Goal: Task Accomplishment & Management: Manage account settings

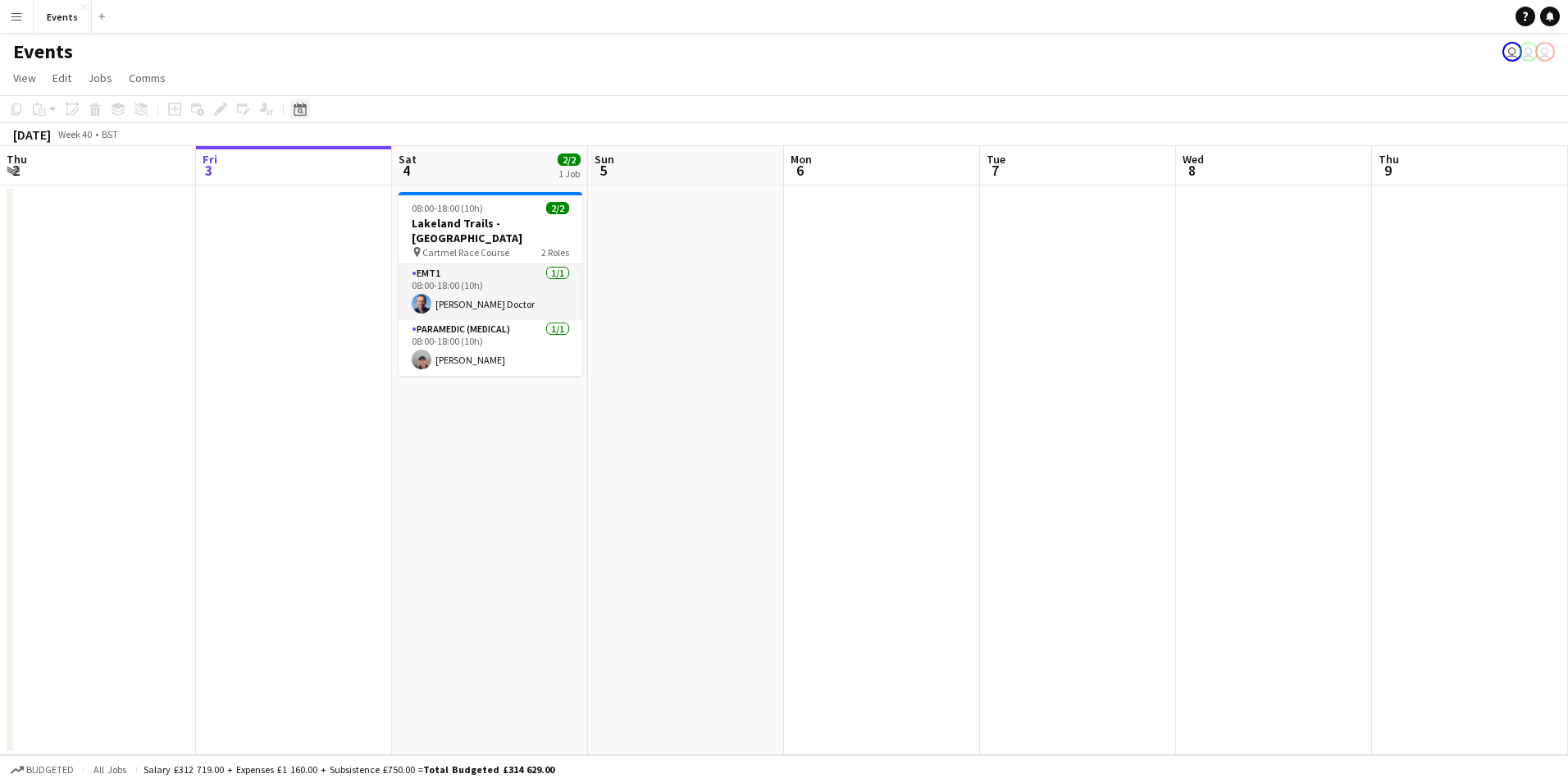
click at [307, 116] on div "Date picker" at bounding box center [300, 109] width 19 height 19
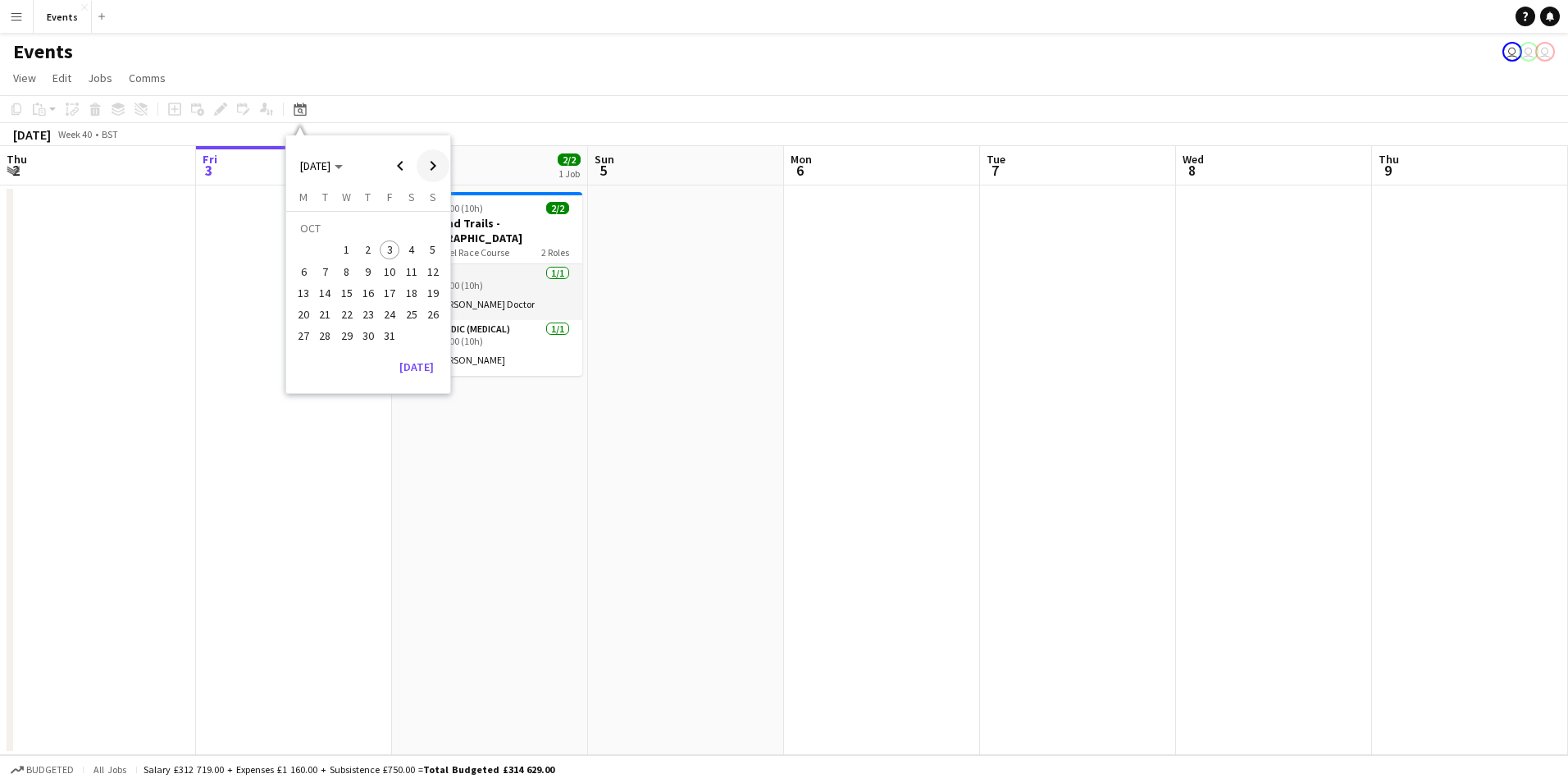
click at [433, 168] on span "Next month" at bounding box center [433, 166] width 33 height 33
click at [329, 179] on span "Choose month and year" at bounding box center [321, 166] width 56 height 40
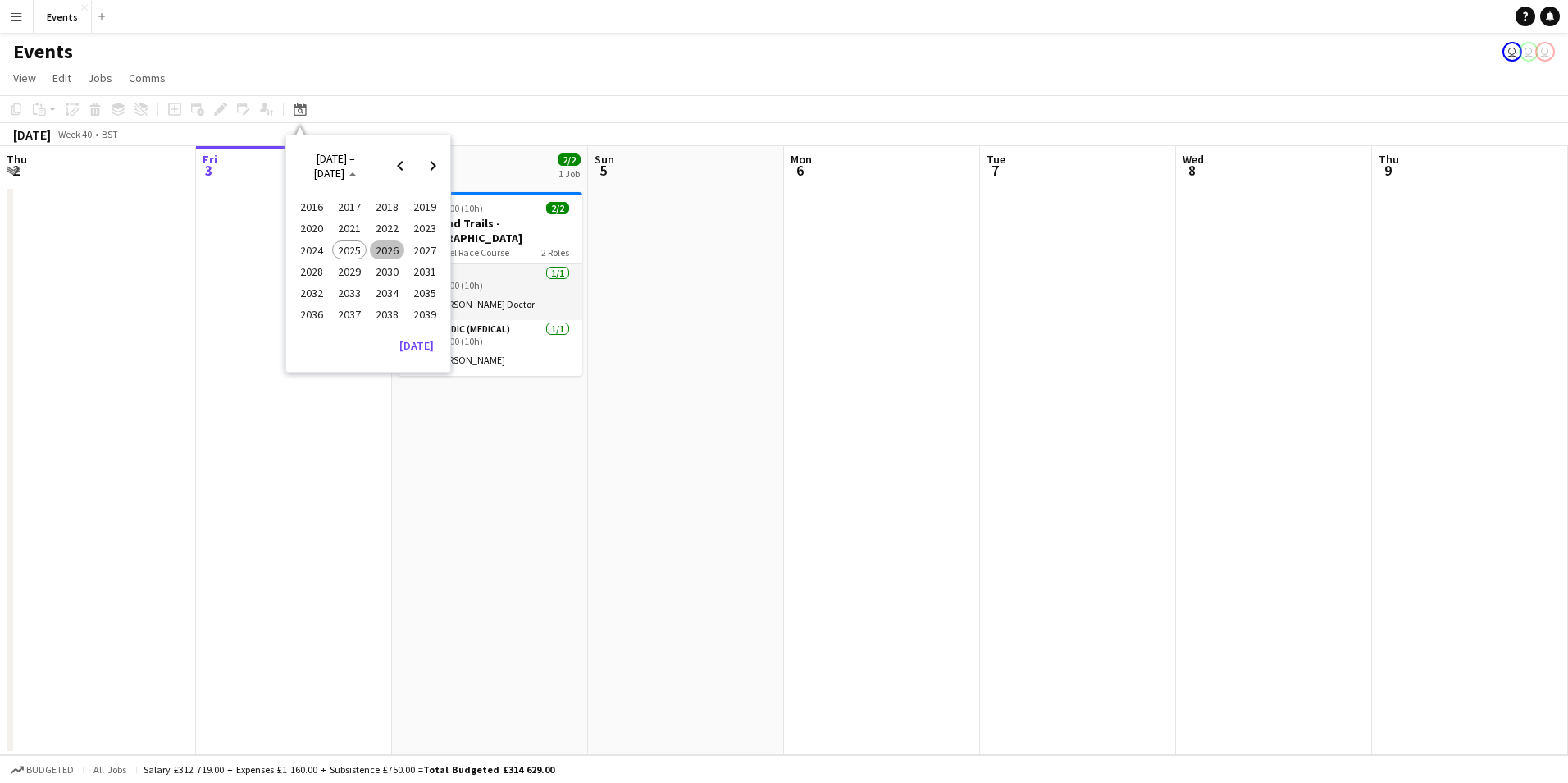
click at [394, 234] on span "2022" at bounding box center [386, 228] width 34 height 19
click at [376, 234] on span "MAR" at bounding box center [386, 228] width 34 height 19
click at [307, 167] on span "MAR 2022" at bounding box center [315, 166] width 30 height 15
click at [383, 248] on span "2026" at bounding box center [386, 249] width 34 height 19
click at [399, 231] on span "MAR" at bounding box center [386, 228] width 34 height 19
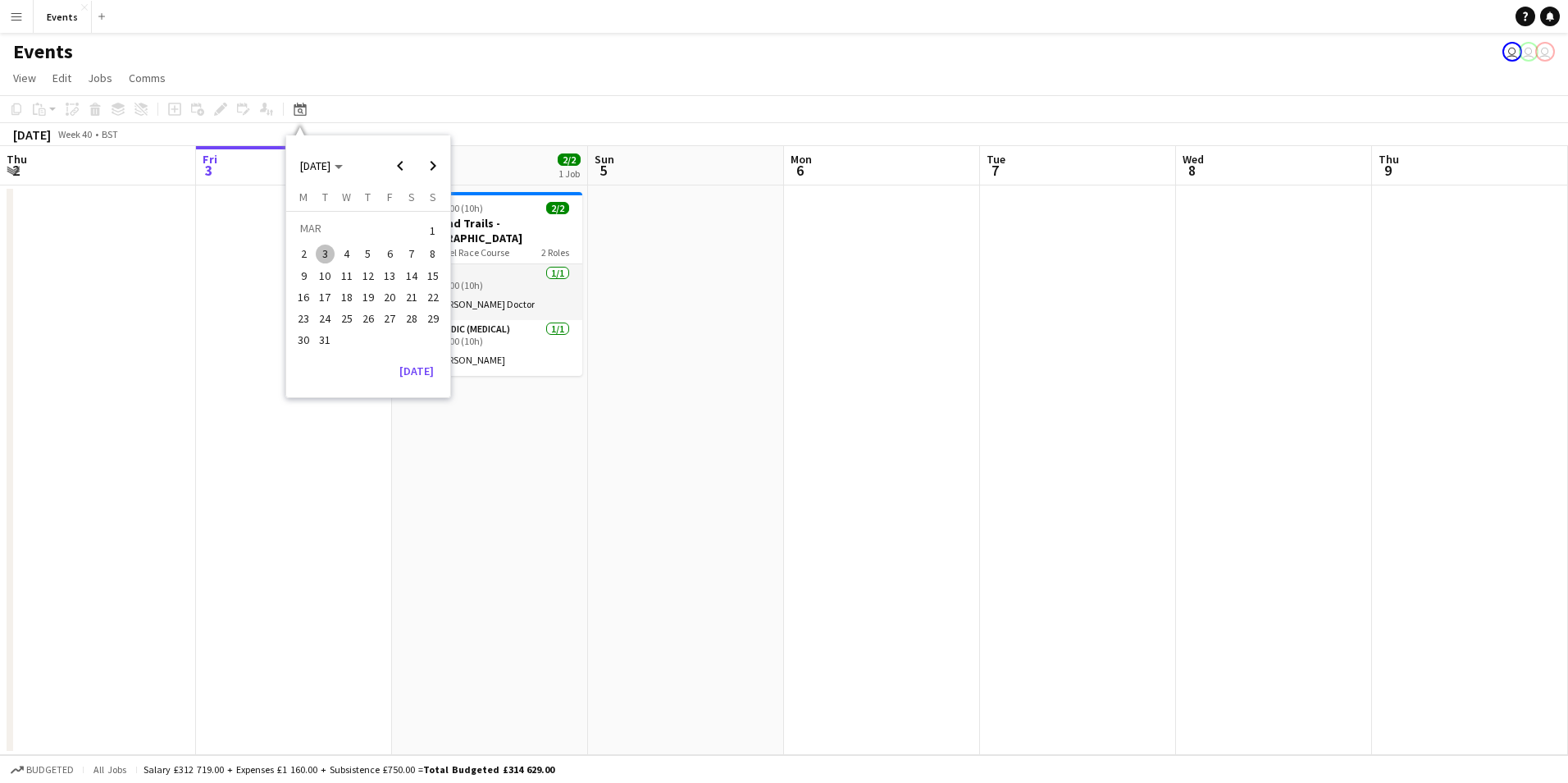
click at [405, 298] on span "21" at bounding box center [411, 296] width 19 height 19
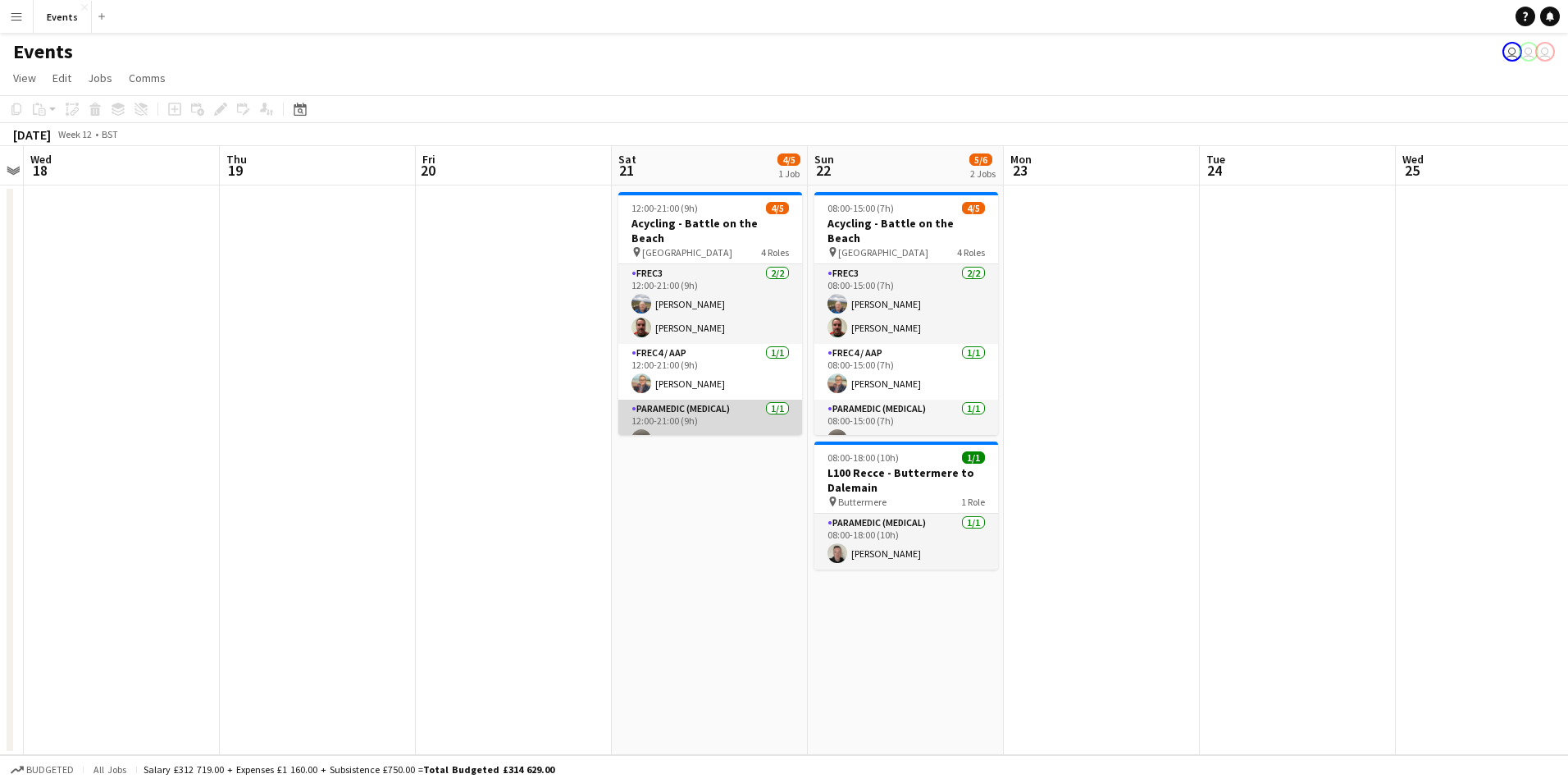
scroll to position [62, 0]
click at [722, 417] on app-card-role "Paramedic (Medical) 0/1 12:00-21:00 (9h) single-neutral-actions" at bounding box center [711, 421] width 184 height 56
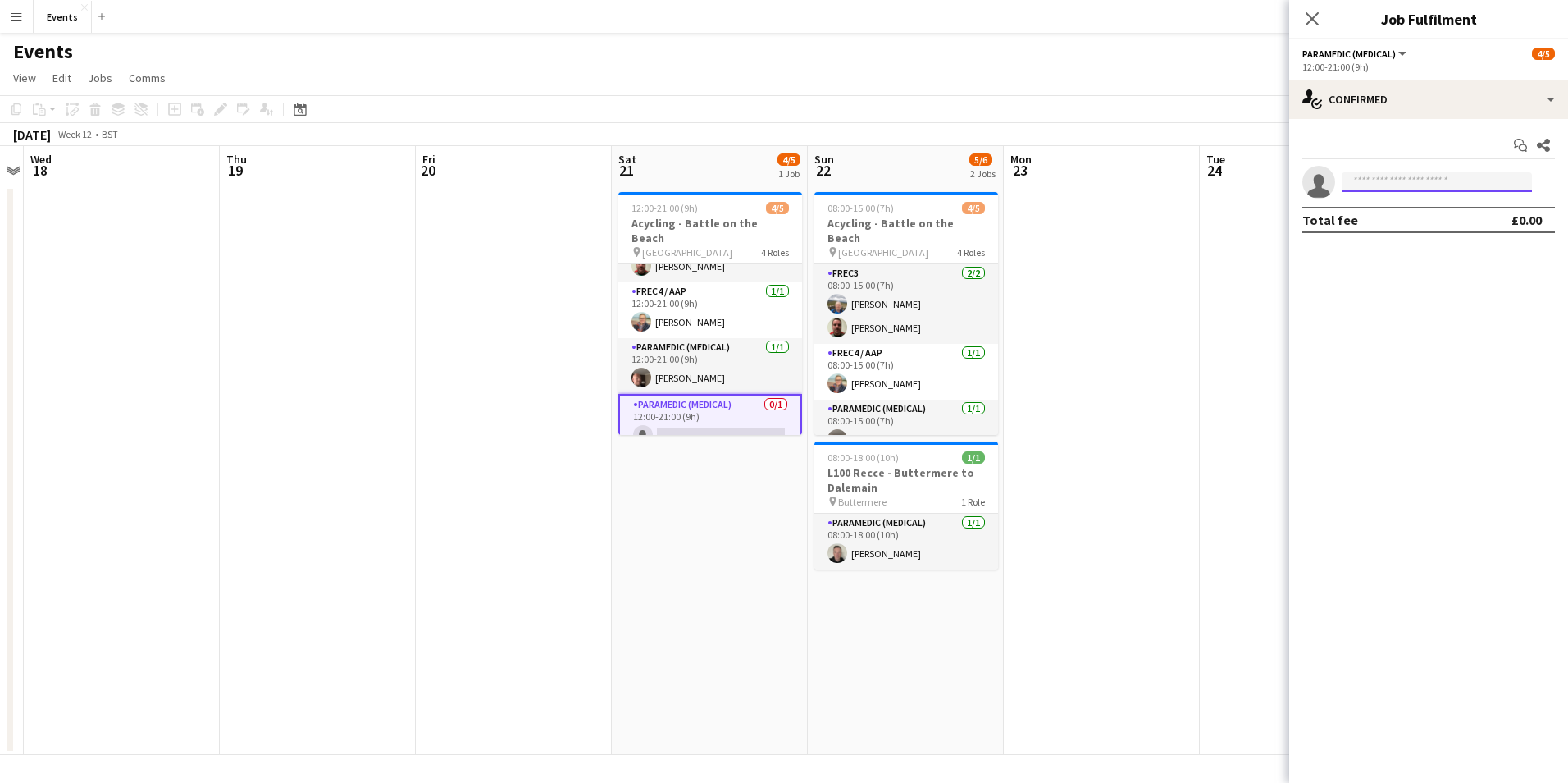
click at [1413, 181] on input at bounding box center [1436, 181] width 190 height 19
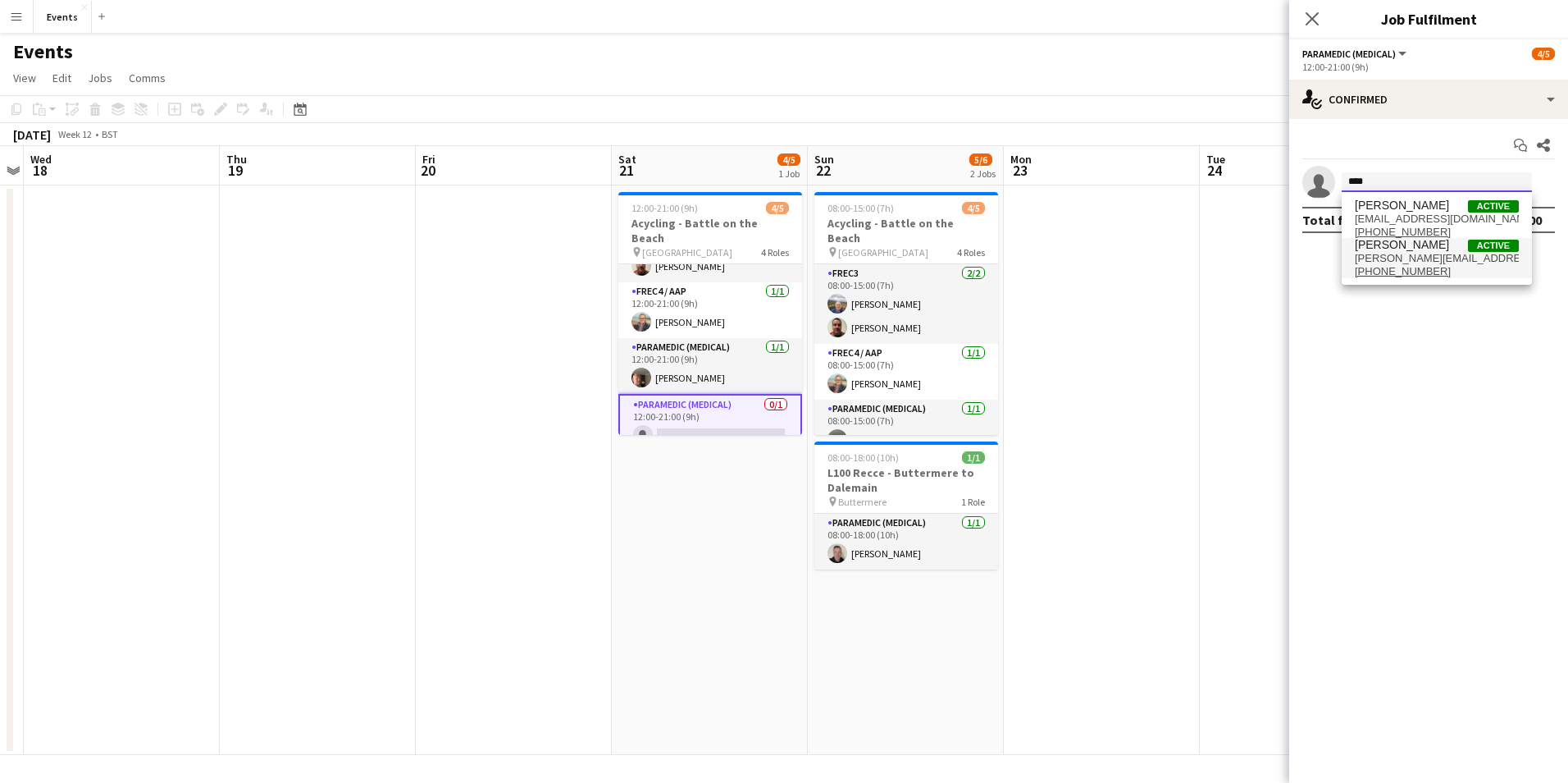
type input "****"
click at [1411, 260] on span "digregory.dg@gmail.com" at bounding box center [1437, 259] width 164 height 13
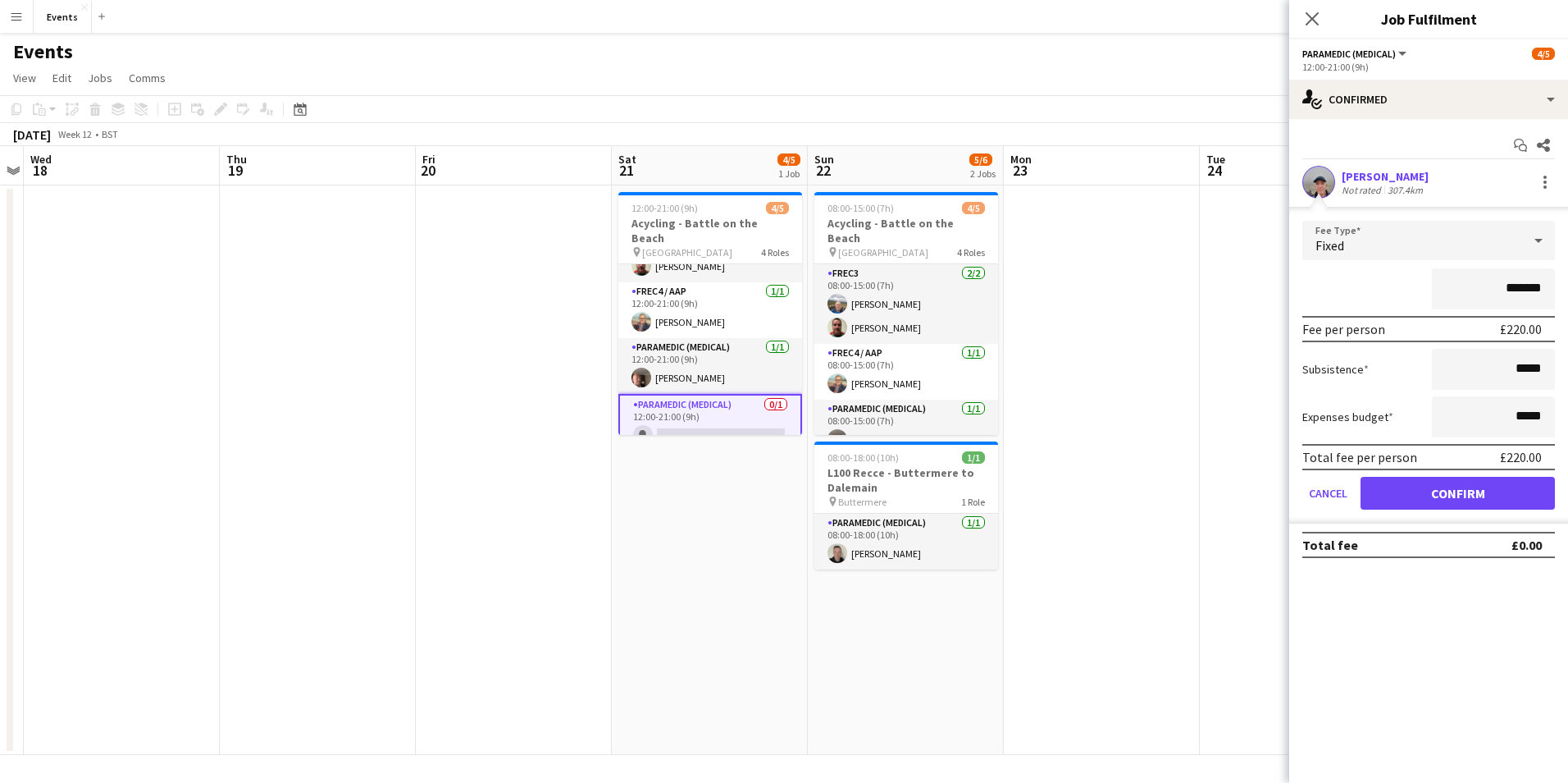
click at [1493, 470] on div "Total fee per person £220.00" at bounding box center [1428, 457] width 253 height 27
click at [1494, 506] on button "Confirm" at bounding box center [1458, 493] width 194 height 33
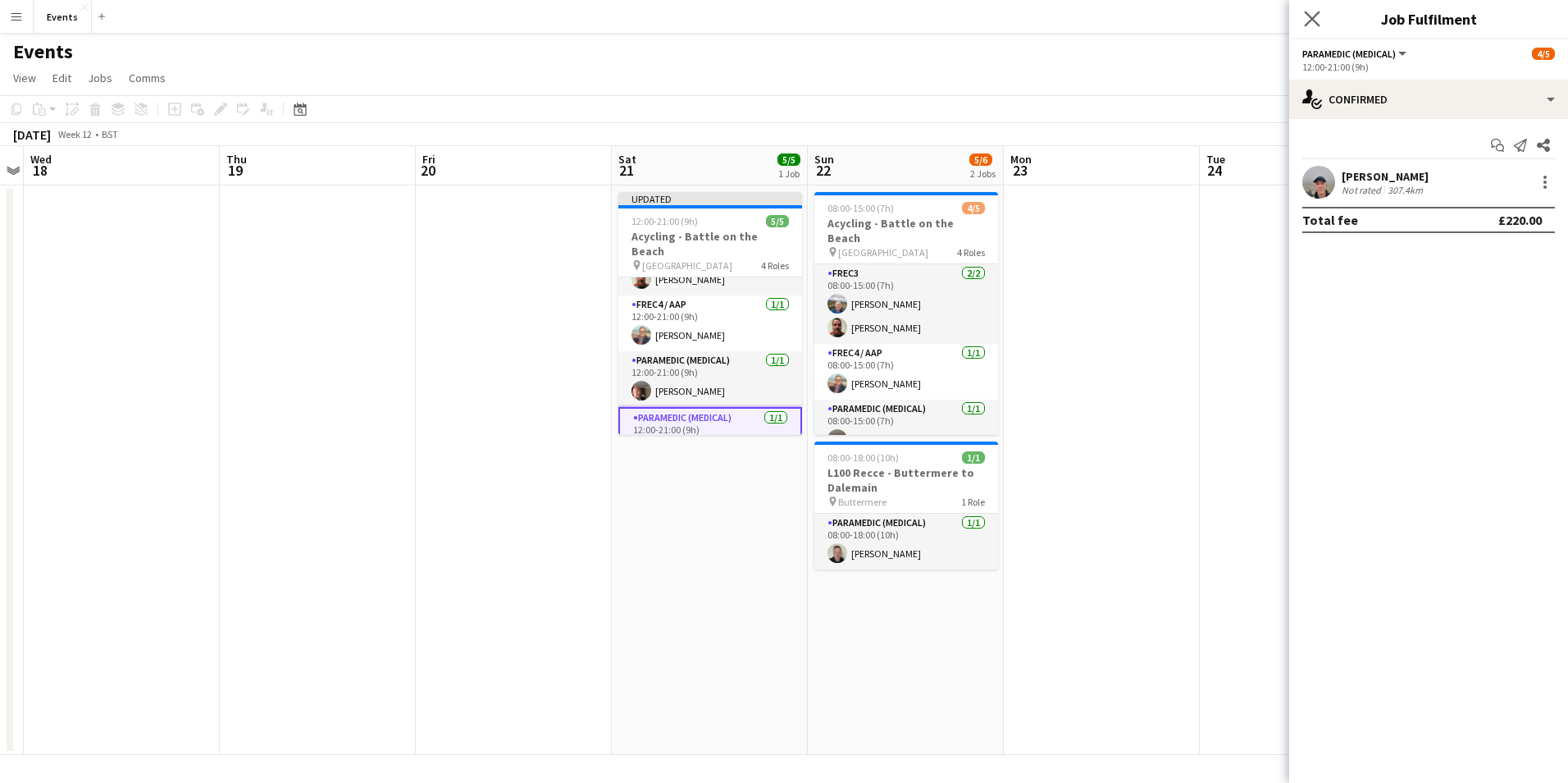
click at [1304, 20] on app-icon "Close pop-in" at bounding box center [1313, 19] width 24 height 24
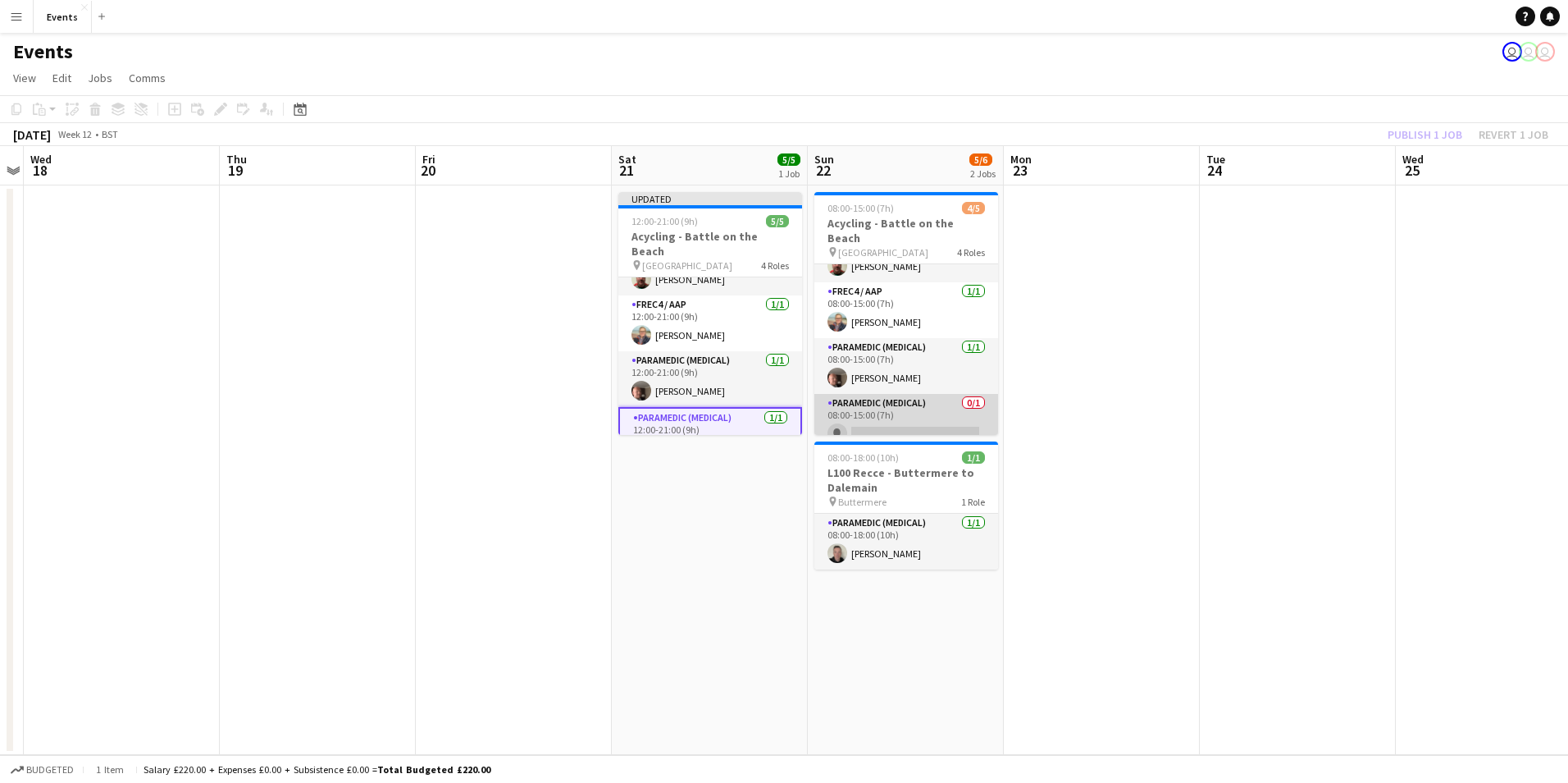
click at [912, 414] on app-card-role "Paramedic (Medical) 0/1 08:00-15:00 (7h) single-neutral-actions" at bounding box center [907, 421] width 184 height 56
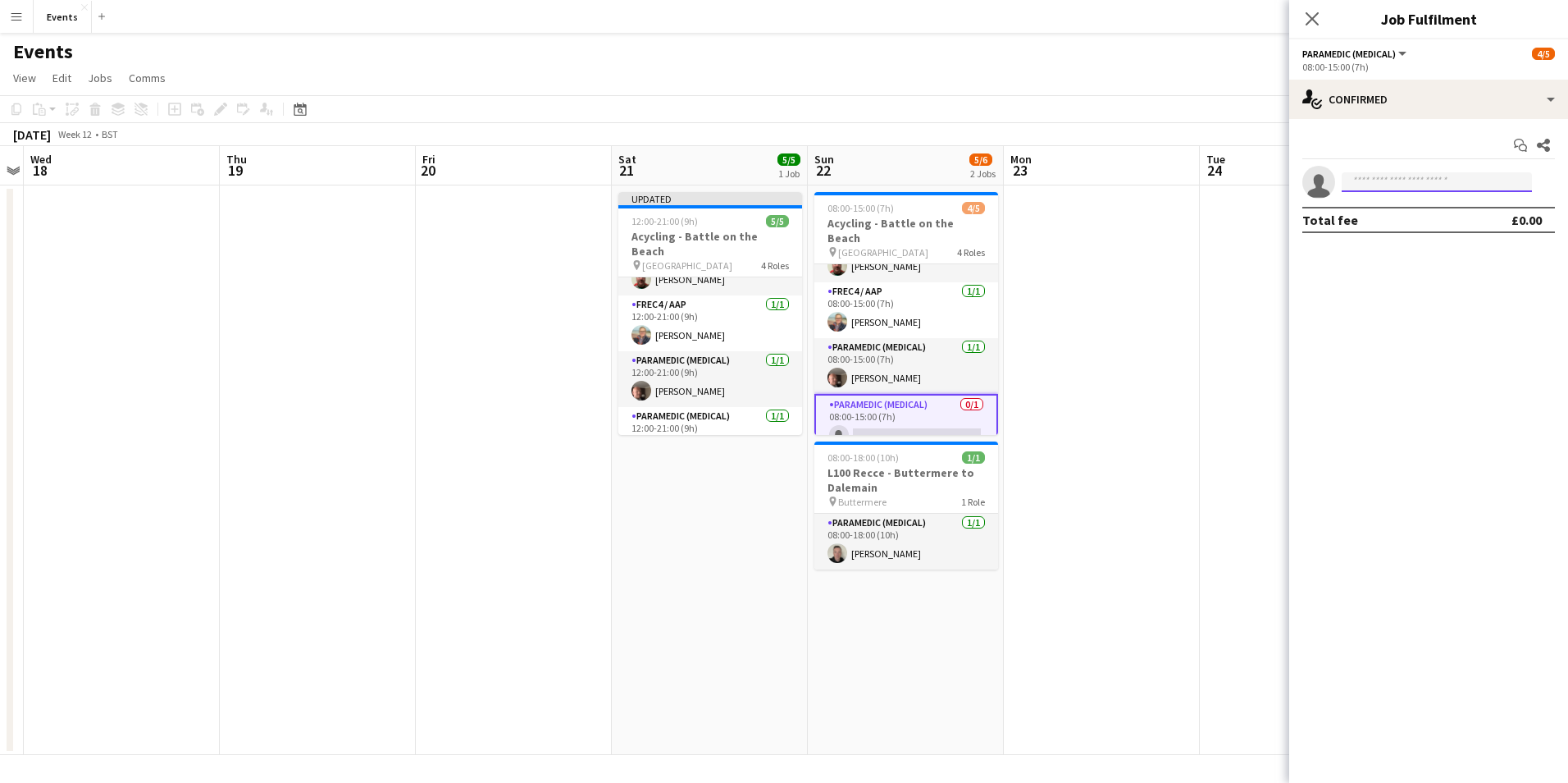
click at [1391, 178] on input at bounding box center [1436, 181] width 190 height 19
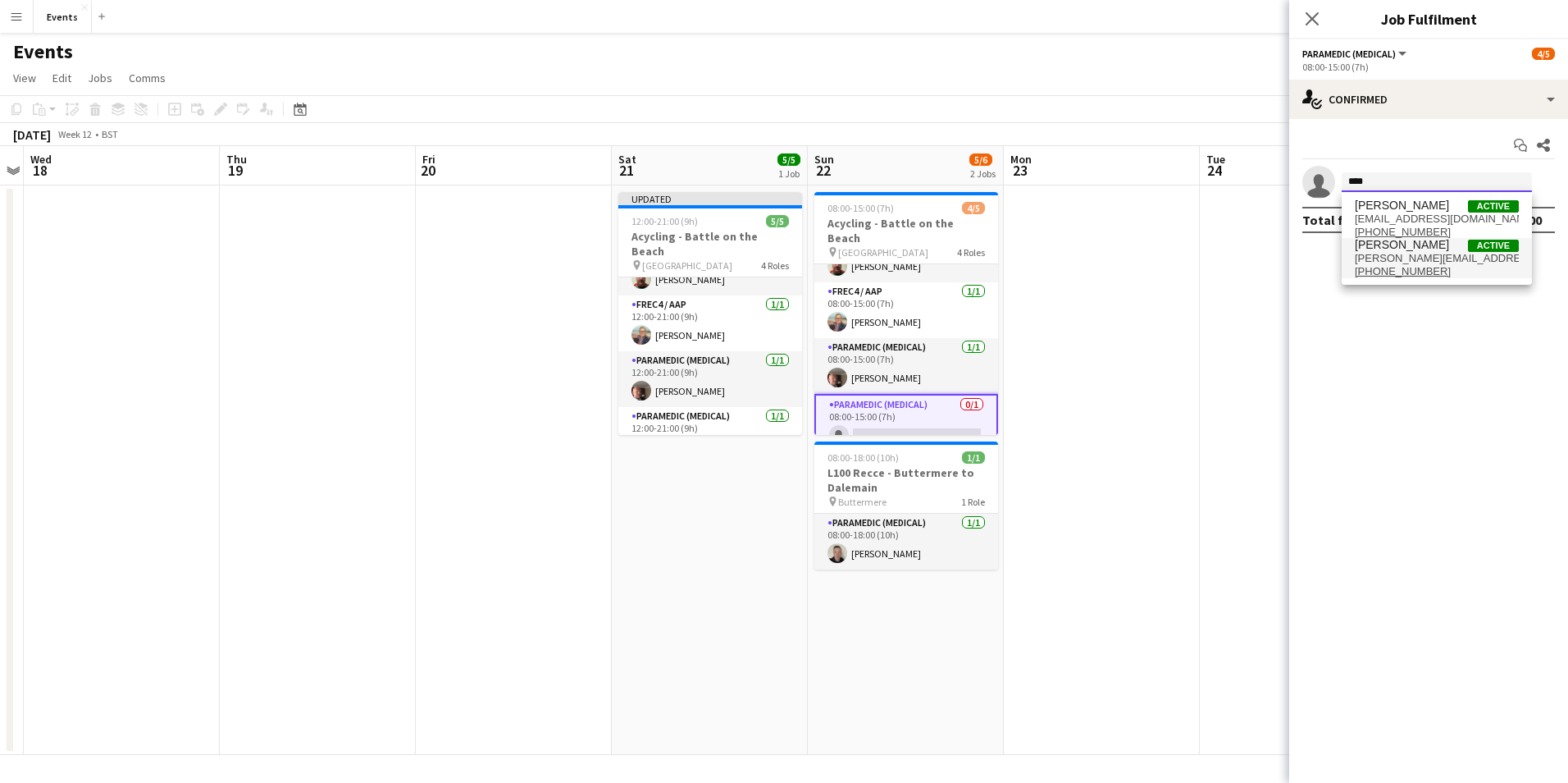
type input "****"
click at [1393, 274] on tcxspan "+447854093865" at bounding box center [1403, 271] width 96 height 12
click at [1413, 241] on span "[PERSON_NAME]" at bounding box center [1402, 245] width 95 height 14
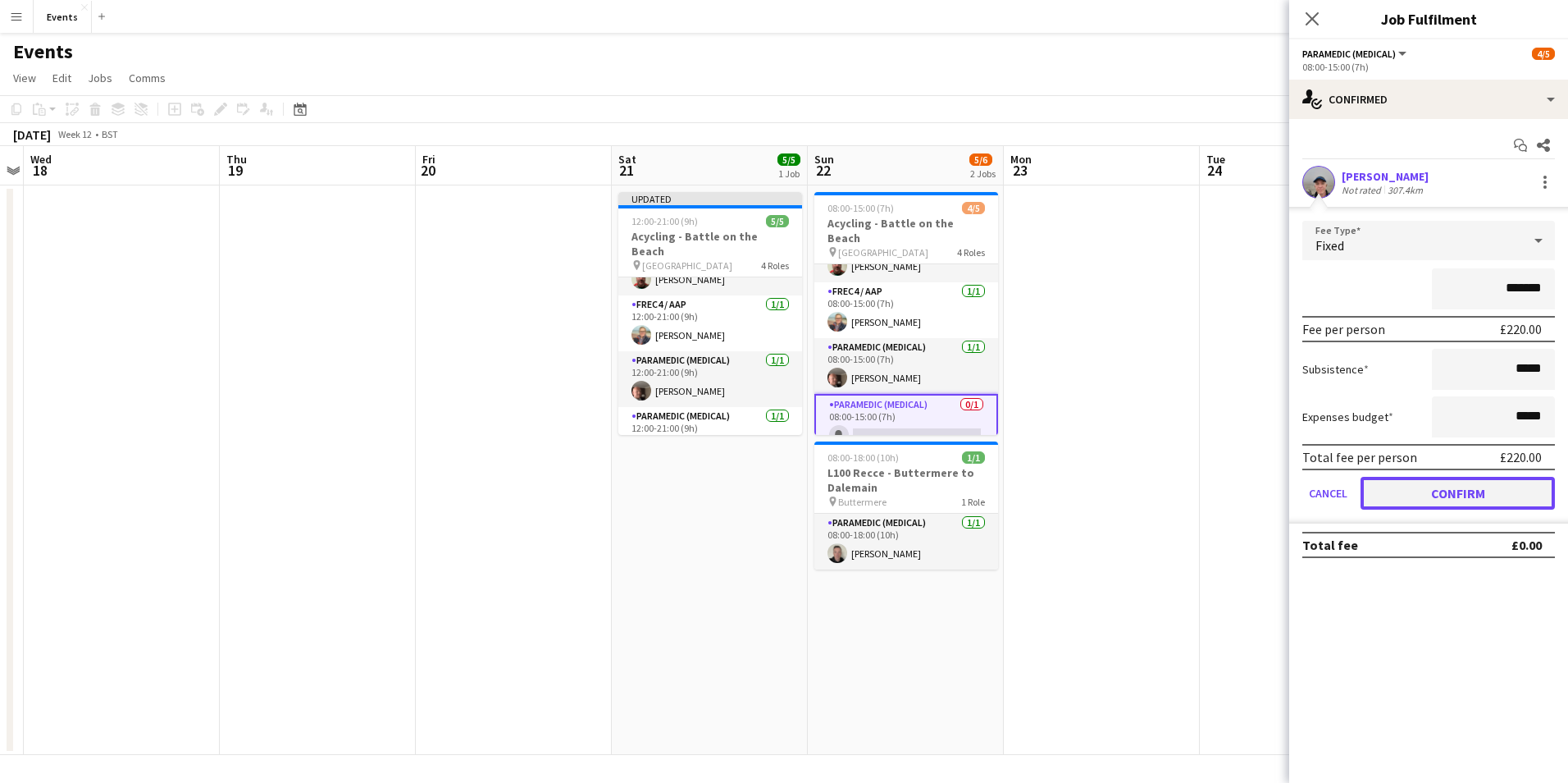
click at [1482, 477] on button "Confirm" at bounding box center [1458, 493] width 194 height 33
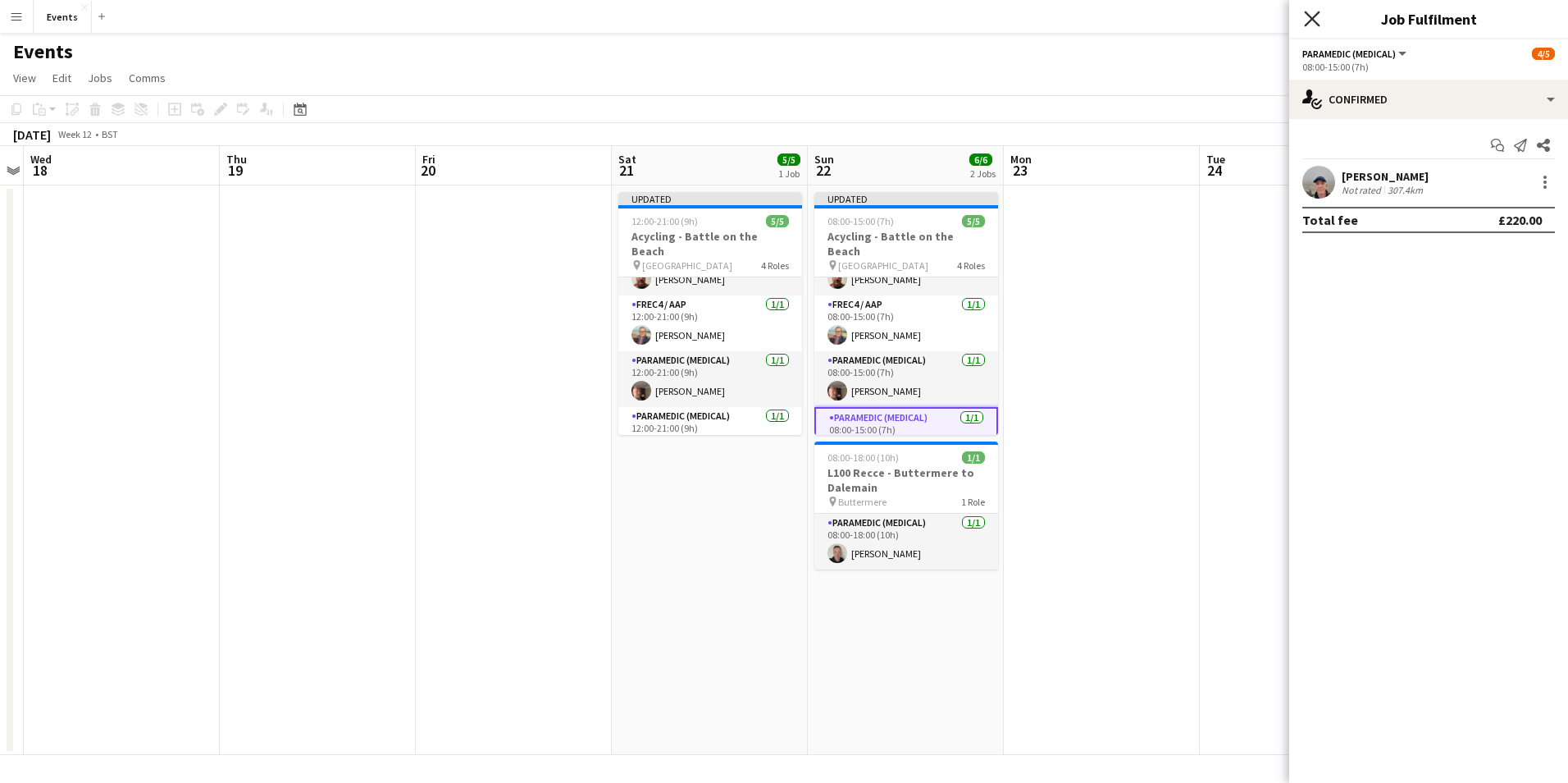
click at [1318, 17] on icon "Close pop-in" at bounding box center [1311, 18] width 16 height 16
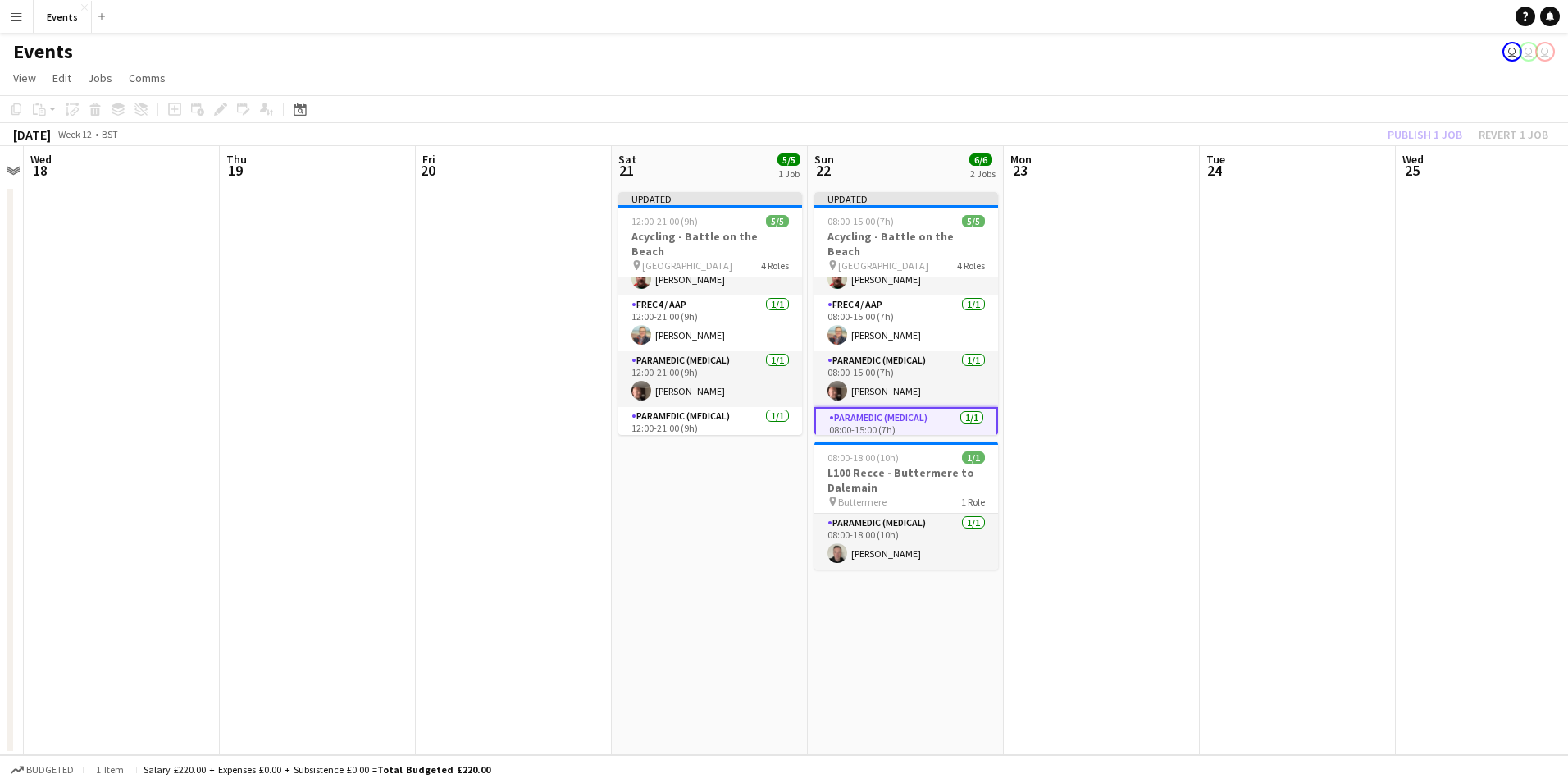
click at [1439, 146] on app-board-header-date "Wed 25" at bounding box center [1494, 166] width 196 height 40
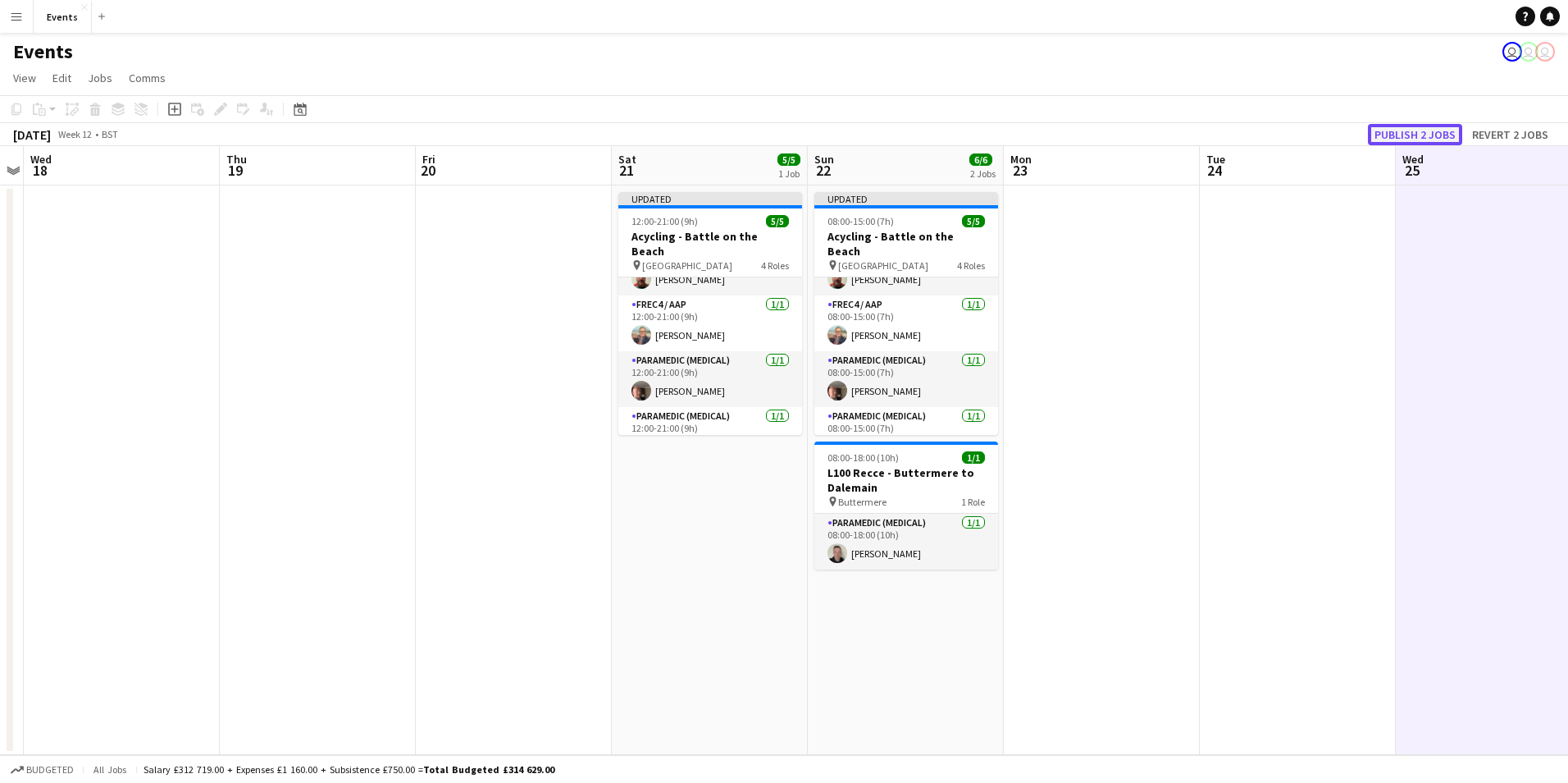
click at [1448, 138] on button "Publish 2 jobs" at bounding box center [1415, 134] width 95 height 21
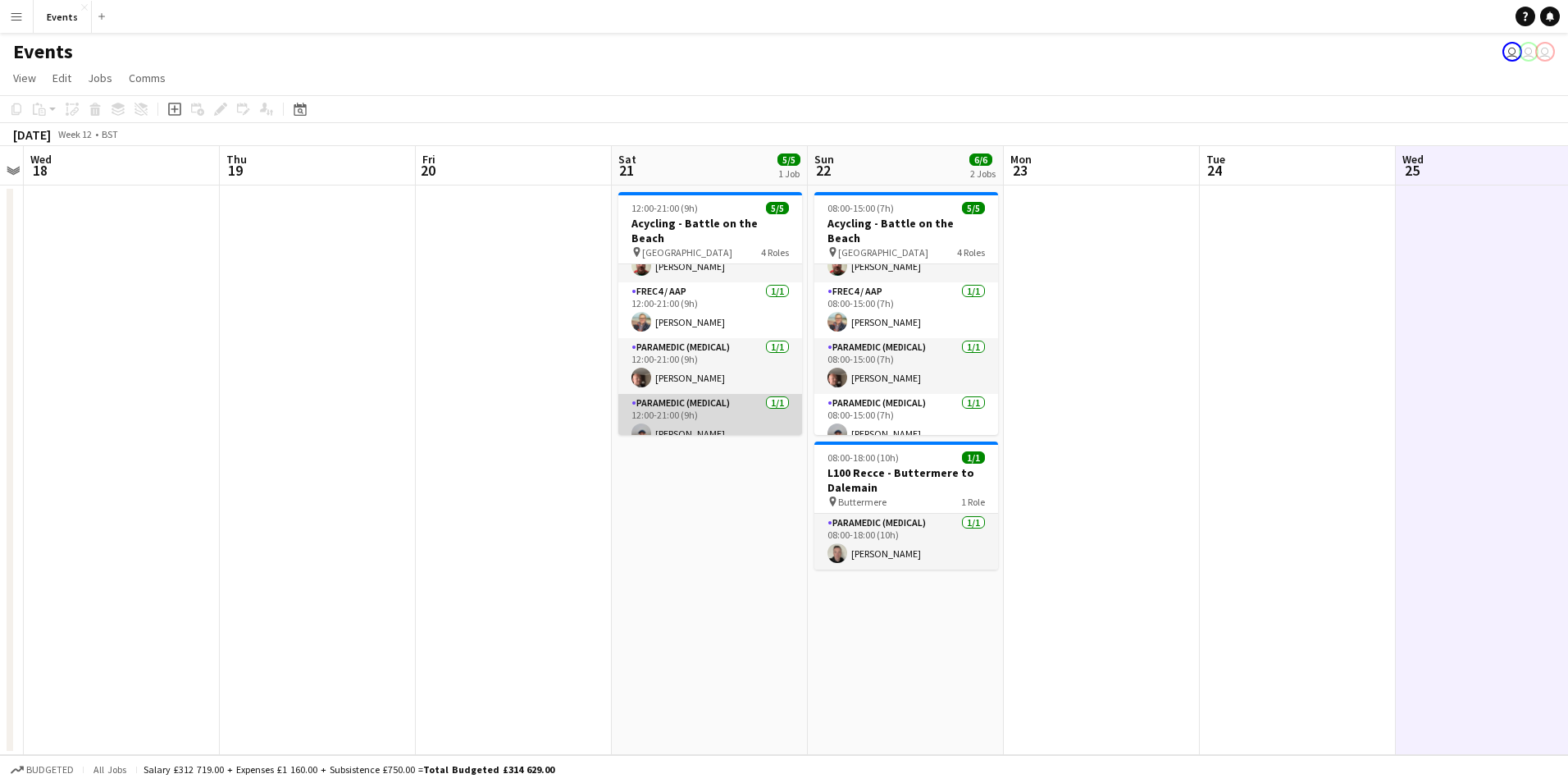
drag, startPoint x: 744, startPoint y: 411, endPoint x: 739, endPoint y: 422, distance: 12.1
click at [742, 420] on app-card-role "Paramedic (Medical) 1/1 12:00-21:00 (9h) Dave Gregory" at bounding box center [711, 421] width 184 height 56
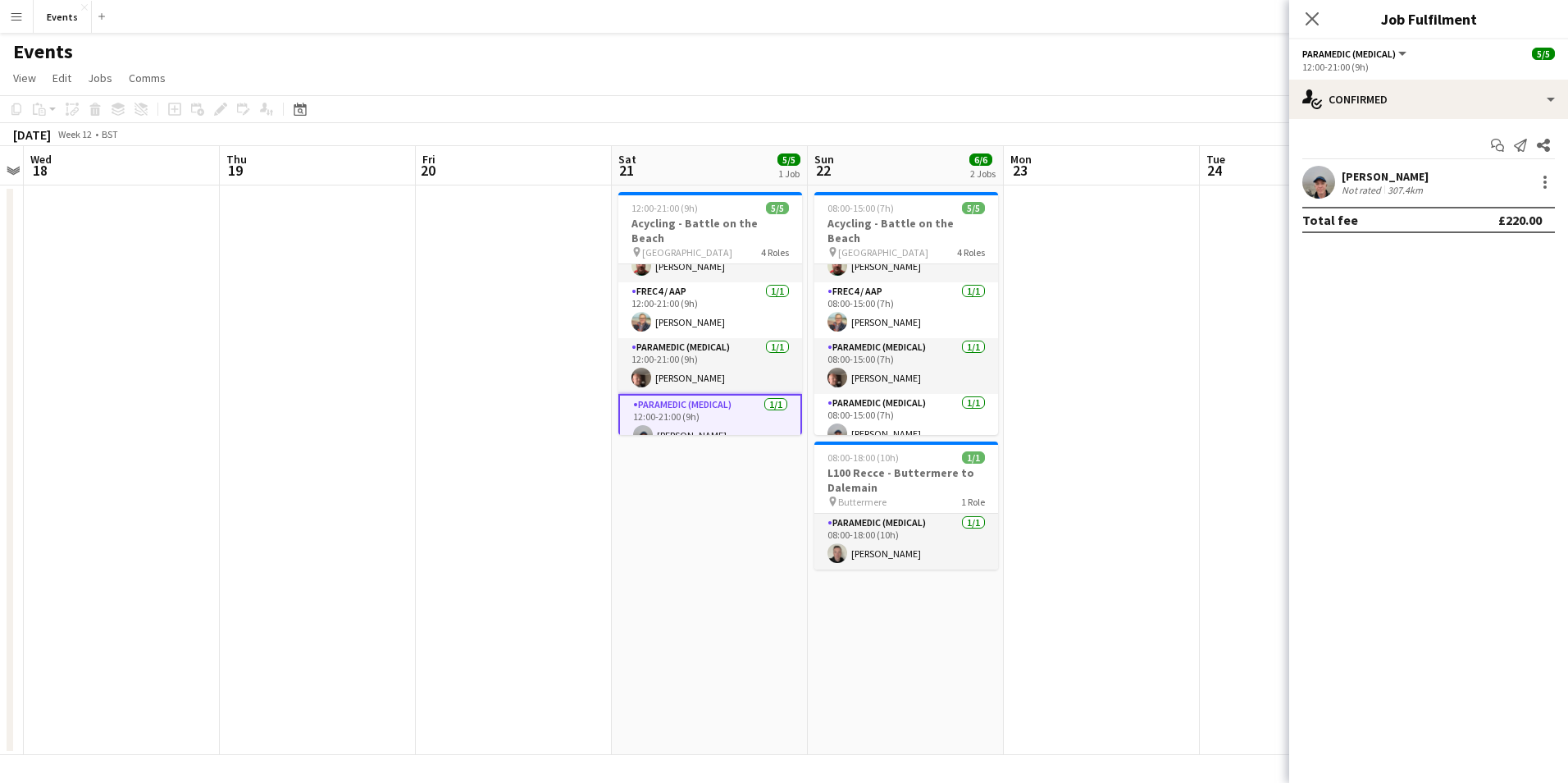
scroll to position [0, 566]
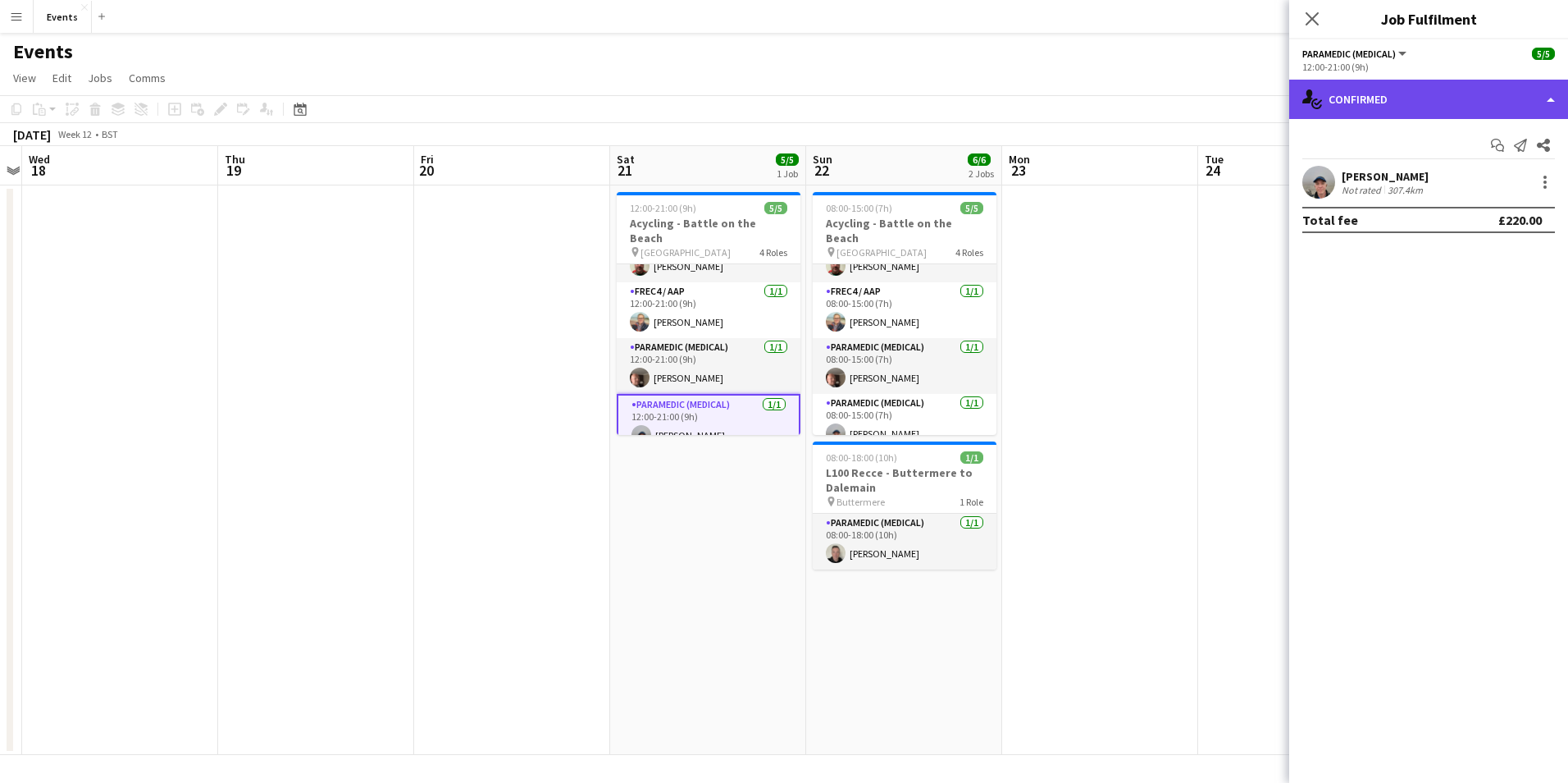
click at [1364, 96] on div "single-neutral-actions-check-2 Confirmed" at bounding box center [1428, 99] width 279 height 40
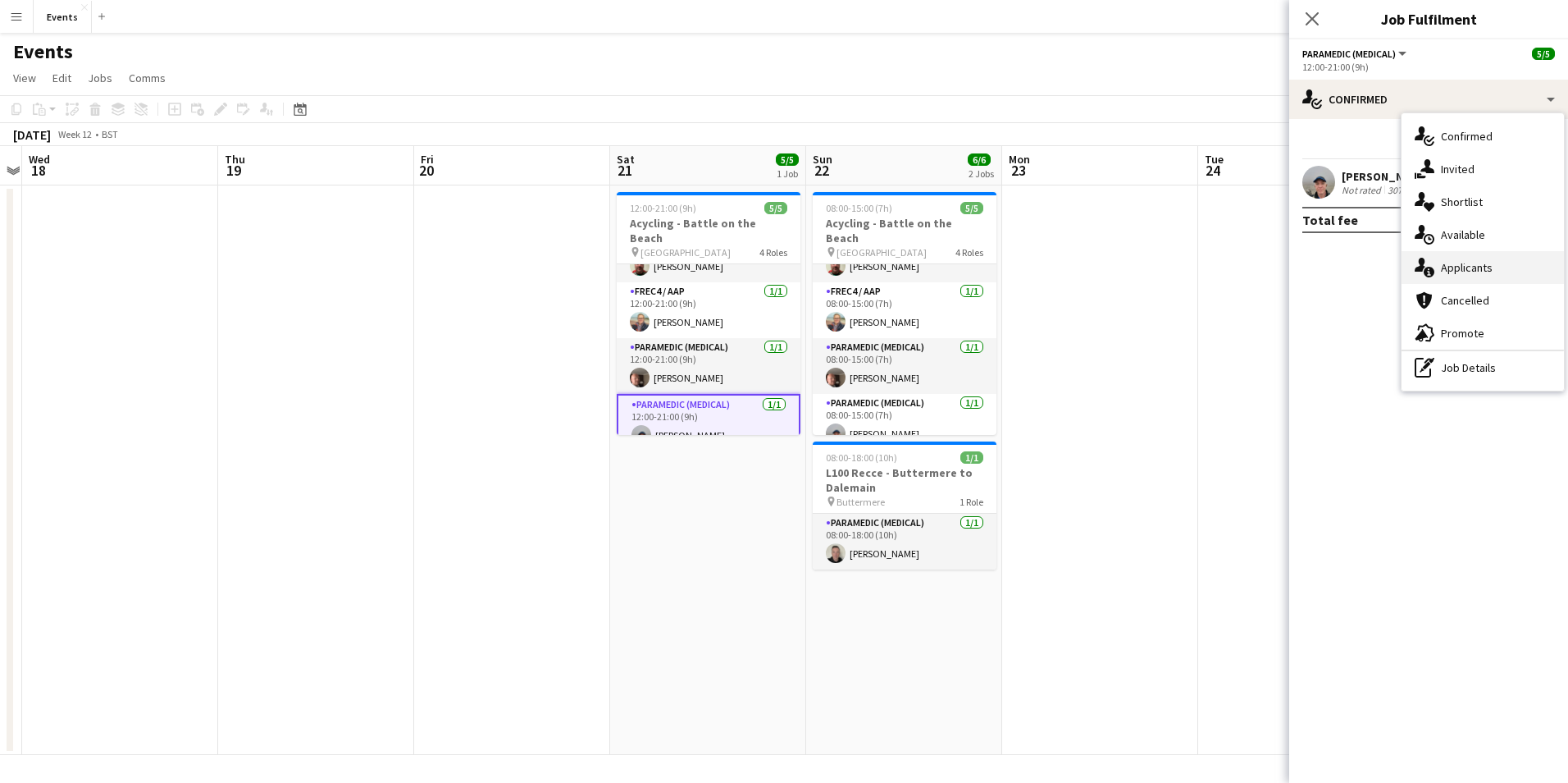
click at [1478, 270] on span "Applicants" at bounding box center [1467, 268] width 52 height 15
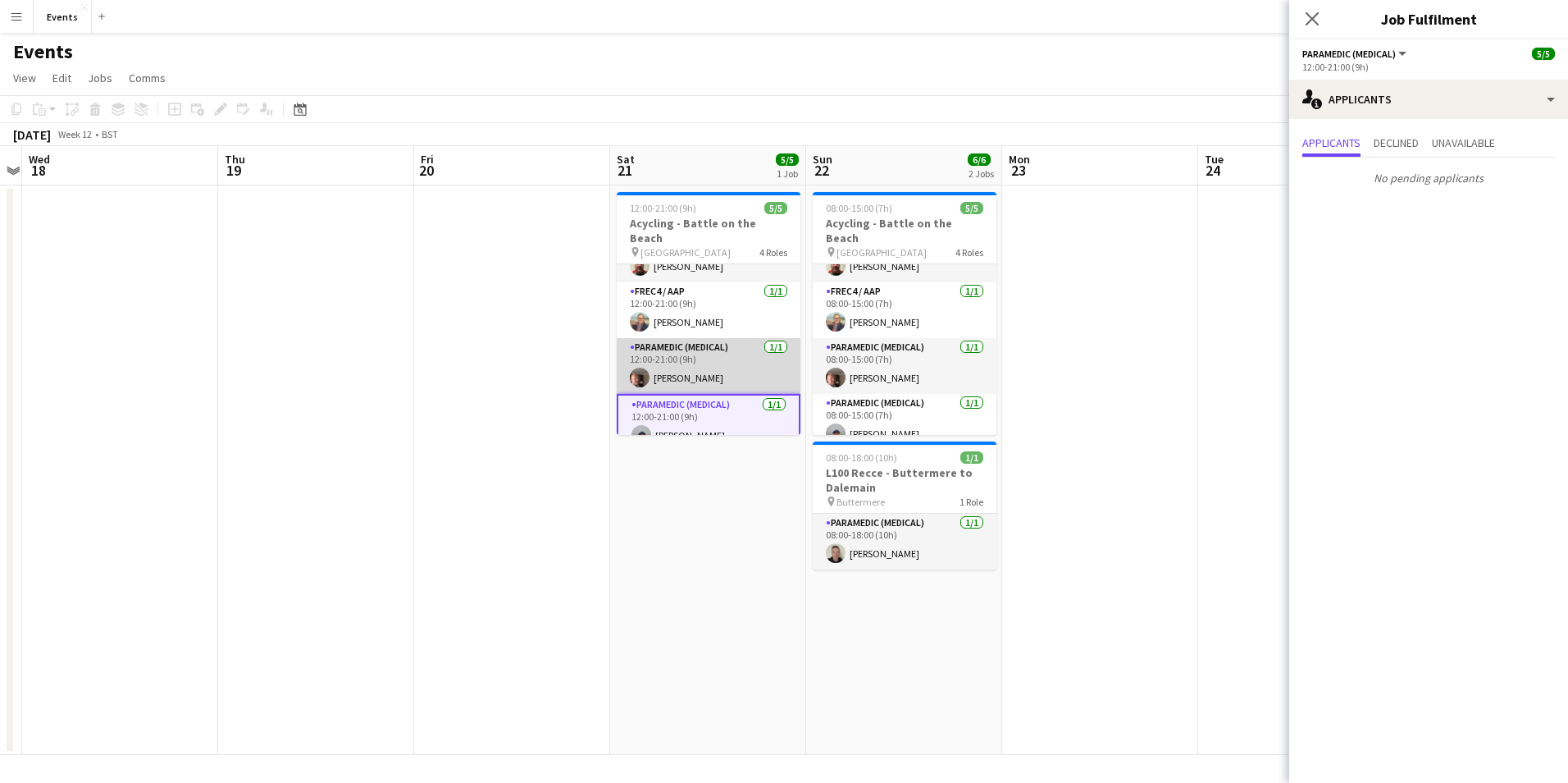
click at [697, 343] on app-card-role "Paramedic (Medical) 1/1 12:00-21:00 (9h) Keiran Bellis" at bounding box center [709, 365] width 184 height 56
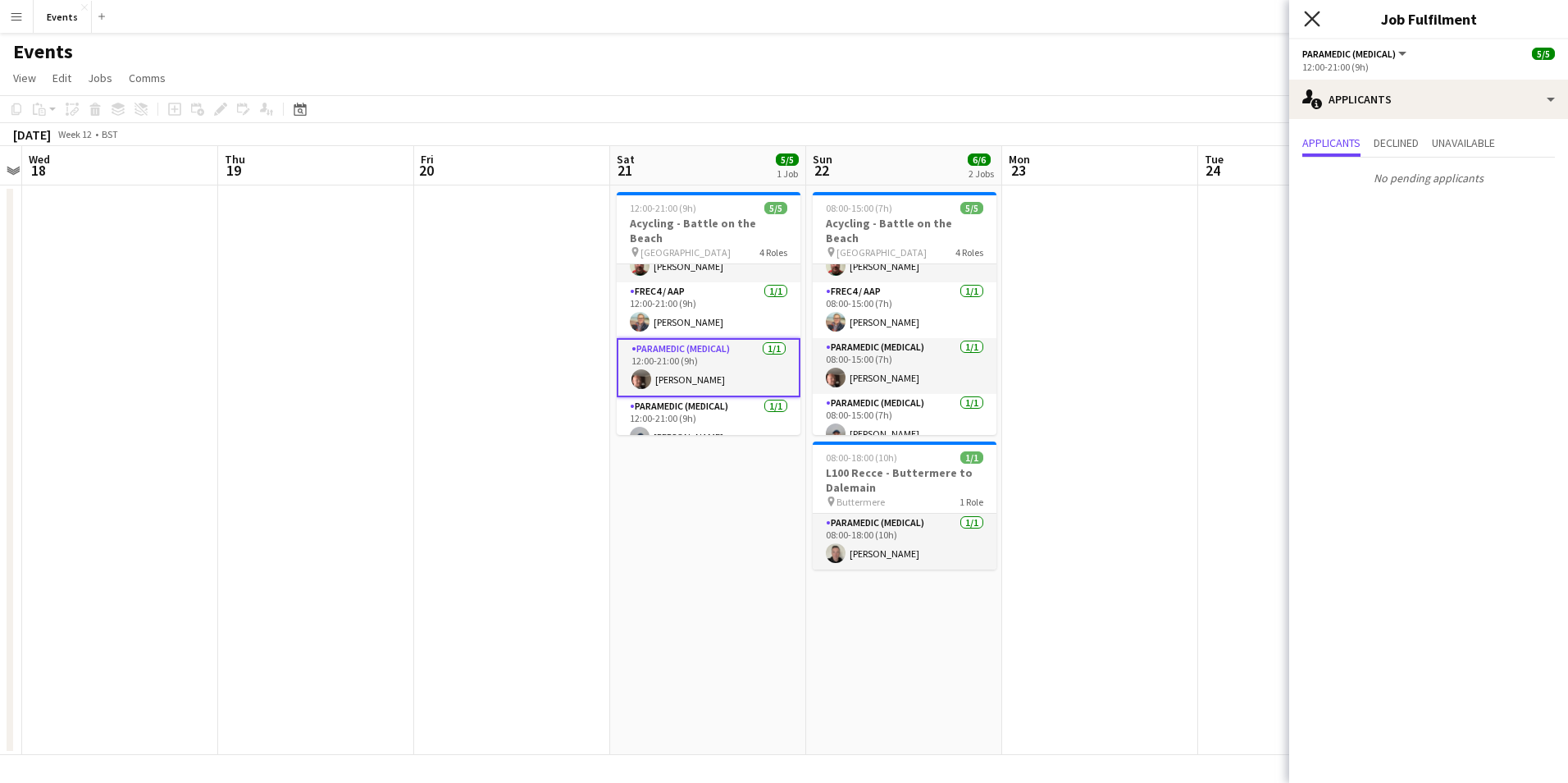
click at [1310, 12] on icon "Close pop-in" at bounding box center [1311, 18] width 16 height 16
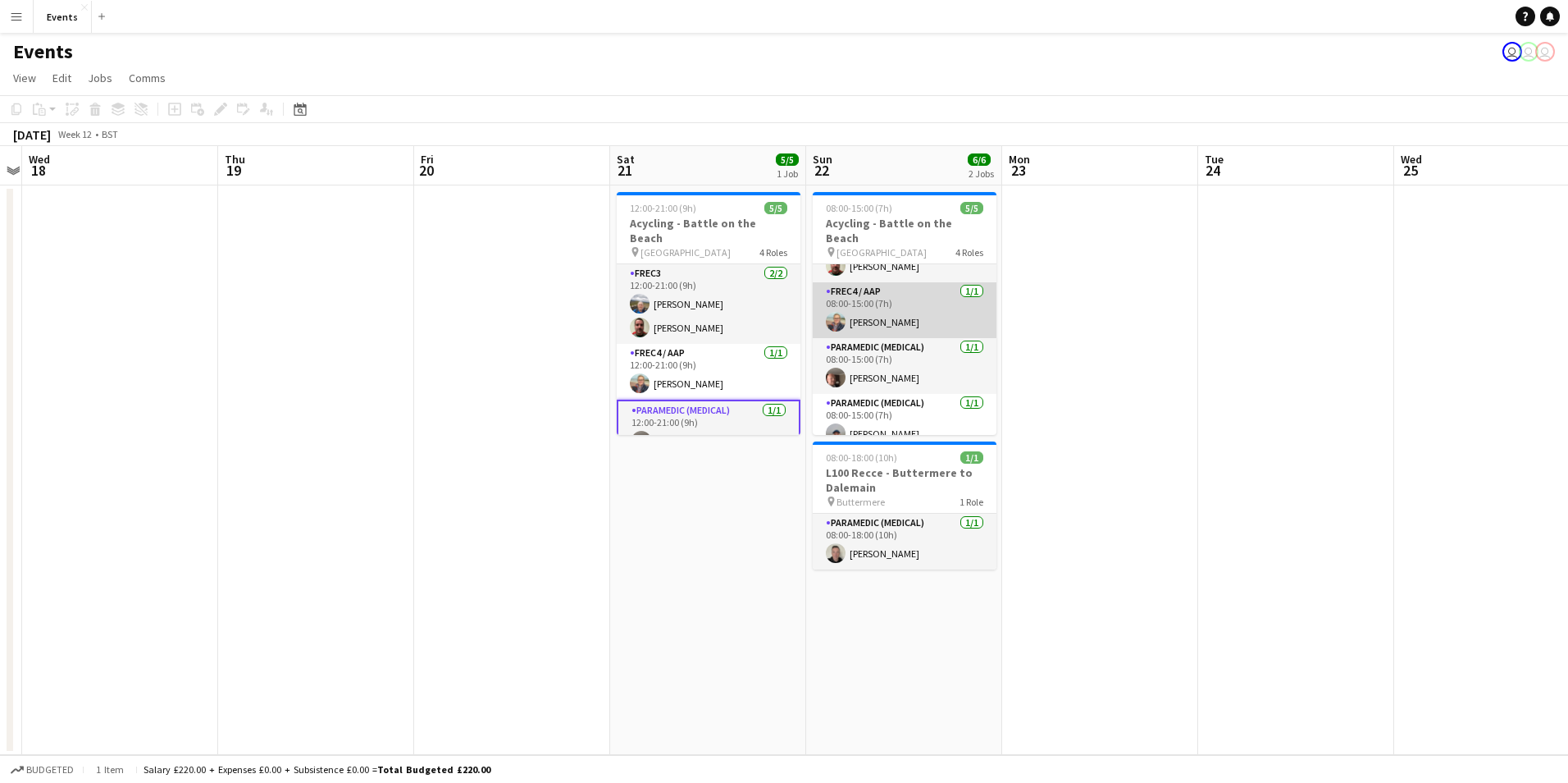
scroll to position [0, 0]
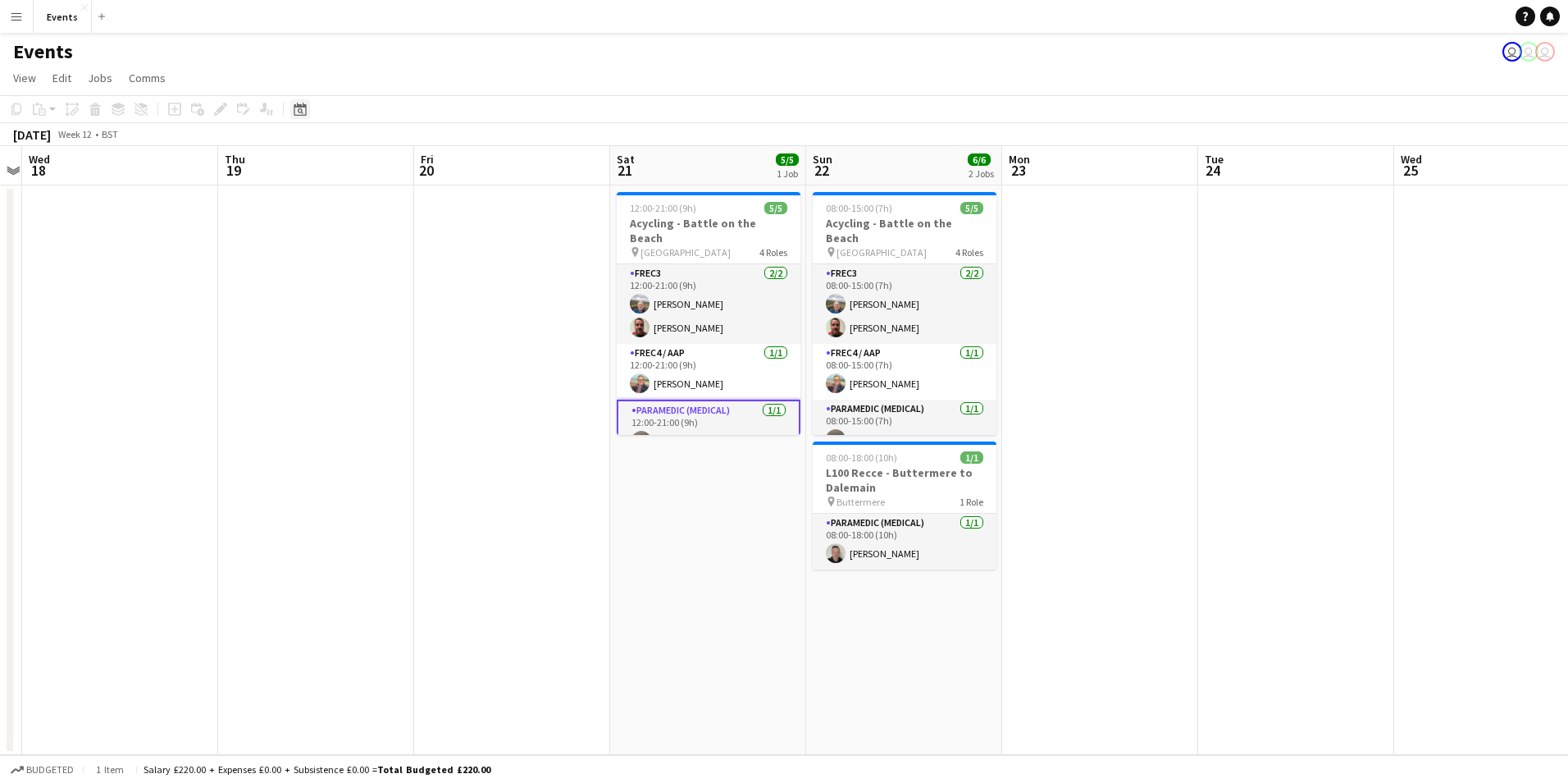
click at [293, 105] on icon "Date picker" at bounding box center [300, 109] width 13 height 13
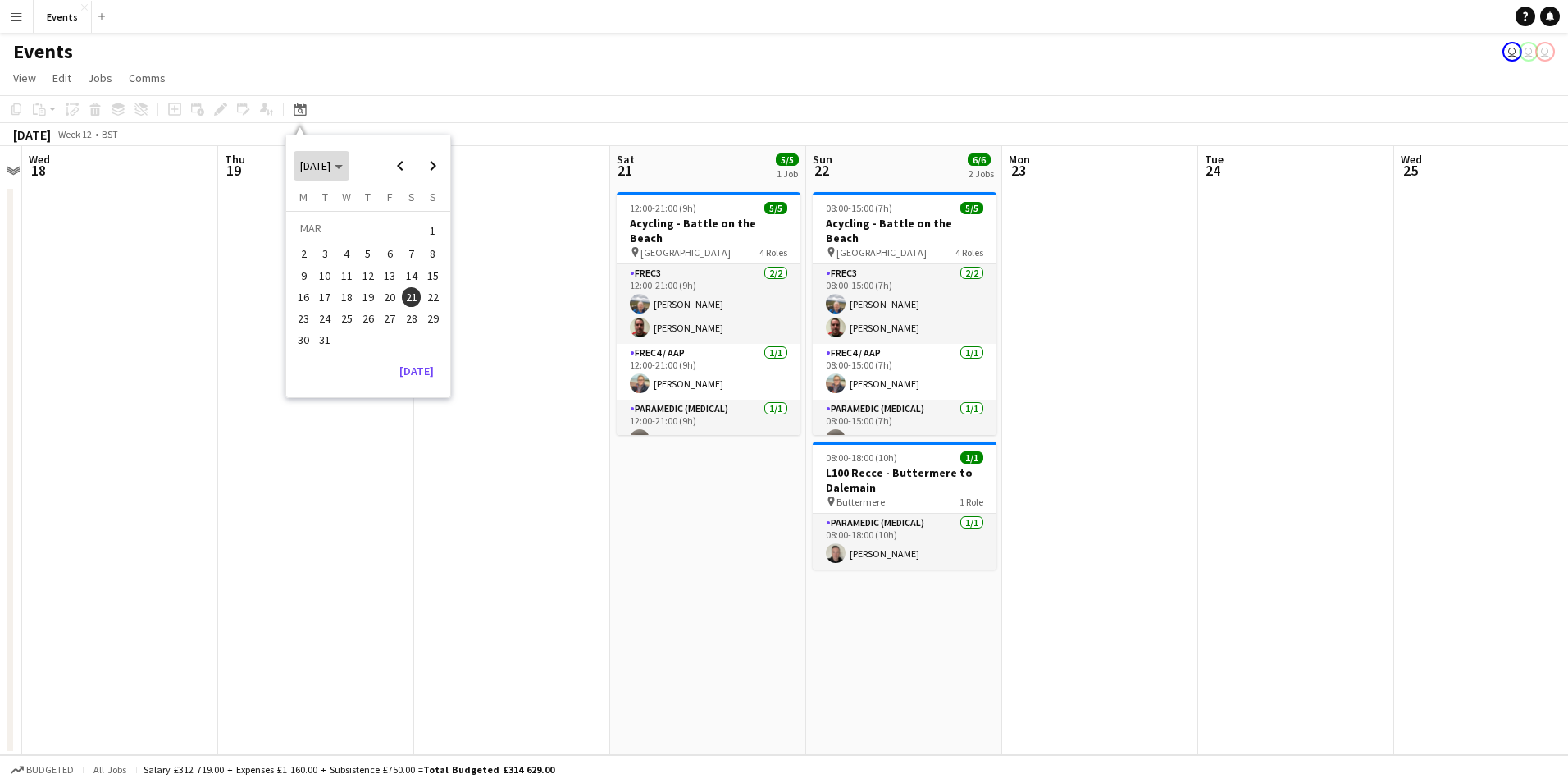
click at [349, 173] on span "Choose month and year" at bounding box center [321, 166] width 56 height 40
click at [387, 243] on span "2026" at bounding box center [386, 249] width 34 height 19
click at [361, 253] on span "JUN" at bounding box center [349, 249] width 34 height 19
click at [429, 277] on span "14" at bounding box center [432, 271] width 19 height 19
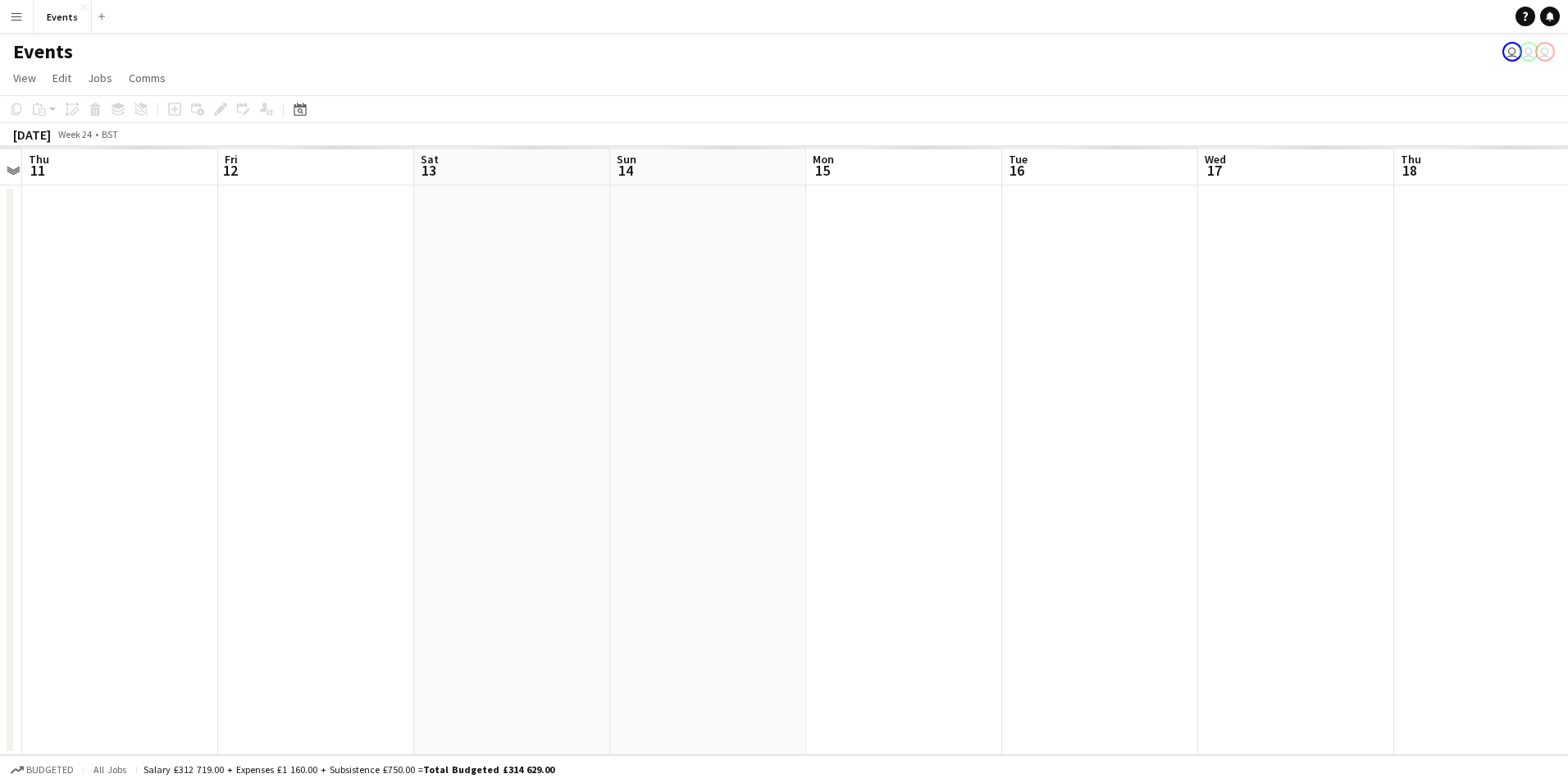
scroll to position [0, 565]
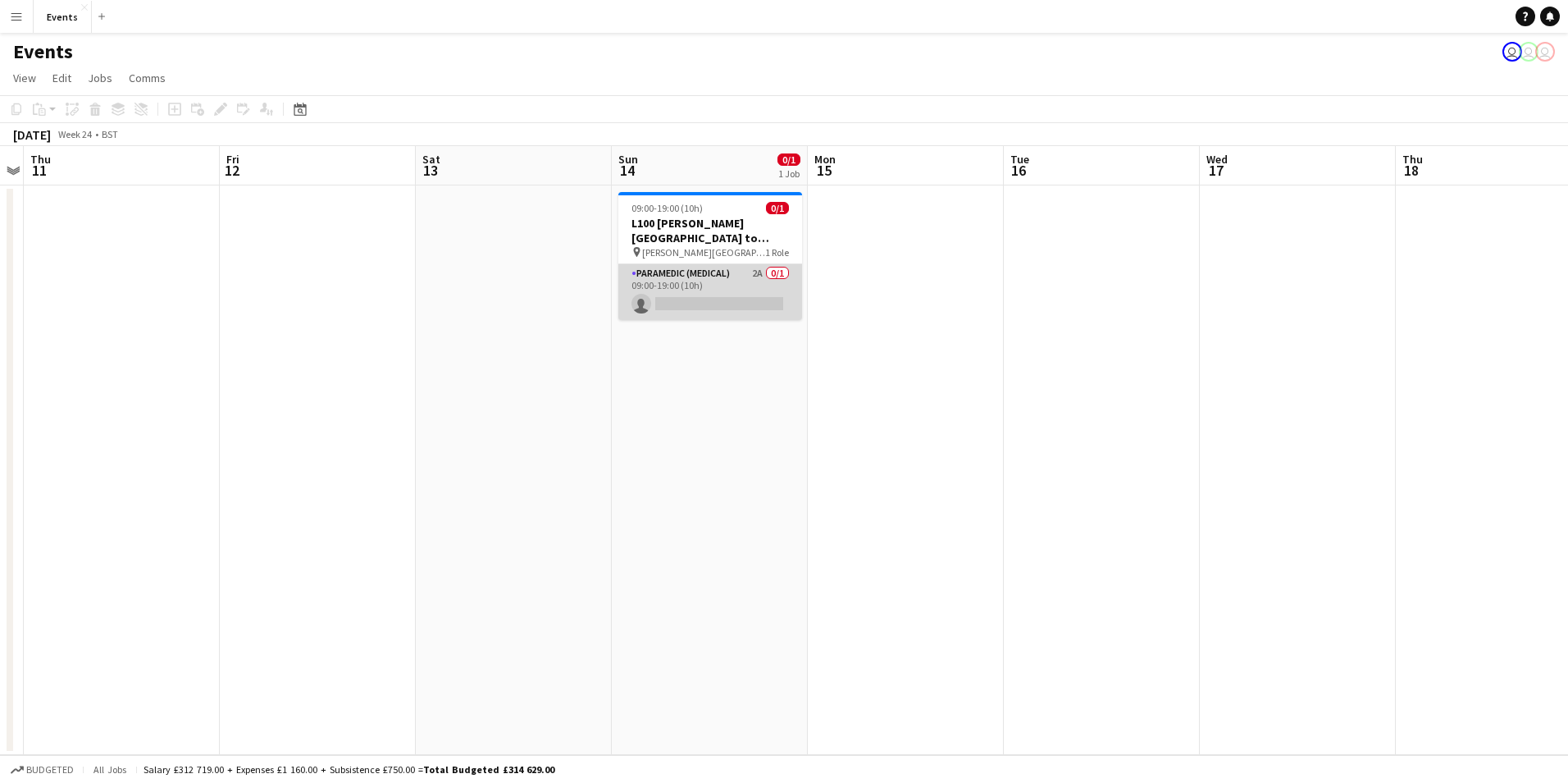
click at [706, 297] on app-card-role "Paramedic (Medical) 2A 0/1 09:00-19:00 (10h) single-neutral-actions" at bounding box center [711, 292] width 184 height 56
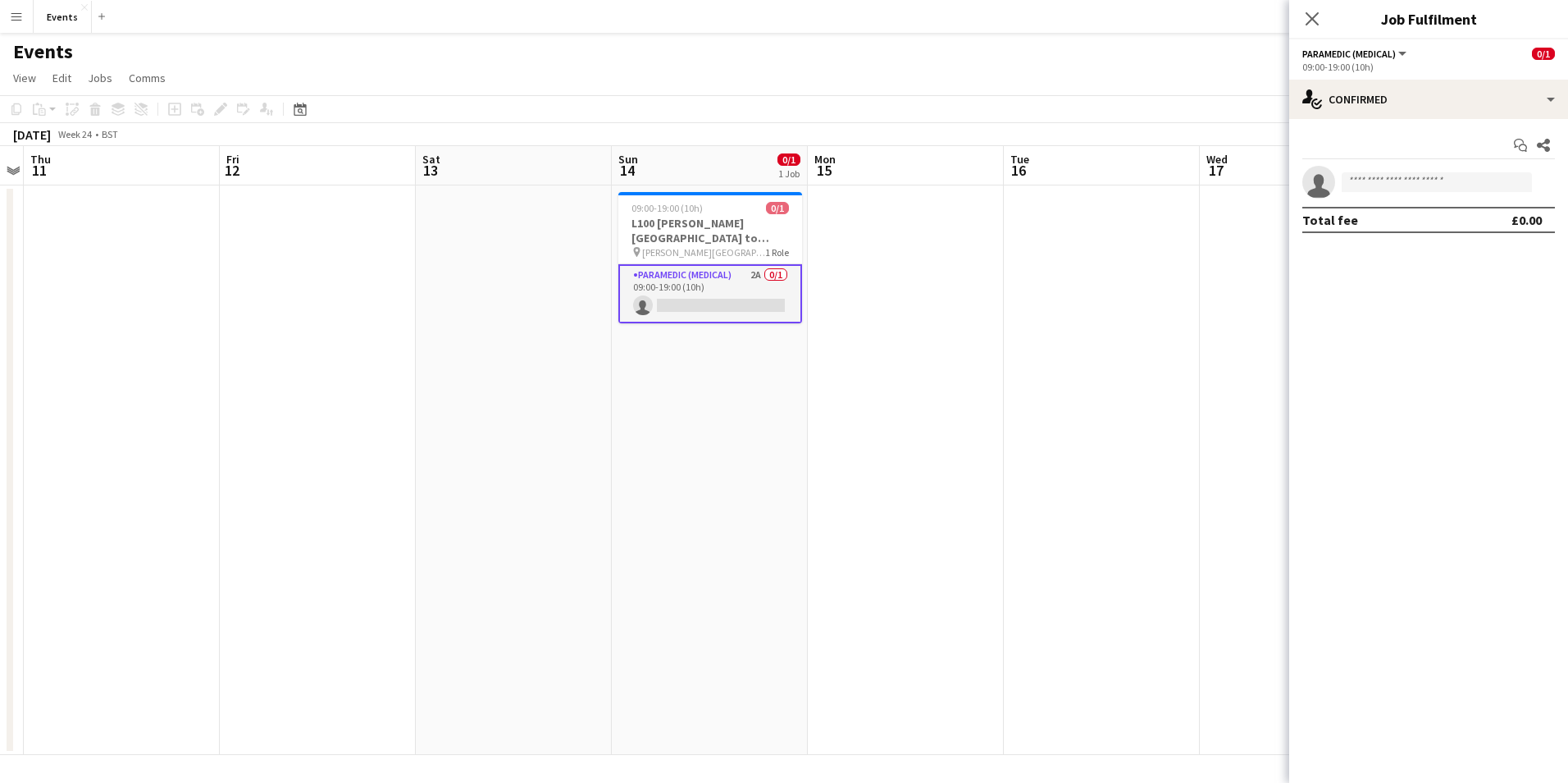
click at [1417, 122] on div "Start chat Share single-neutral-actions Total fee £0.00" at bounding box center [1428, 182] width 279 height 127
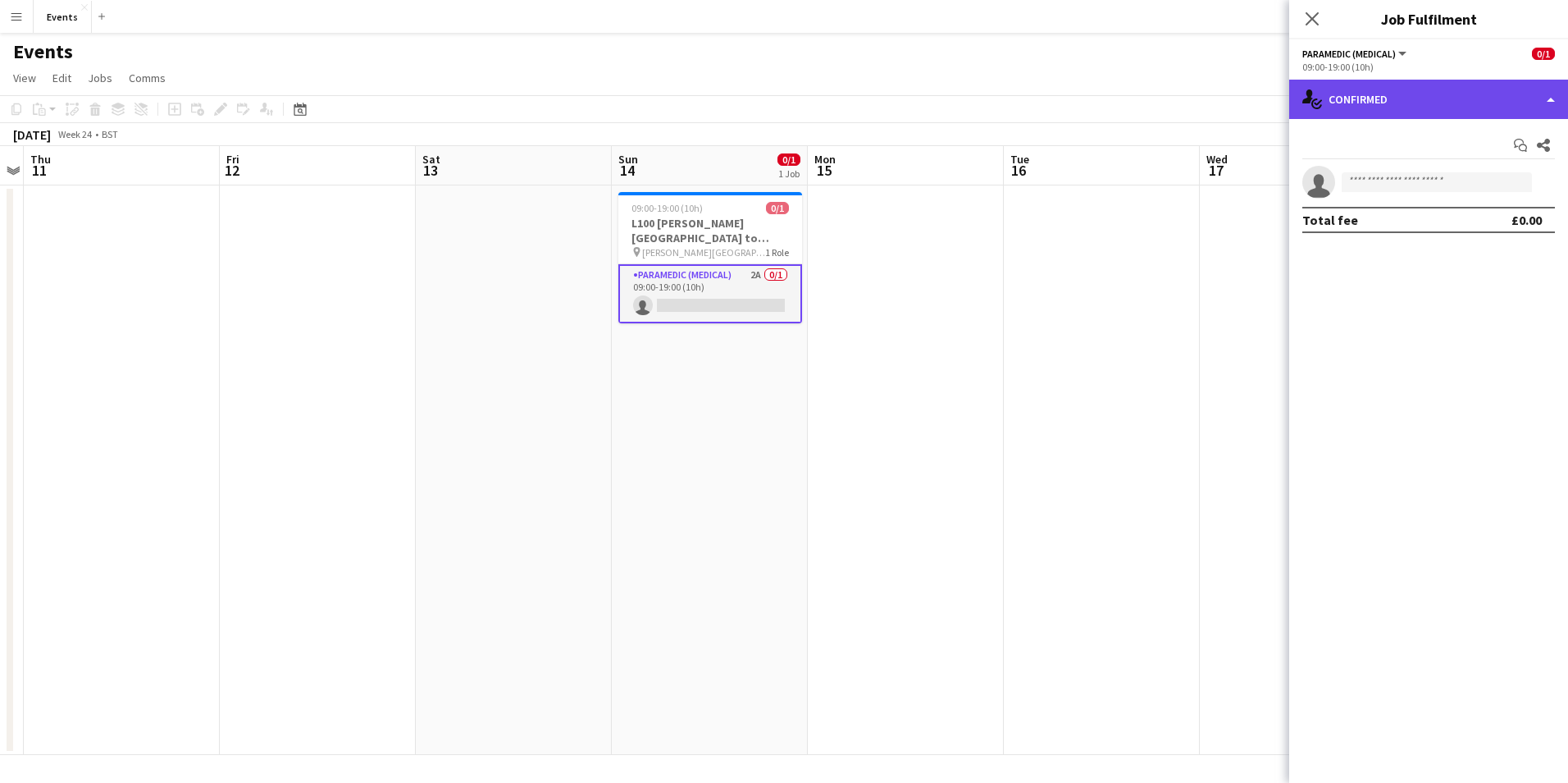
click at [1419, 100] on div "single-neutral-actions-check-2 Confirmed" at bounding box center [1428, 99] width 279 height 40
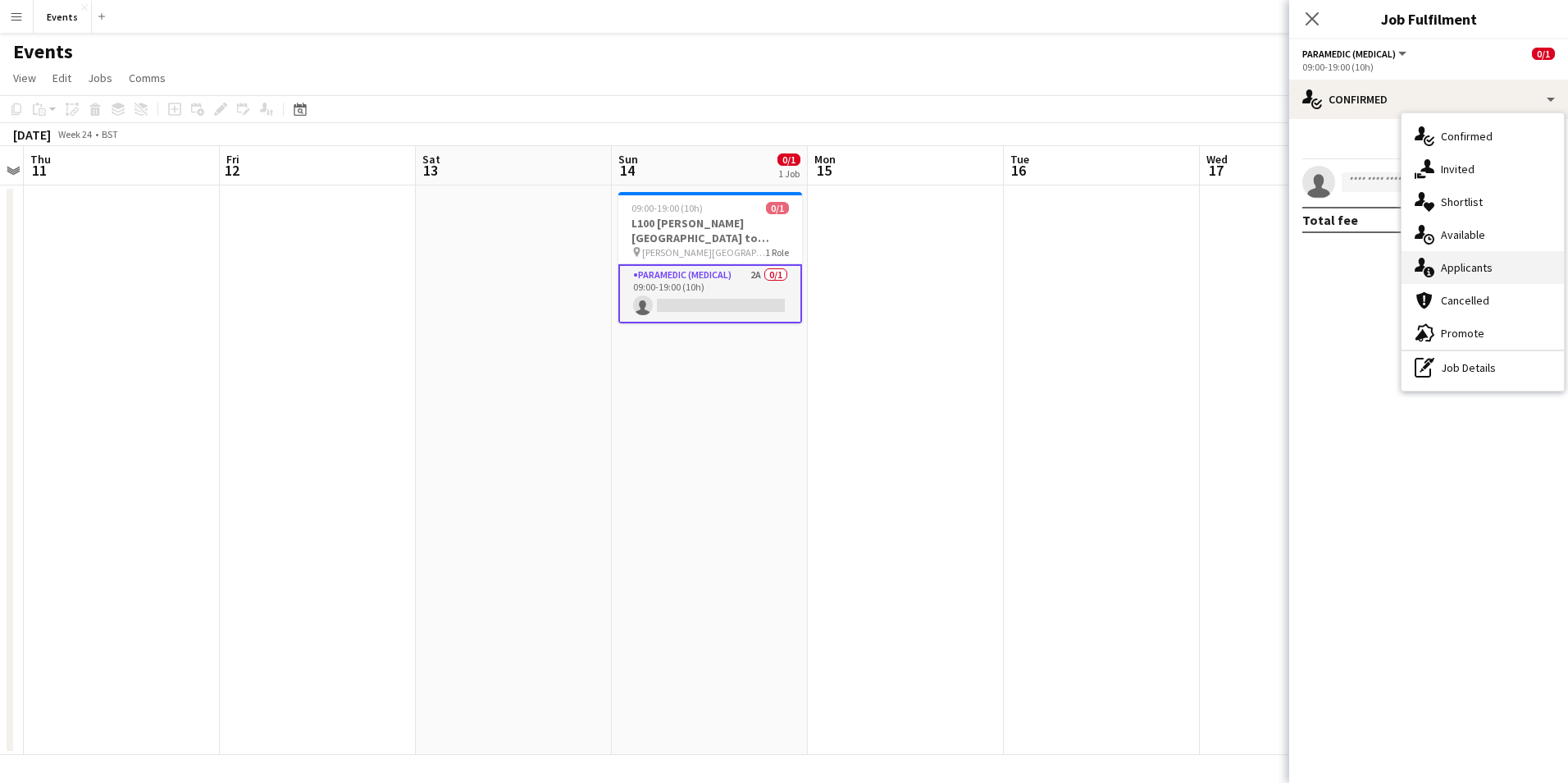
click at [1473, 279] on div "single-neutral-actions-information Applicants" at bounding box center [1482, 268] width 163 height 33
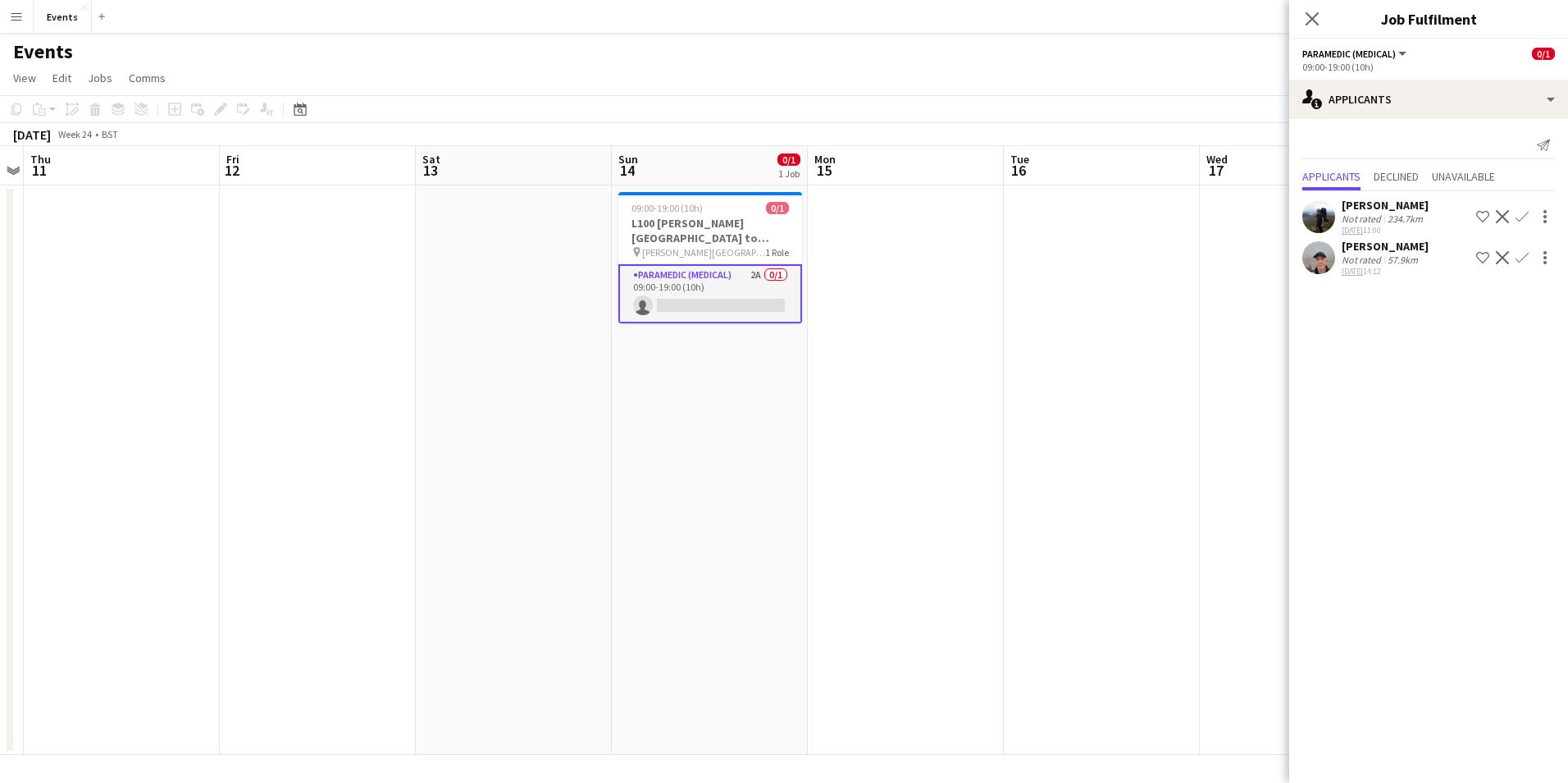
click at [1524, 255] on app-icon "Confirm" at bounding box center [1522, 258] width 13 height 13
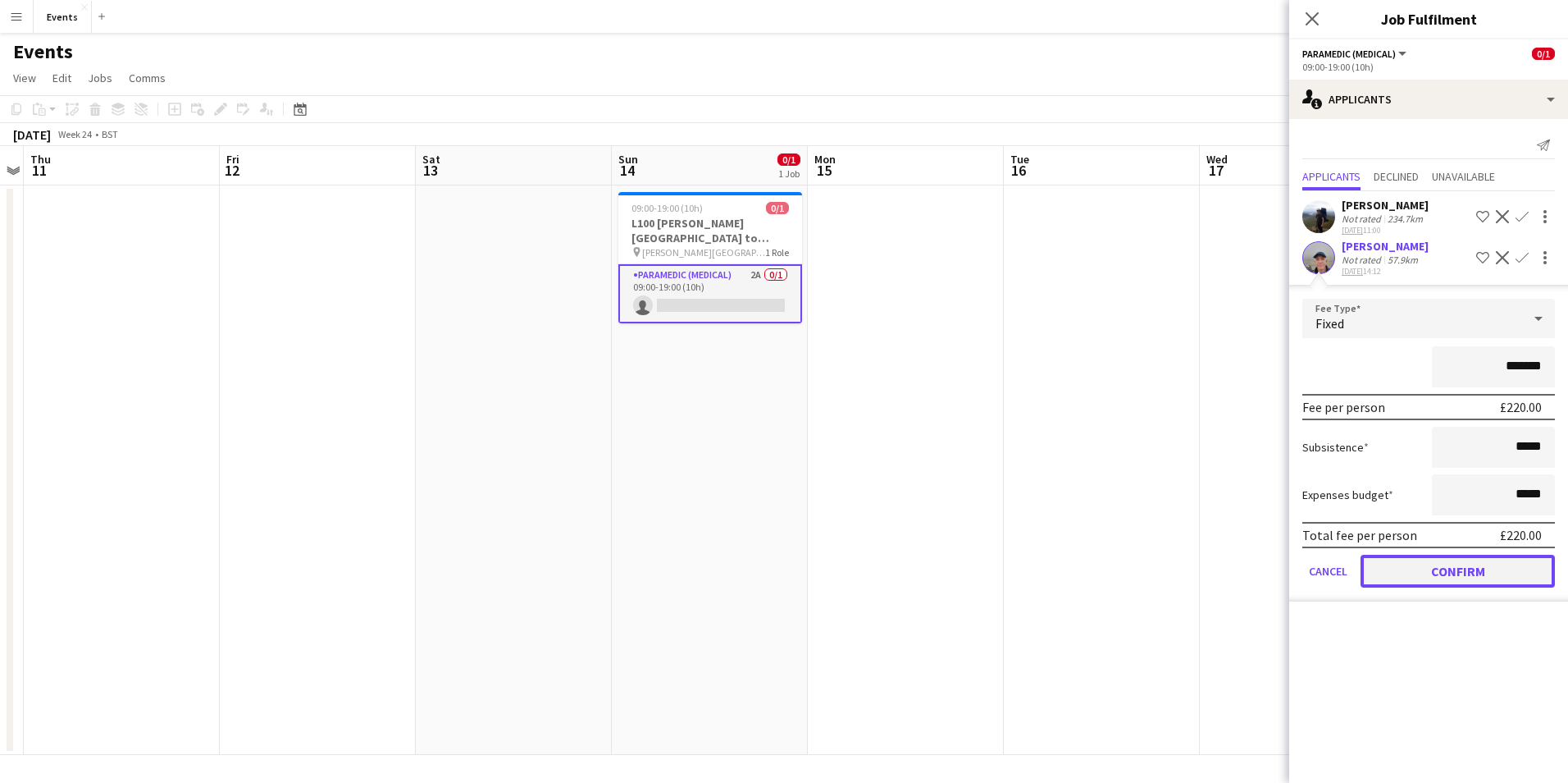
click at [1452, 587] on button "Confirm" at bounding box center [1458, 571] width 194 height 33
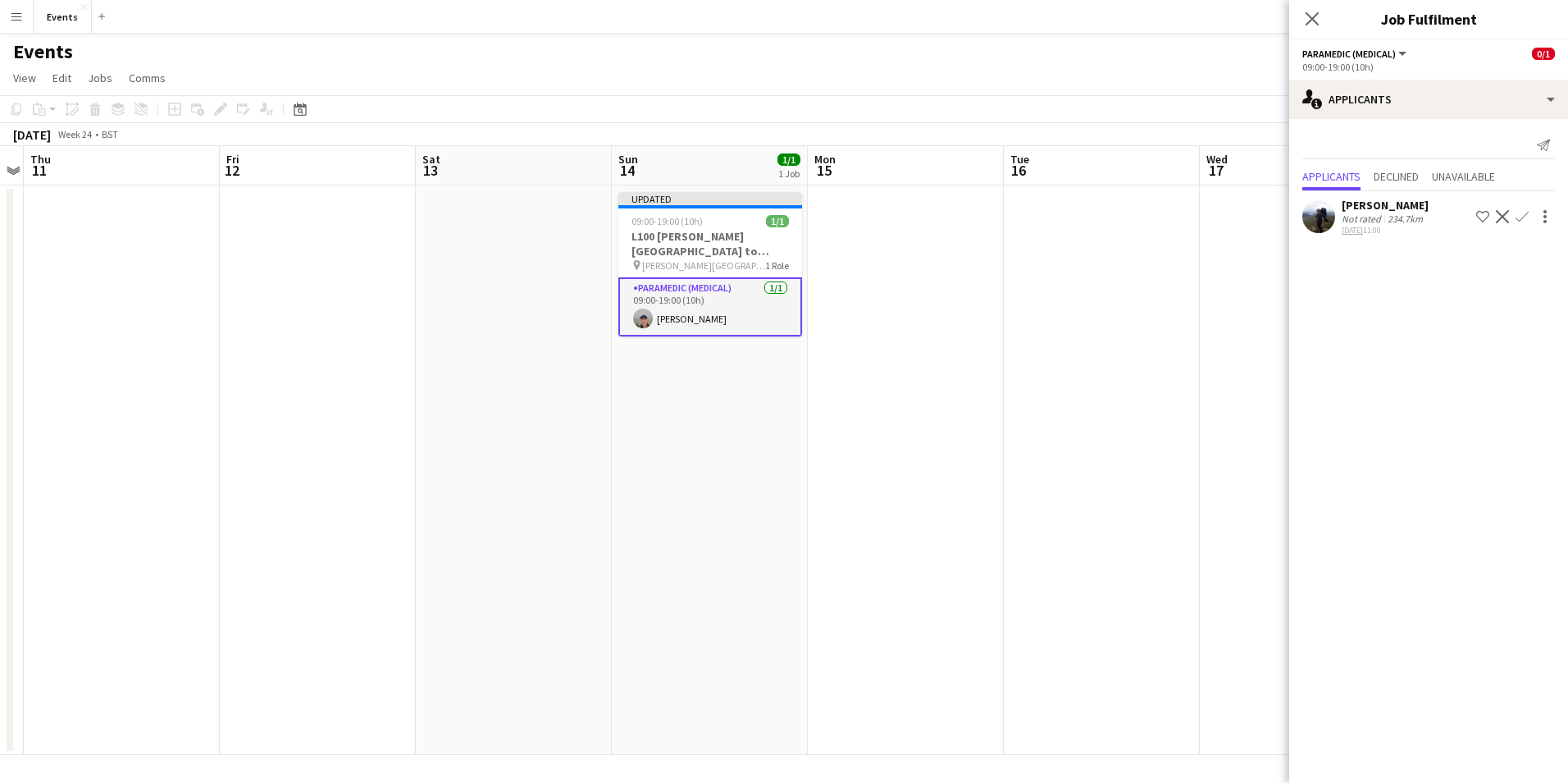
click at [1323, 18] on div "Close pop-in" at bounding box center [1312, 18] width 46 height 38
click at [1314, 21] on icon at bounding box center [1311, 18] width 16 height 16
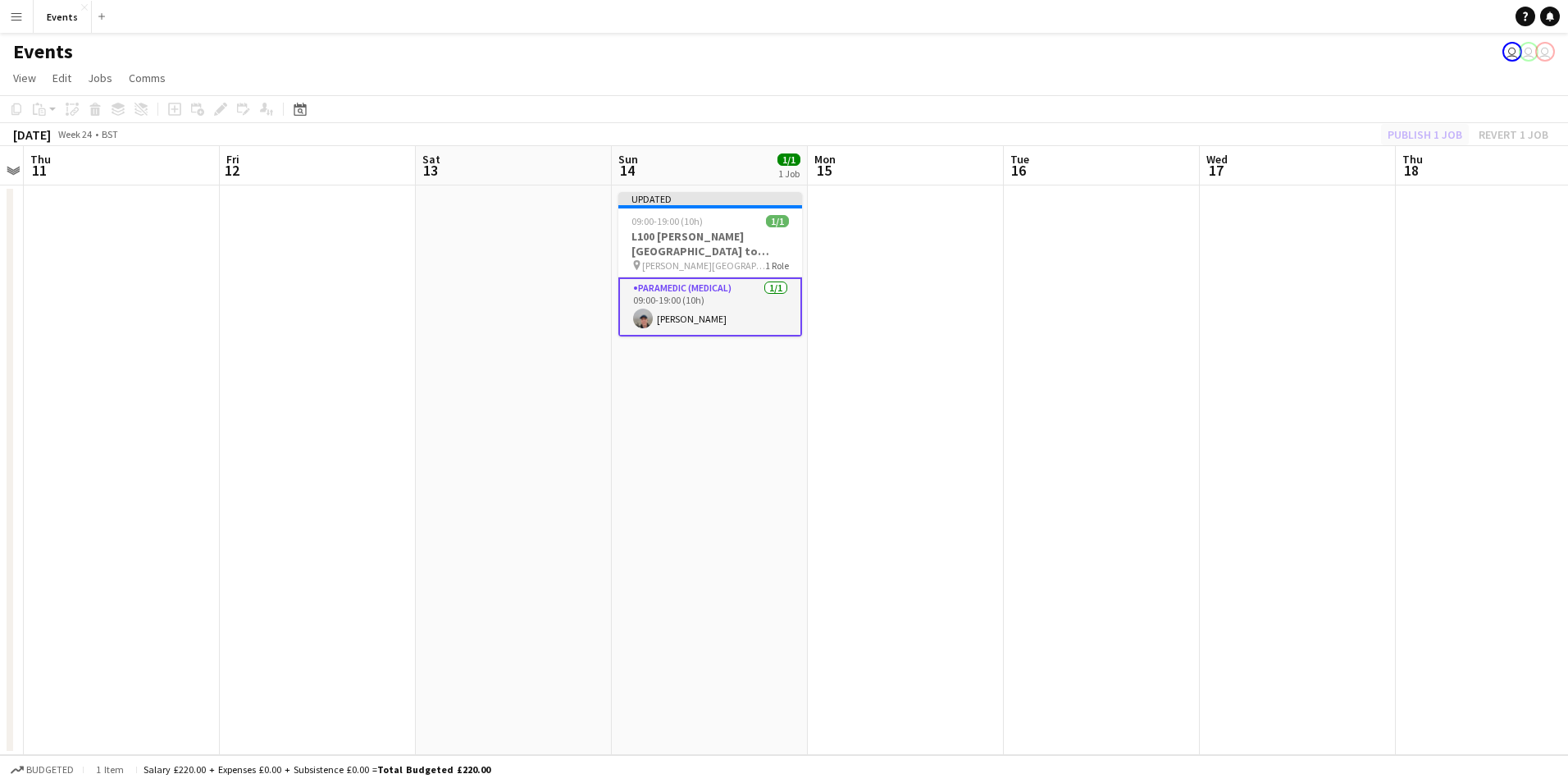
click at [1439, 122] on app-toolbar "Copy Paste Paste Ctrl+V Paste with crew Ctrl+Shift+V Paste linked Job Delete Gr…" at bounding box center [784, 109] width 1568 height 28
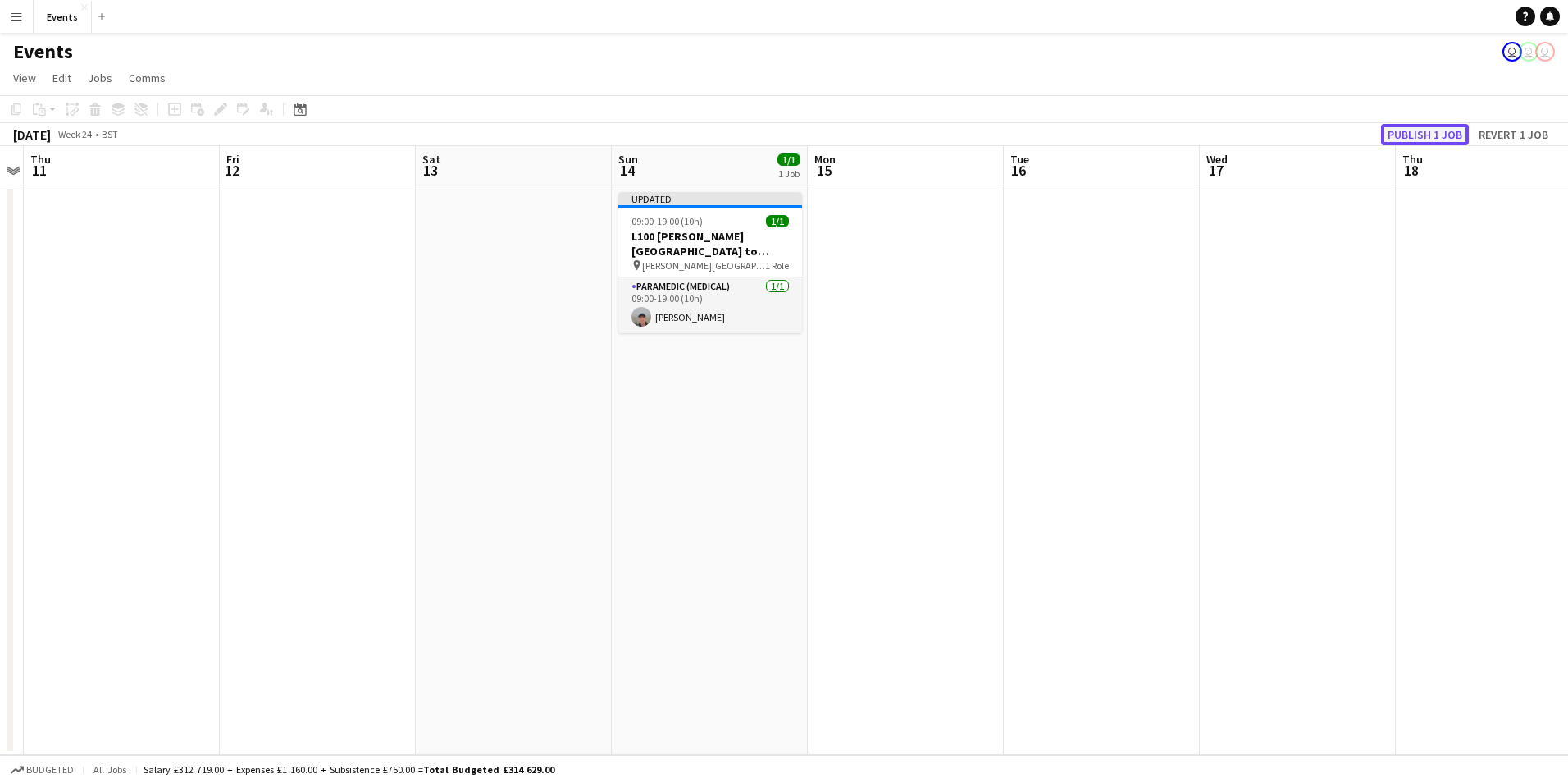
click at [1435, 128] on button "Publish 1 job" at bounding box center [1425, 134] width 87 height 21
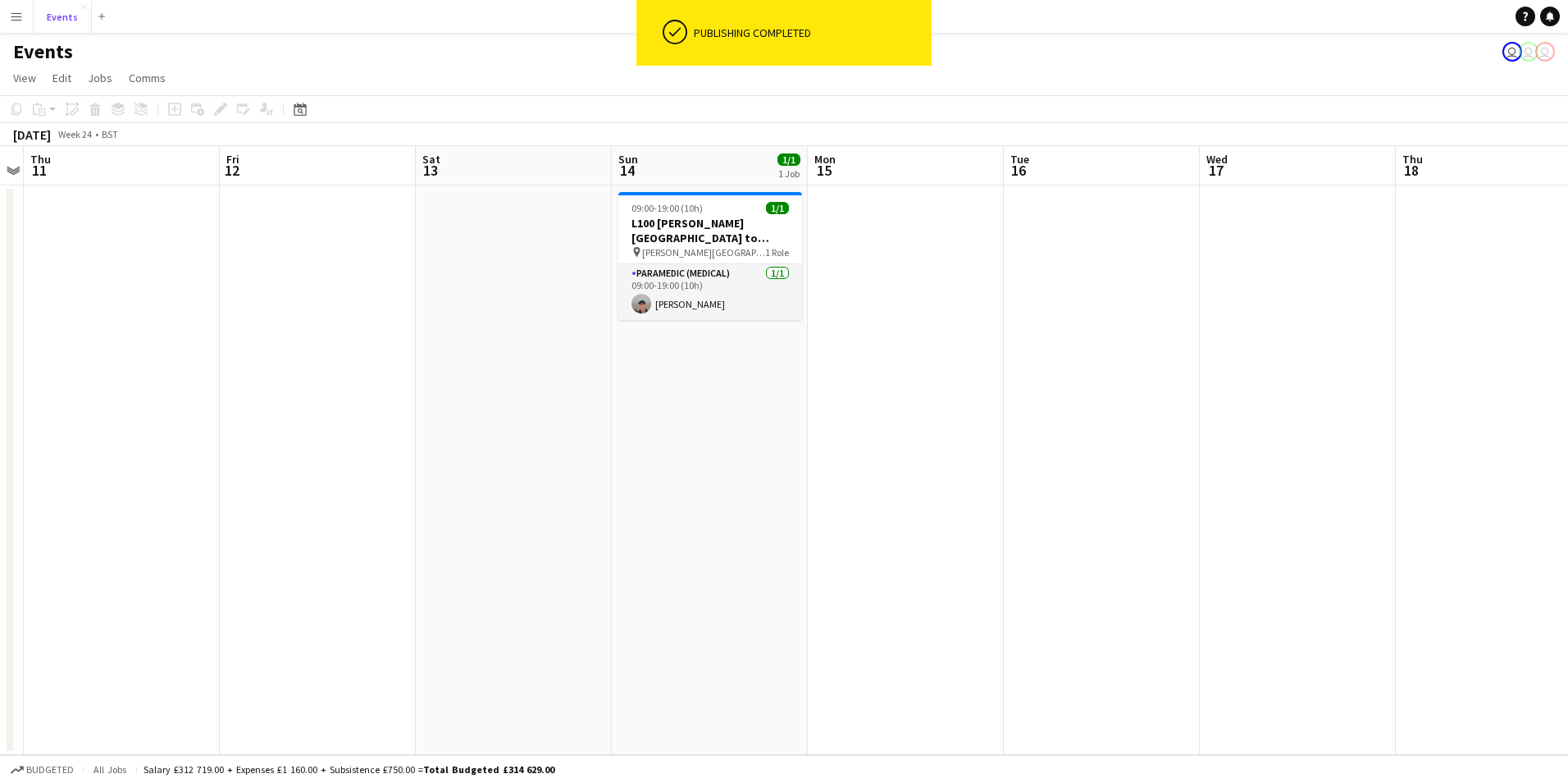
click at [32, 17] on app-navbar "Menu Boards Boards Boards All jobs Status Workforce Workforce My Workforce Recr…" at bounding box center [784, 17] width 1568 height 33
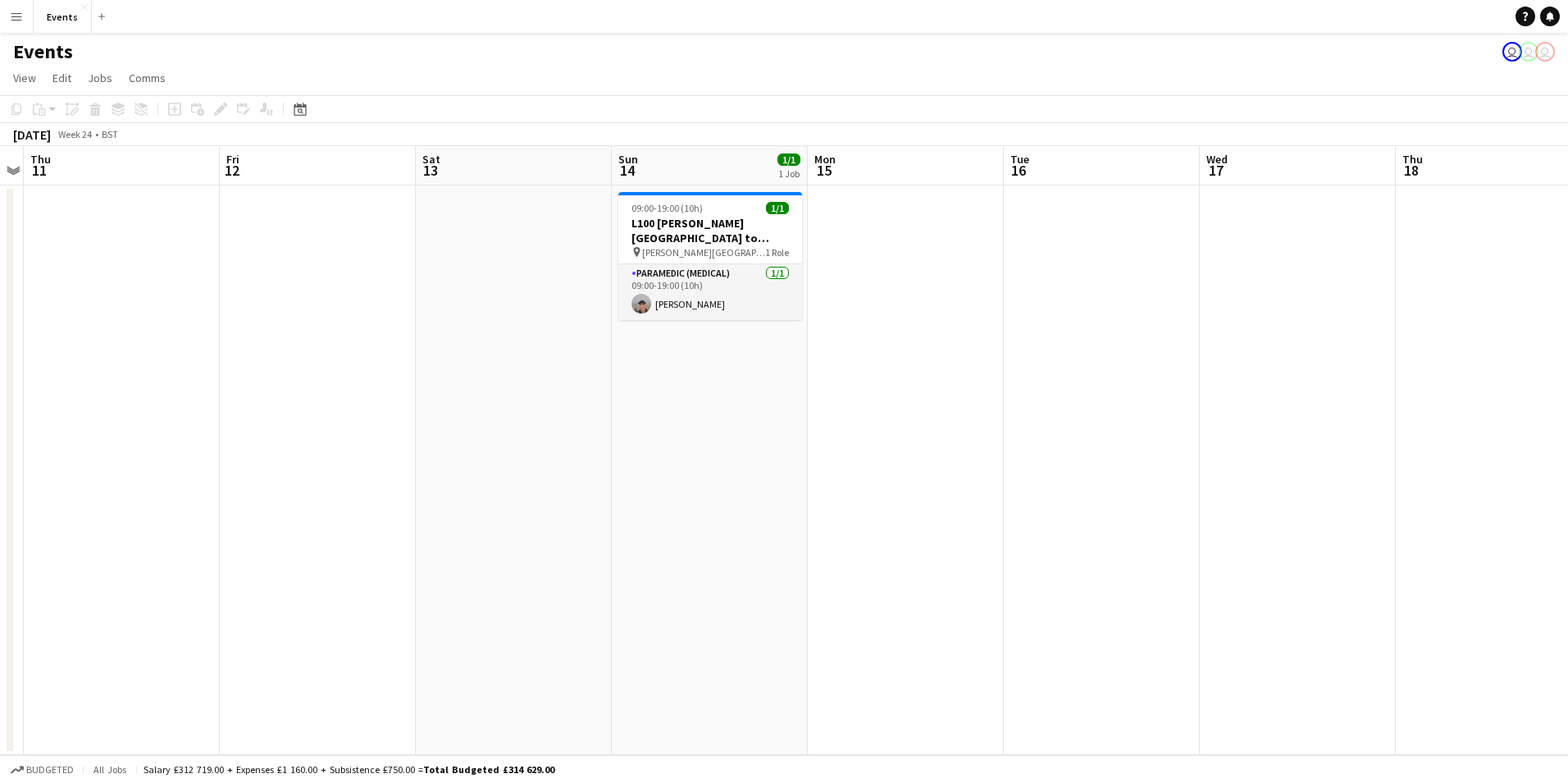
click at [16, 22] on app-icon "Menu" at bounding box center [17, 17] width 13 height 13
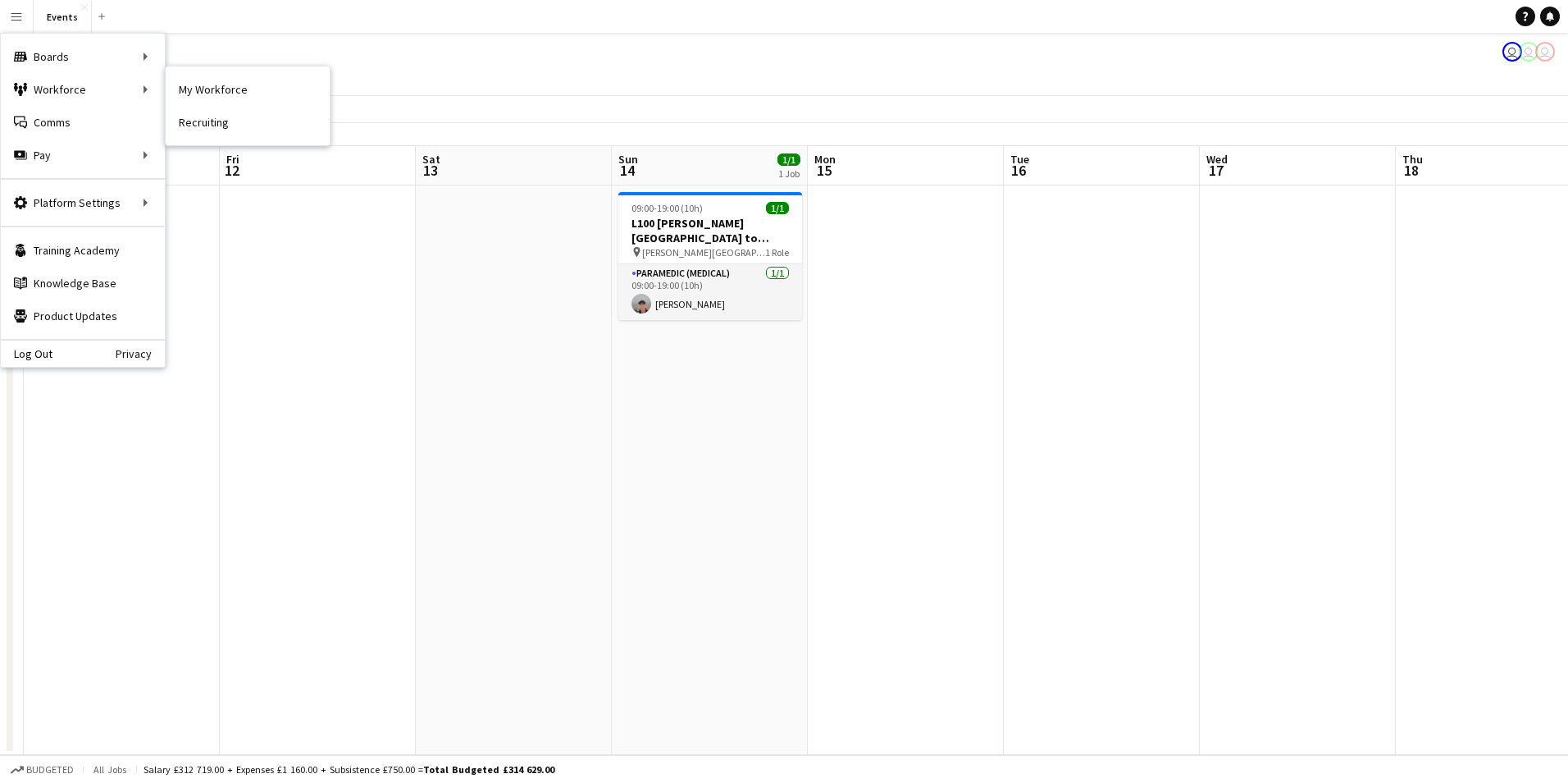
drag, startPoint x: 264, startPoint y: 84, endPoint x: 306, endPoint y: 246, distance: 167.4
click at [264, 84] on link "My Workforce" at bounding box center [247, 89] width 164 height 33
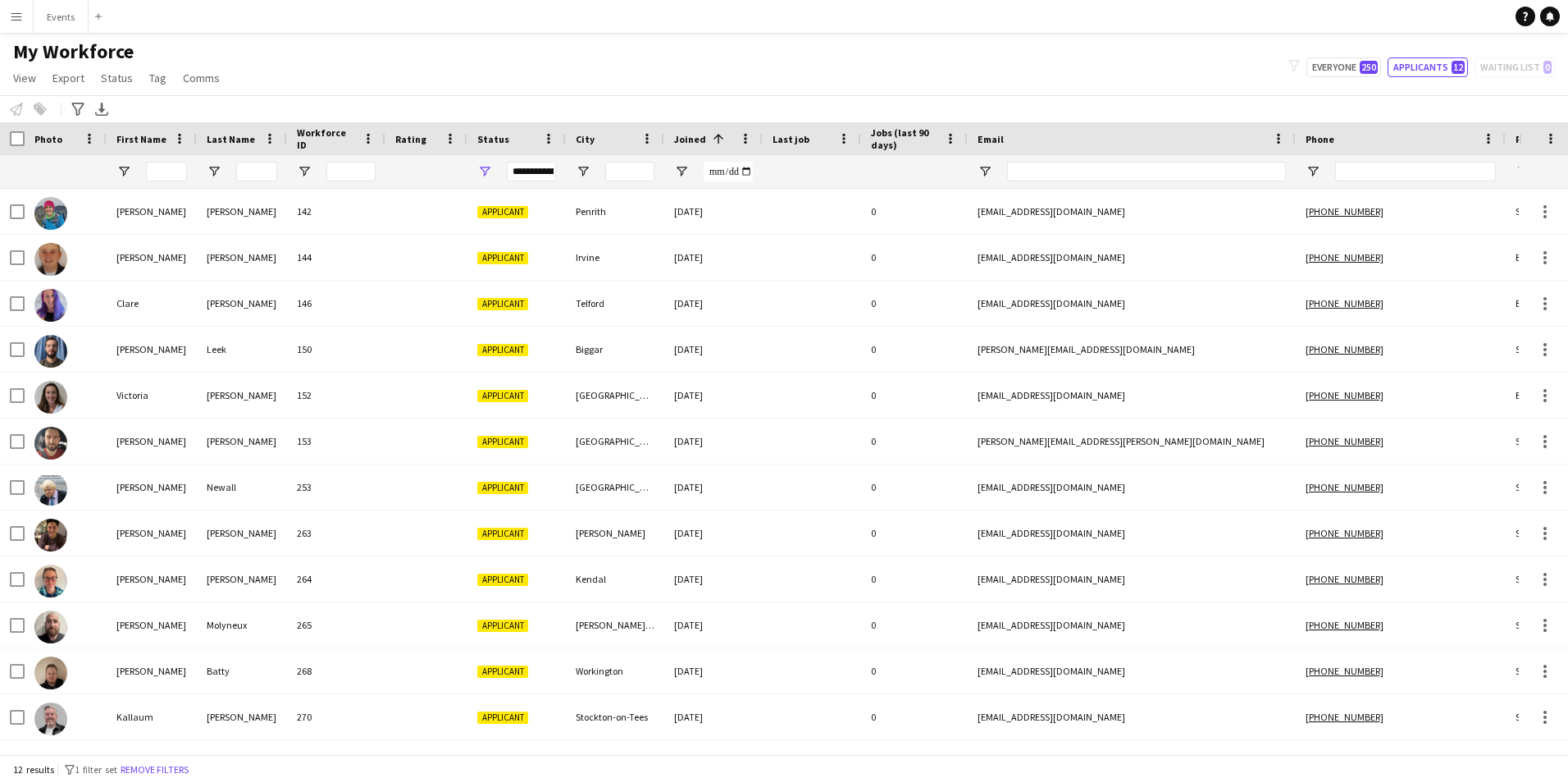
click at [15, 12] on app-icon "Menu" at bounding box center [17, 17] width 13 height 13
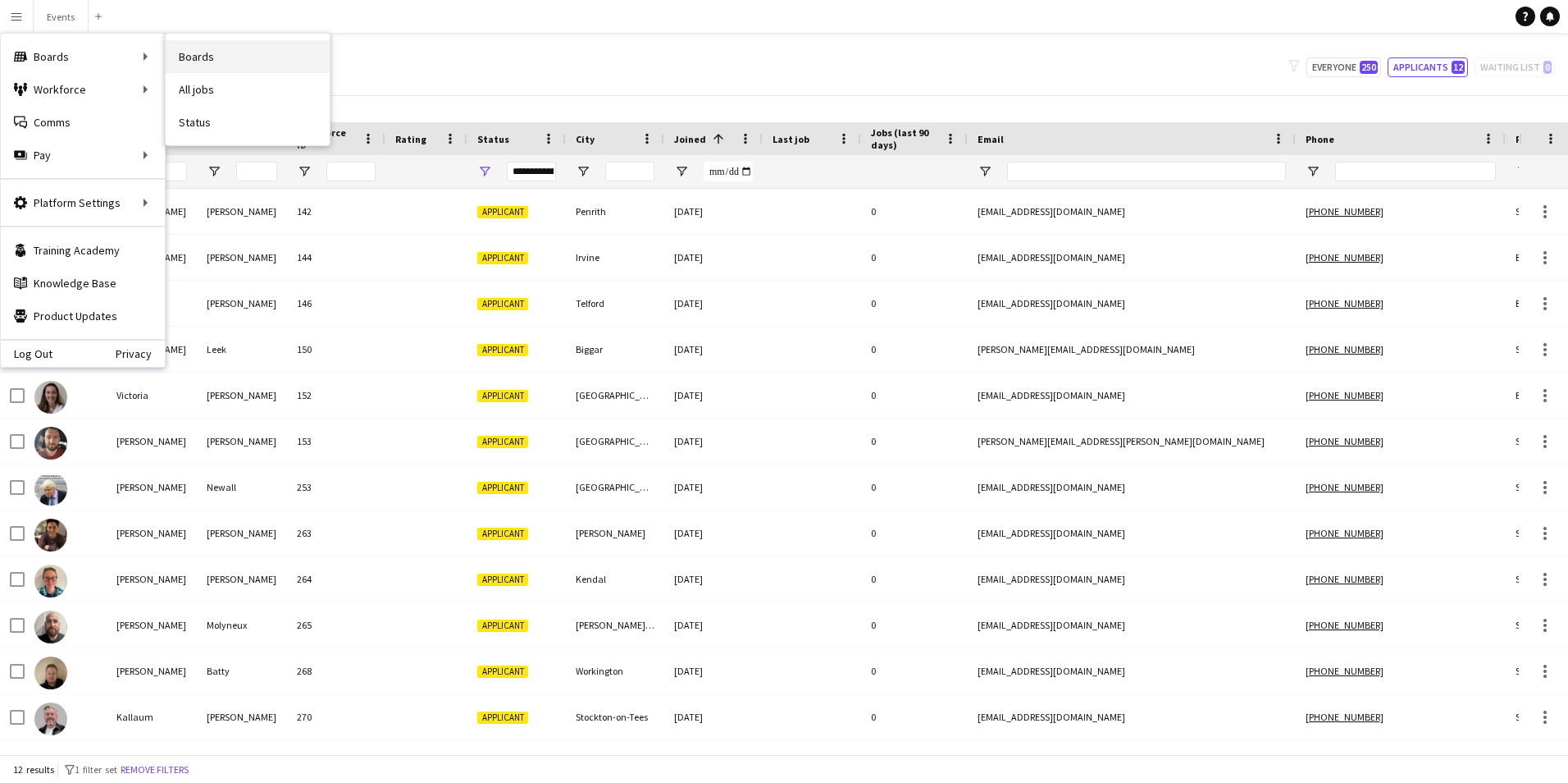
click at [190, 54] on link "Boards" at bounding box center [247, 57] width 164 height 33
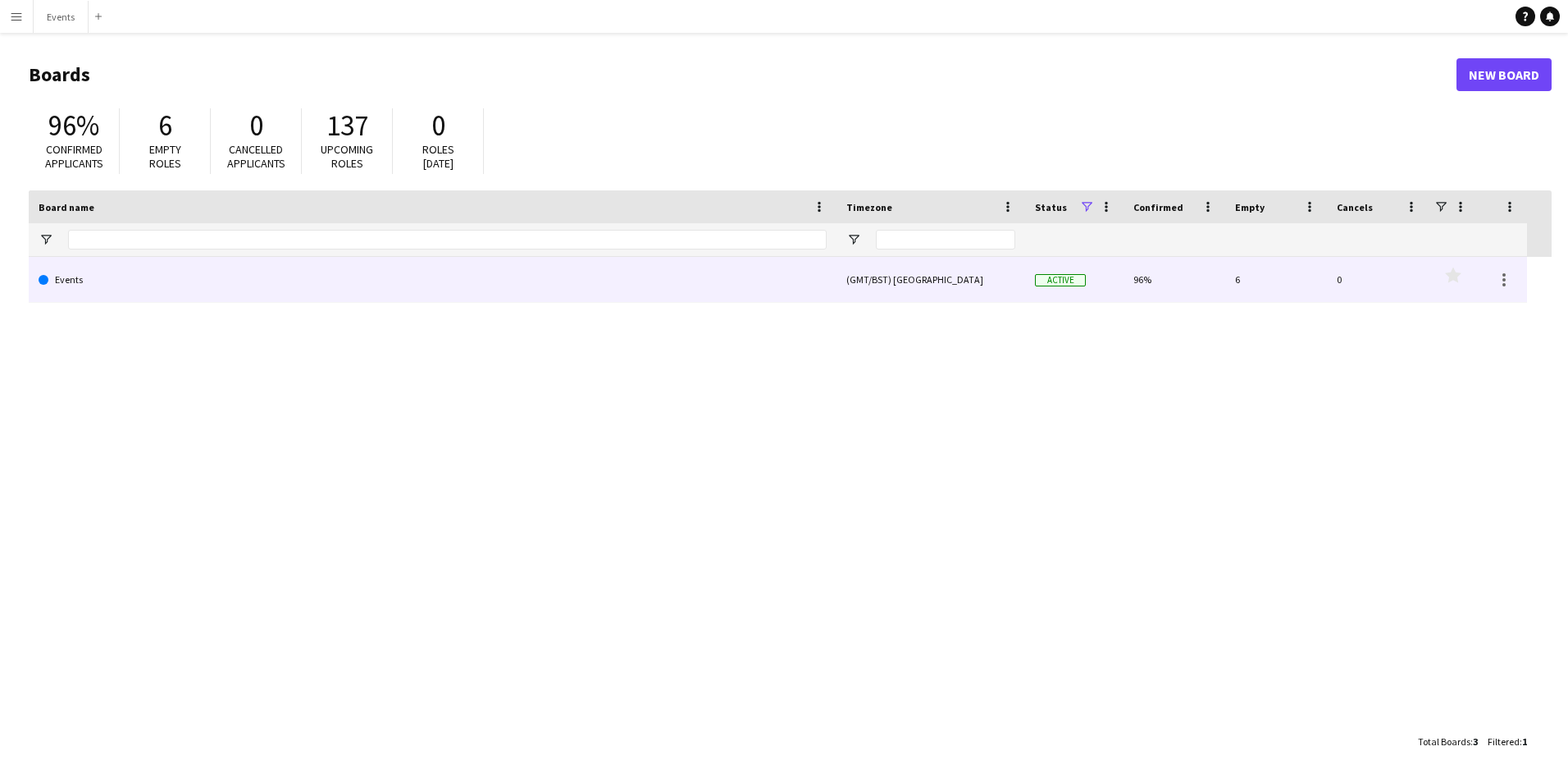
click at [61, 282] on link "Events" at bounding box center [432, 280] width 788 height 46
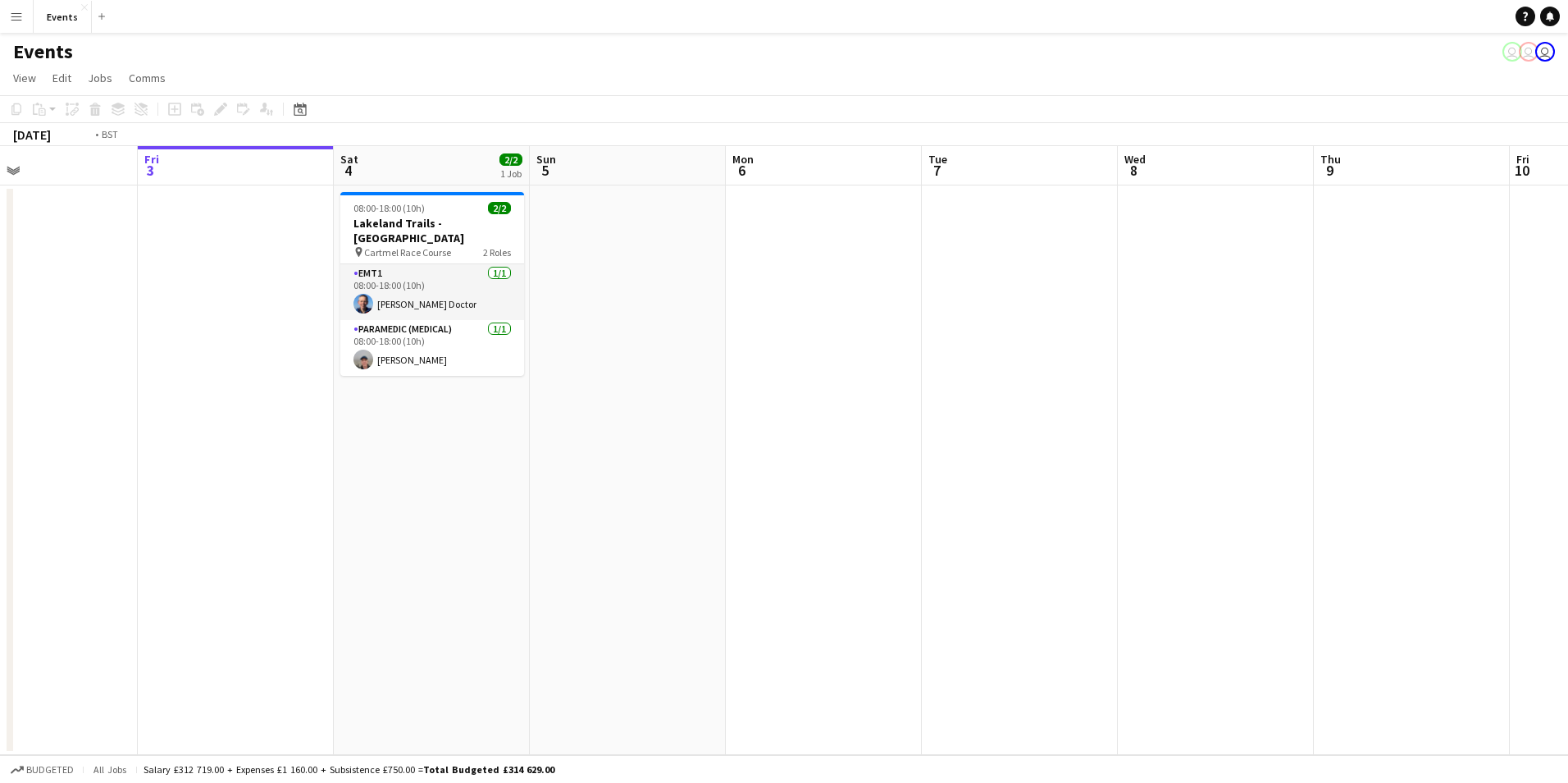
drag, startPoint x: 946, startPoint y: 569, endPoint x: 10, endPoint y: 508, distance: 938.0
click at [10, 508] on div "Tue 30 Wed 1 Thu 2 Fri 3 Sat 4 2/2 1 Job Sun 5 Mon 6 Tue 7 Wed 8 Thu 9 Fri 10 S…" at bounding box center [784, 451] width 1568 height 609
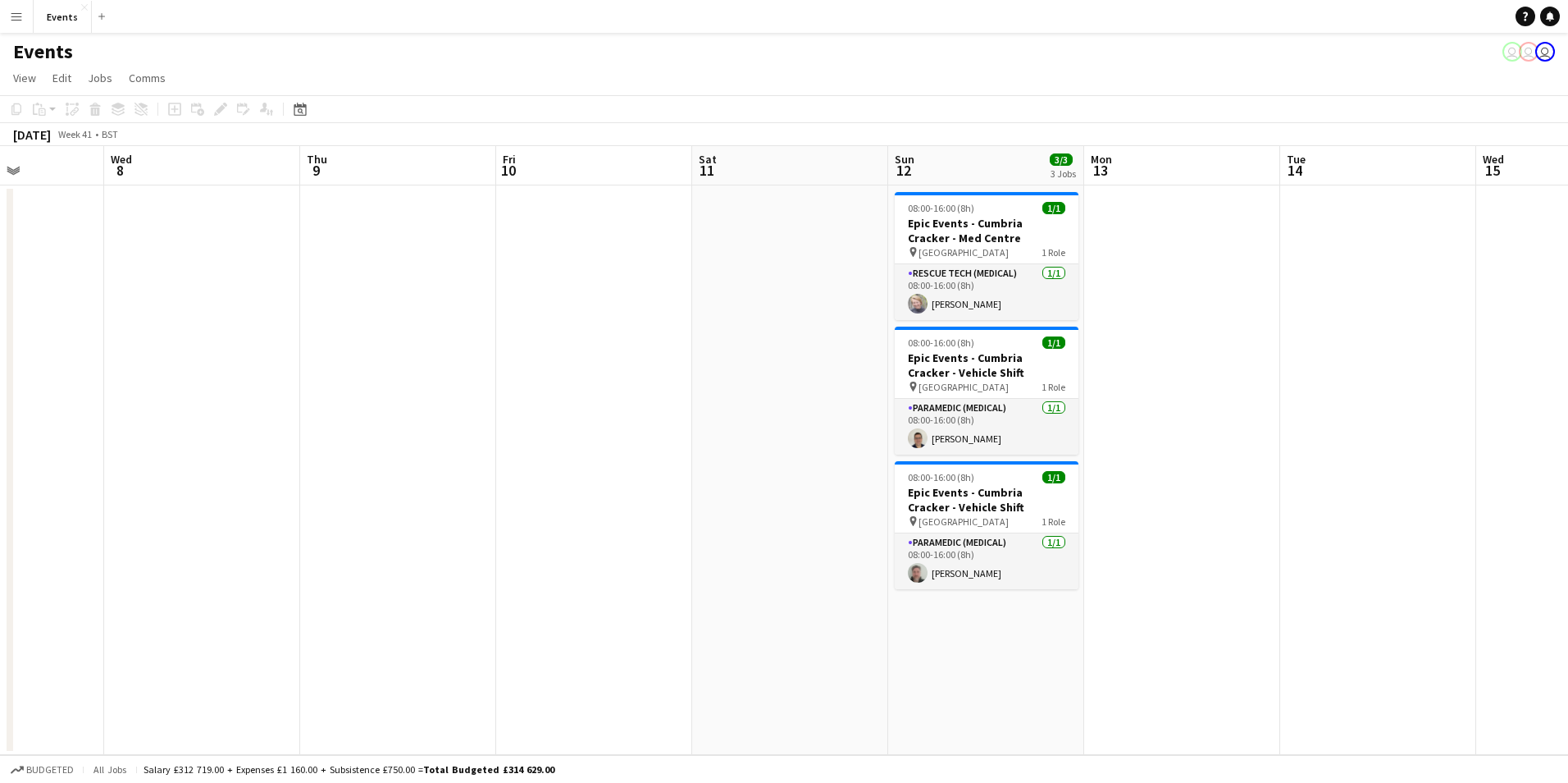
drag, startPoint x: 902, startPoint y: 662, endPoint x: 150, endPoint y: 582, distance: 756.2
click at [150, 582] on app-calendar-viewport "Sat 4 2/2 1 Job Sun 5 Mon 6 Tue 7 Wed 8 Thu 9 Fri 10 Sat 11 Sun 12 3/3 3 Jobs M…" at bounding box center [784, 451] width 1568 height 609
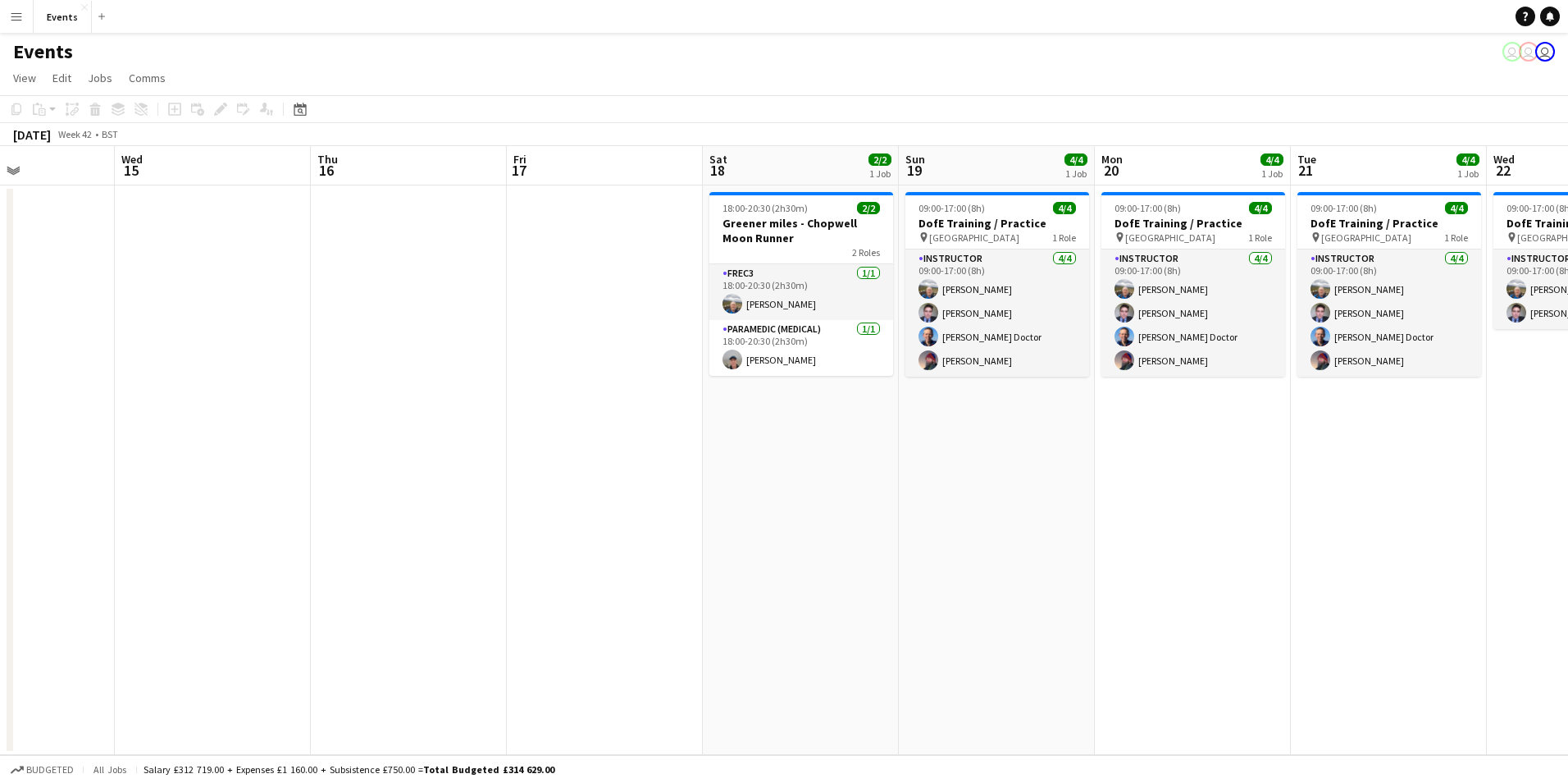
drag, startPoint x: 602, startPoint y: 615, endPoint x: 461, endPoint y: 589, distance: 143.4
click at [0, 516] on html "Menu Boards Boards Boards All jobs Status Workforce Workforce My Workforce Recr…" at bounding box center [784, 391] width 1568 height 783
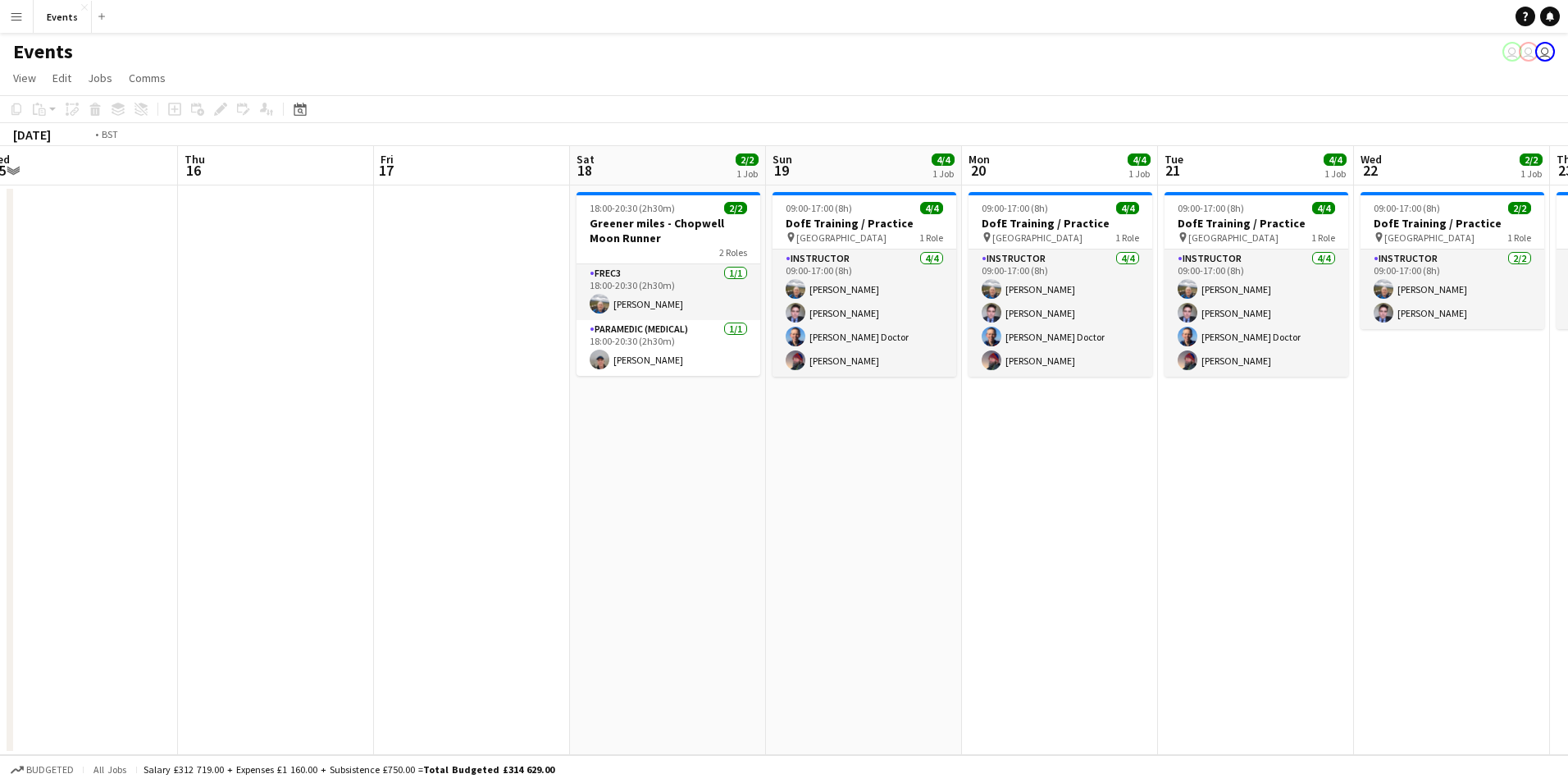
drag, startPoint x: 1126, startPoint y: 691, endPoint x: 115, endPoint y: 460, distance: 1037.1
click at [115, 460] on app-calendar-viewport "Sun 12 3/3 3 Jobs Mon 13 Tue 14 Wed 15 Thu 16 Fri 17 Sat 18 2/2 1 Job Sun 19 4/…" at bounding box center [784, 451] width 1568 height 609
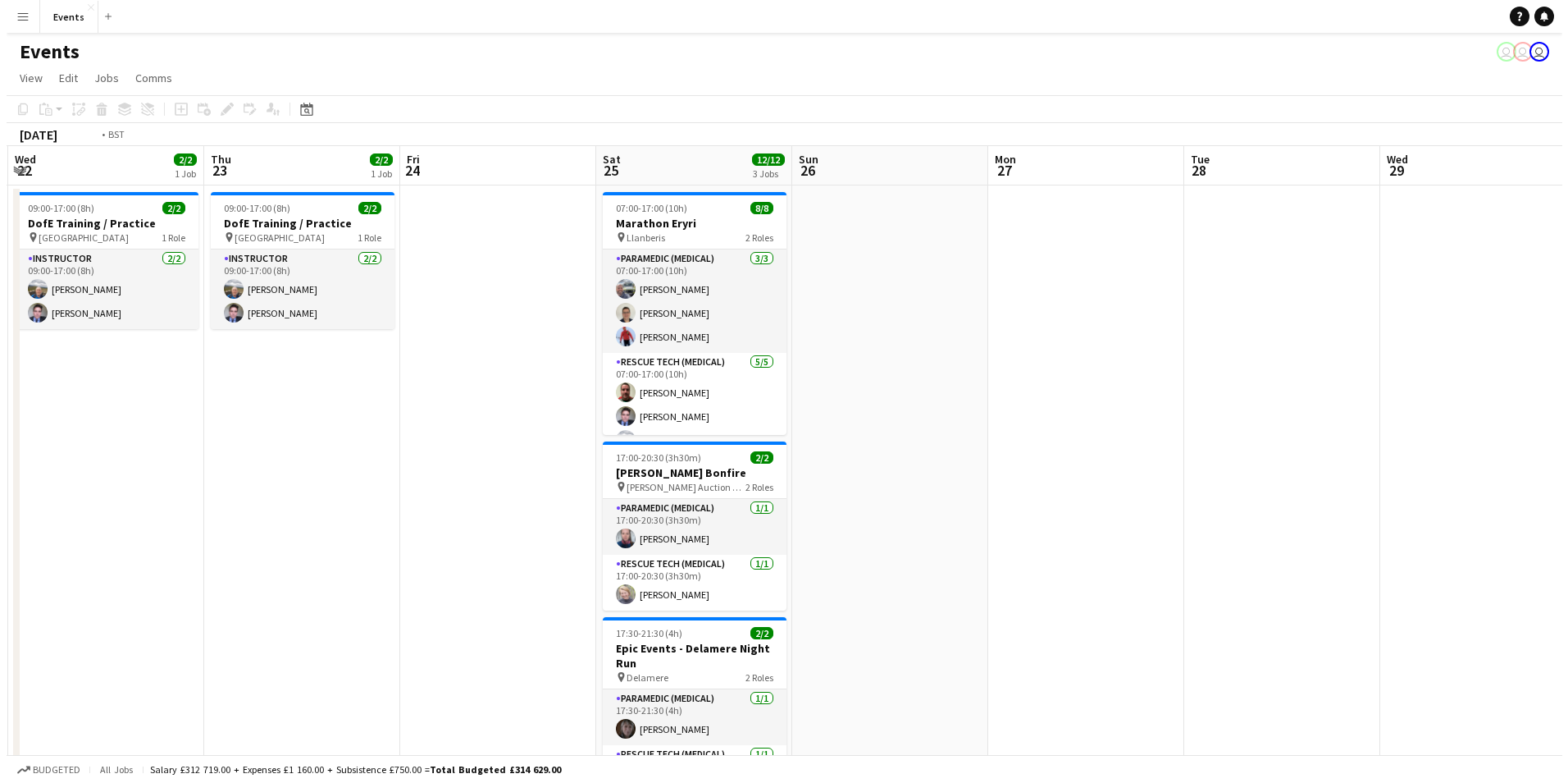
scroll to position [0, 447]
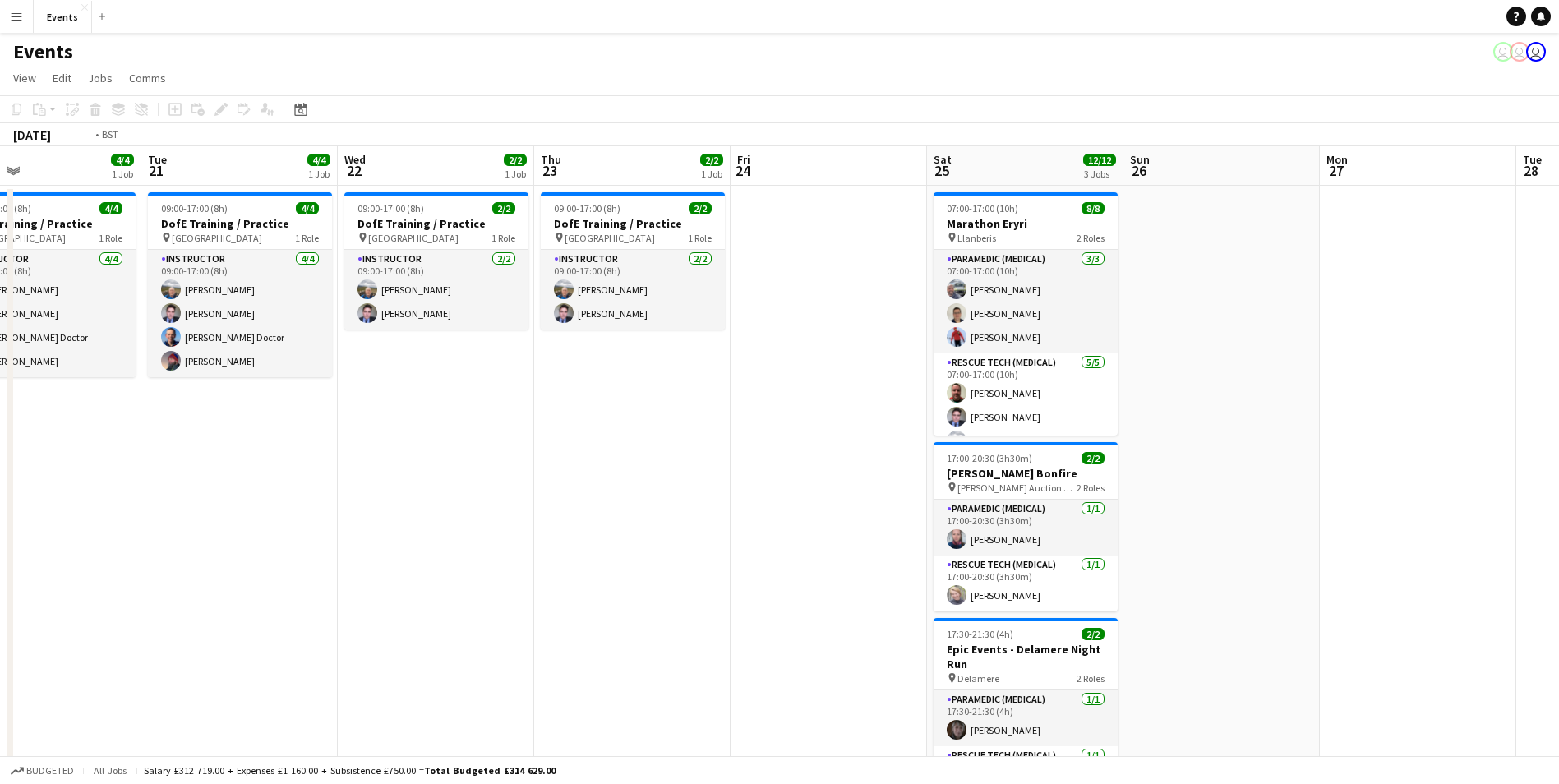
drag, startPoint x: 1320, startPoint y: 489, endPoint x: 34, endPoint y: 329, distance: 1295.9
click at [34, 329] on app-calendar-viewport "Sat 18 2/2 1 Job Sun 19 4/4 1 Job Mon 20 4/4 1 Job Tue 21 4/4 1 Job Wed 22 2/2 …" at bounding box center [780, 492] width 1559 height 691
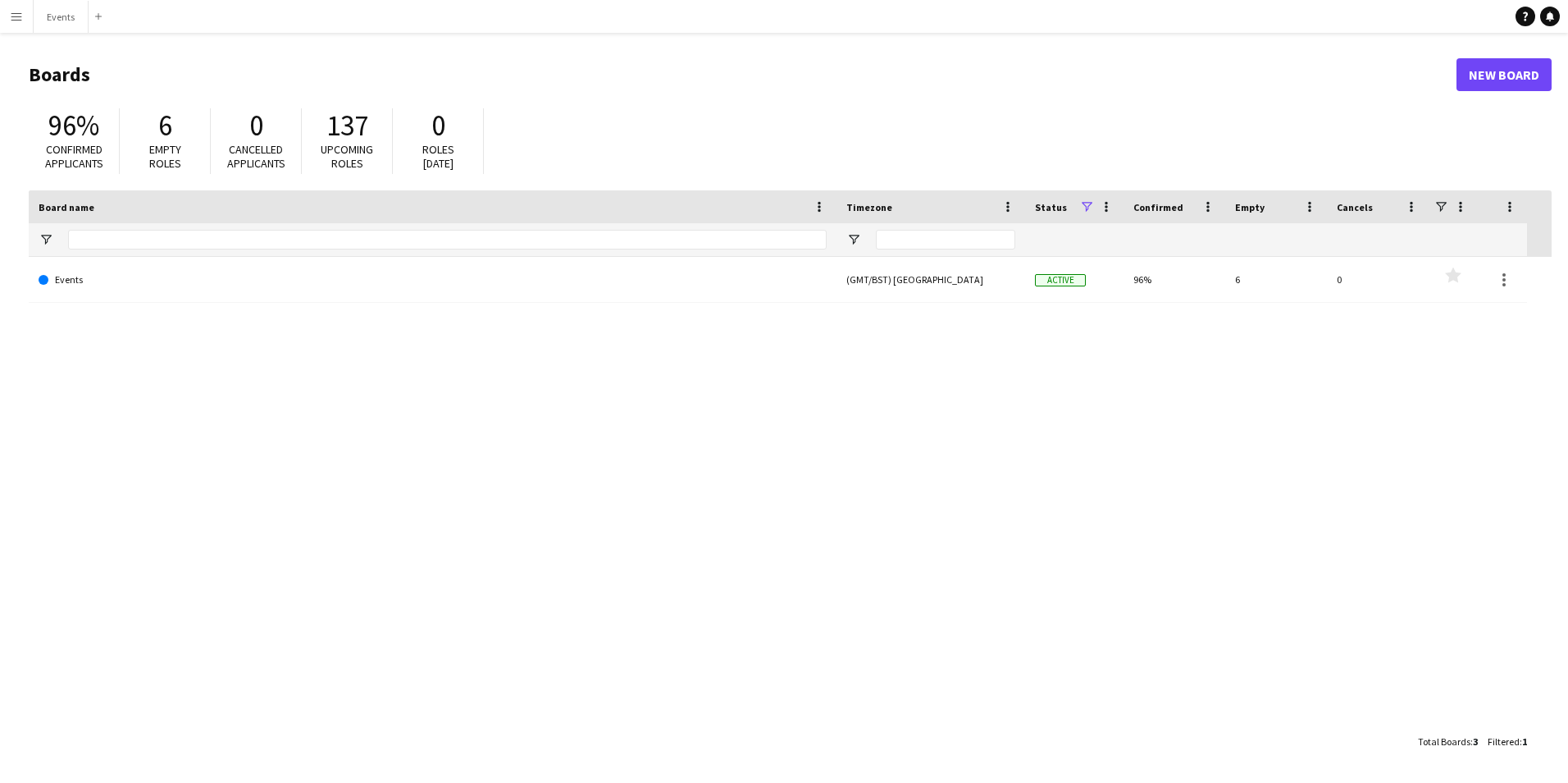
click at [0, 28] on html "Menu Boards Boards Boards All jobs Status Workforce Workforce My Workforce Recr…" at bounding box center [784, 391] width 1568 height 783
click at [9, 24] on button "Menu" at bounding box center [17, 17] width 33 height 33
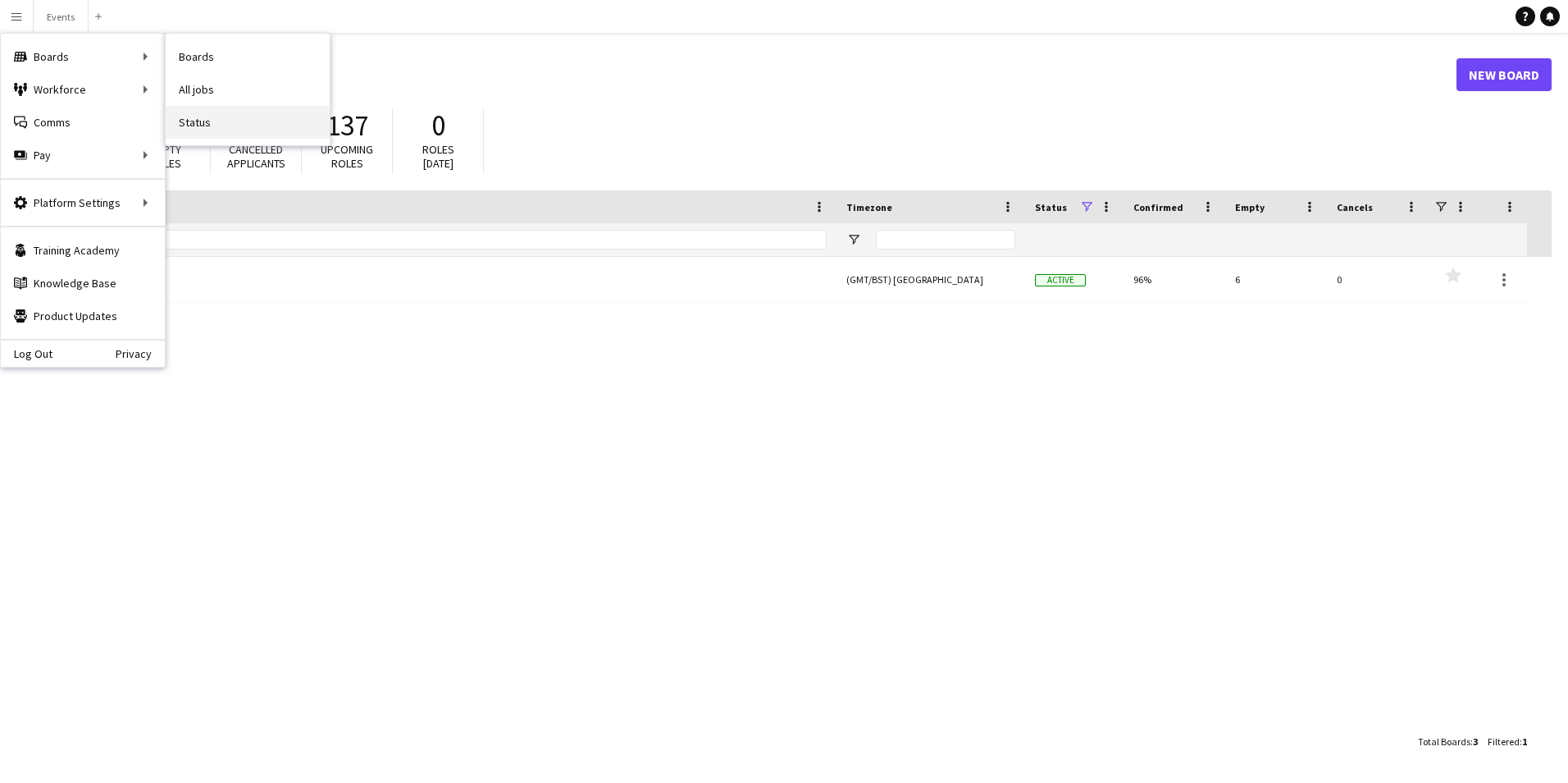
click at [234, 117] on link "Status" at bounding box center [247, 122] width 164 height 33
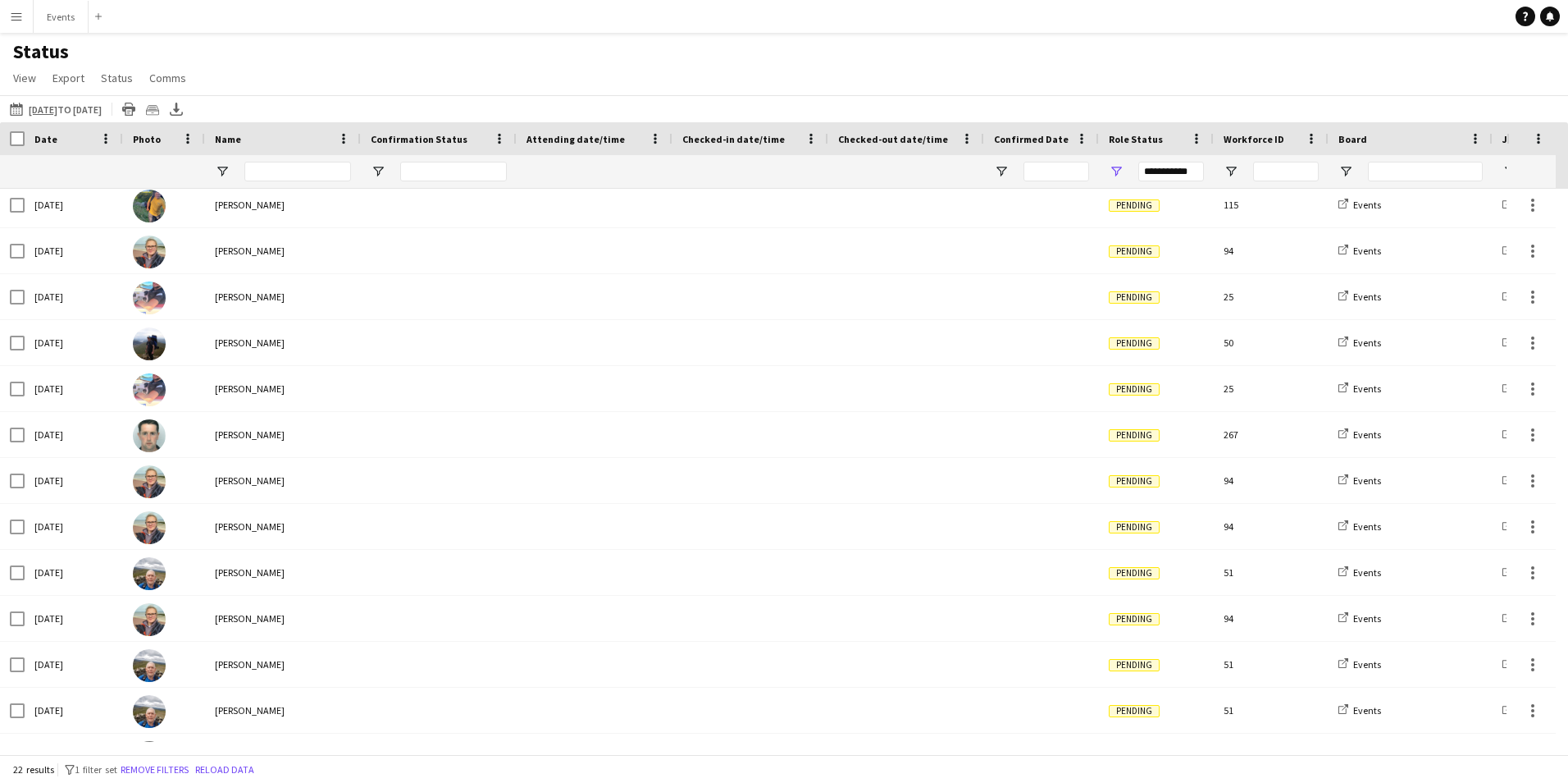
scroll to position [0, 24]
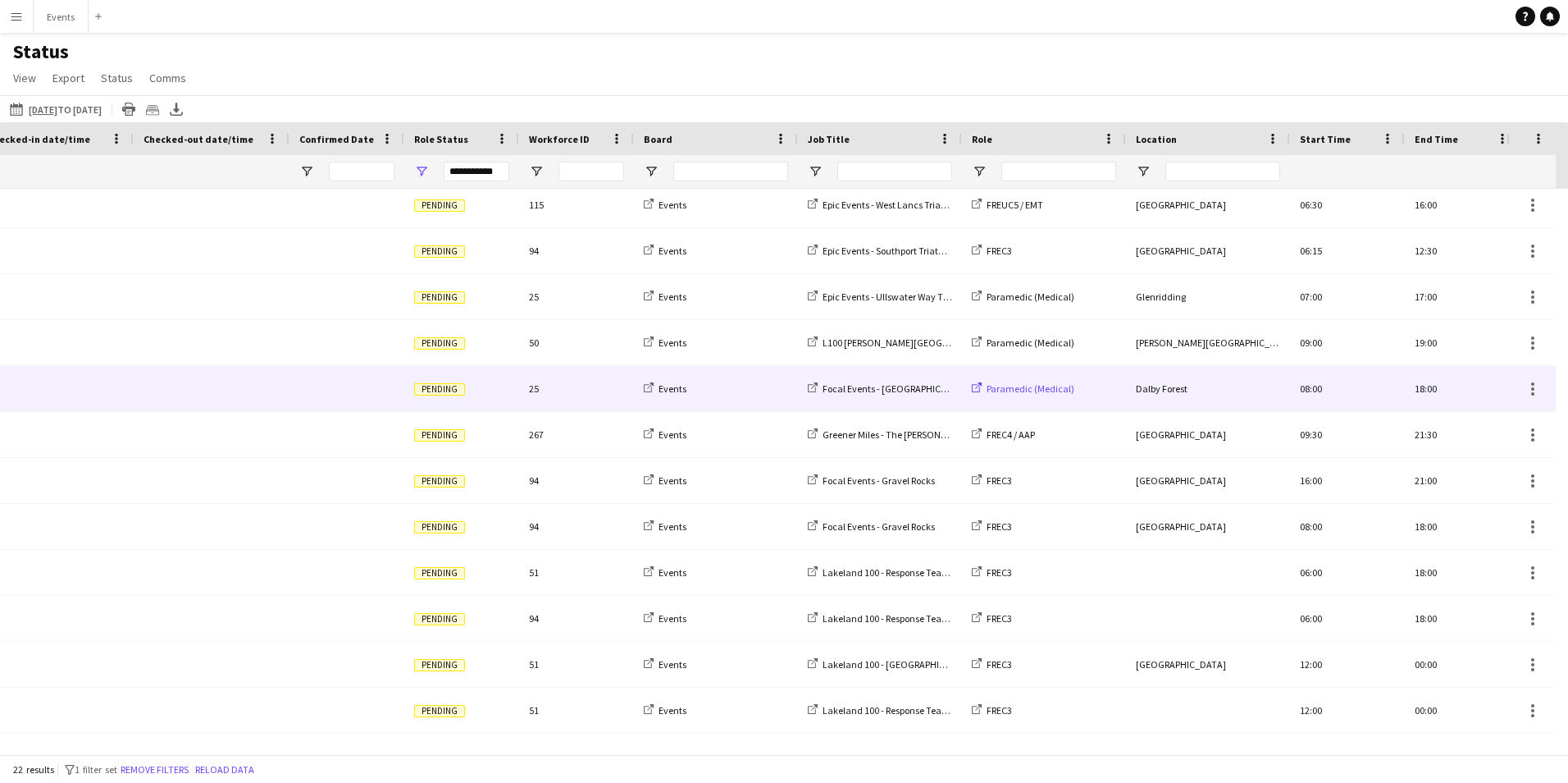
click at [1038, 393] on span "Paramedic (Medical)" at bounding box center [1030, 388] width 87 height 12
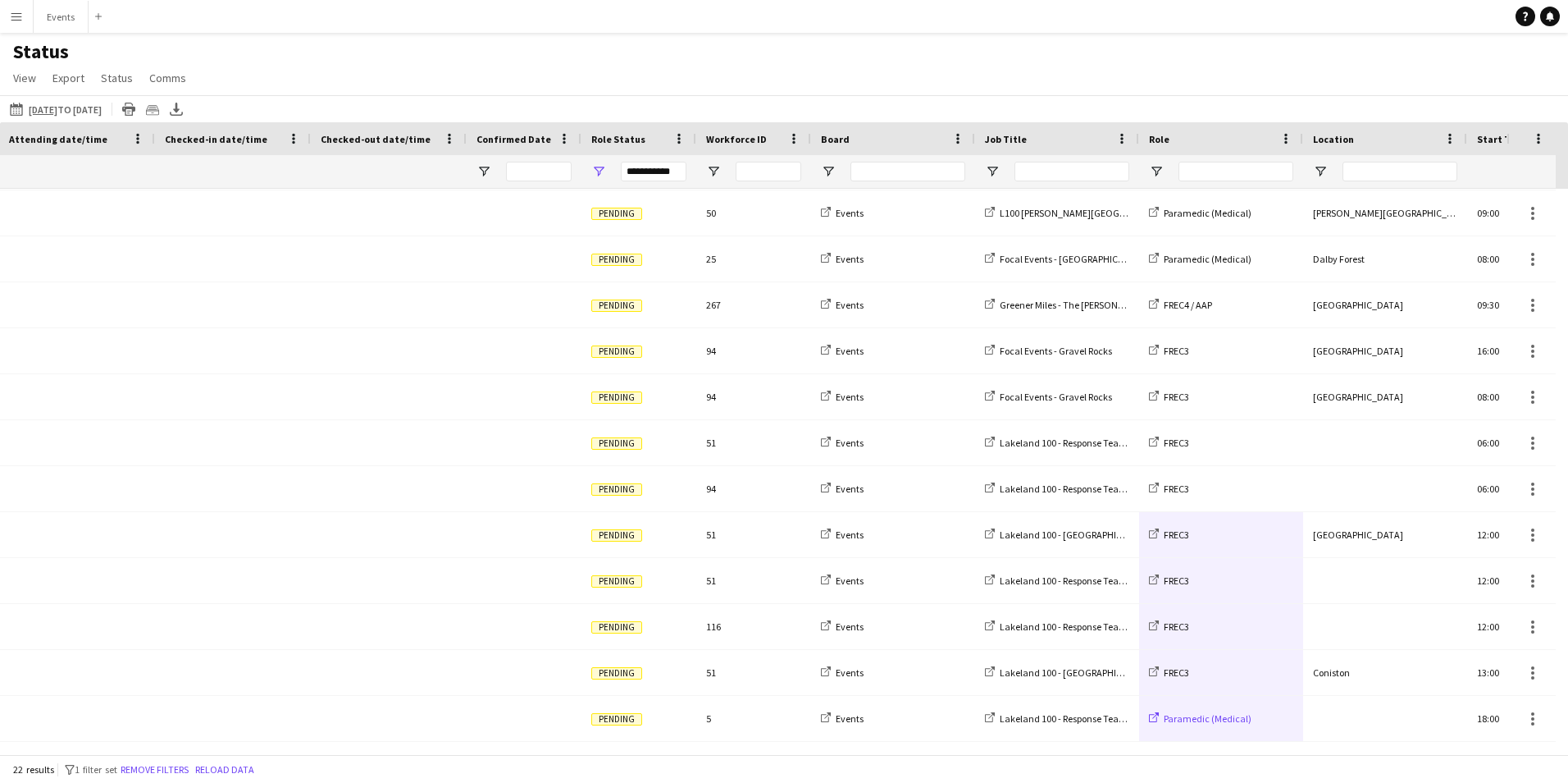
click at [1196, 724] on span "Paramedic (Medical)" at bounding box center [1207, 718] width 87 height 12
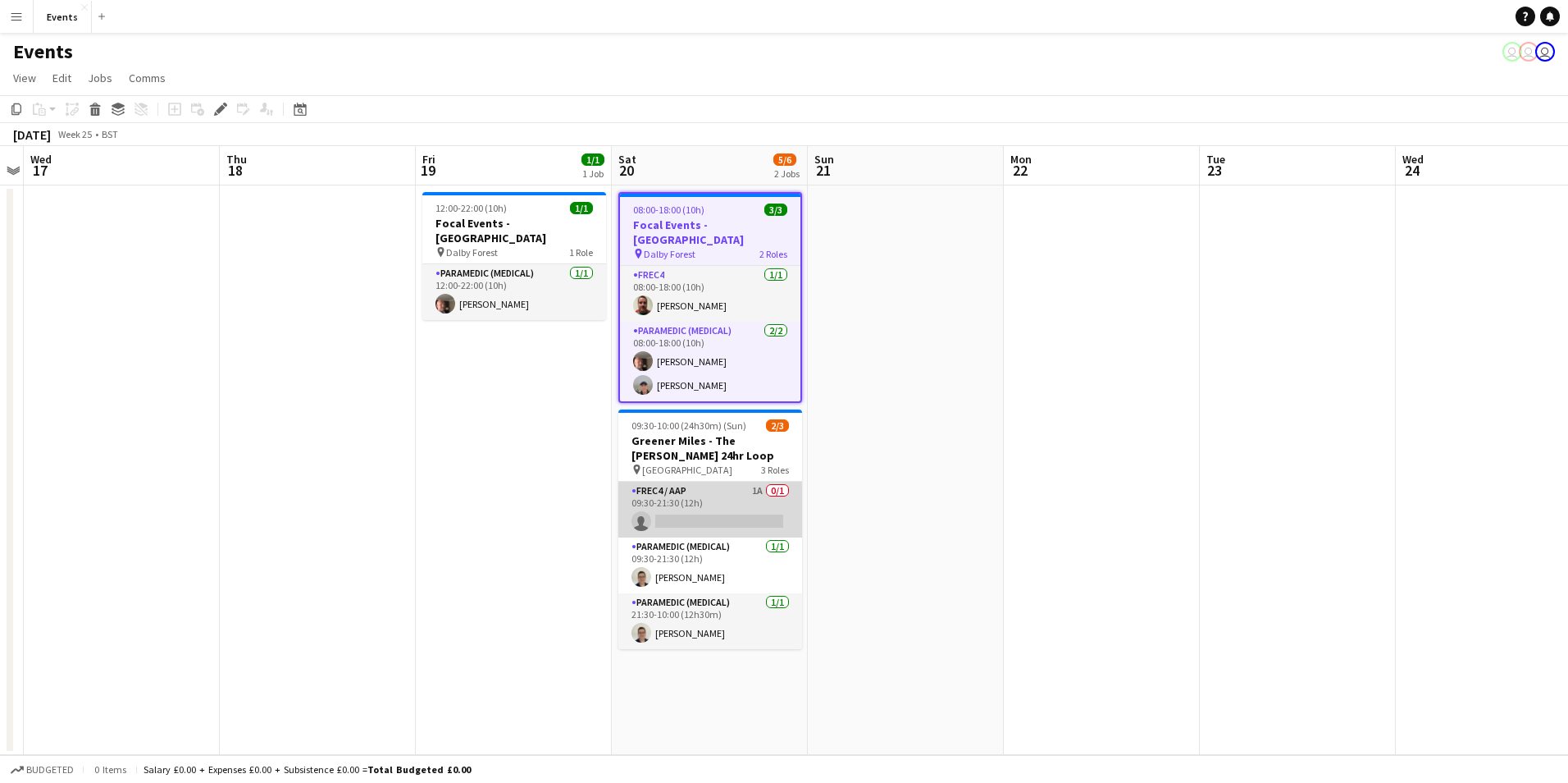
click at [738, 509] on app-card-role "FREC4 / AAP 1A 0/1 09:30-21:30 (12h) single-neutral-actions" at bounding box center [711, 510] width 184 height 56
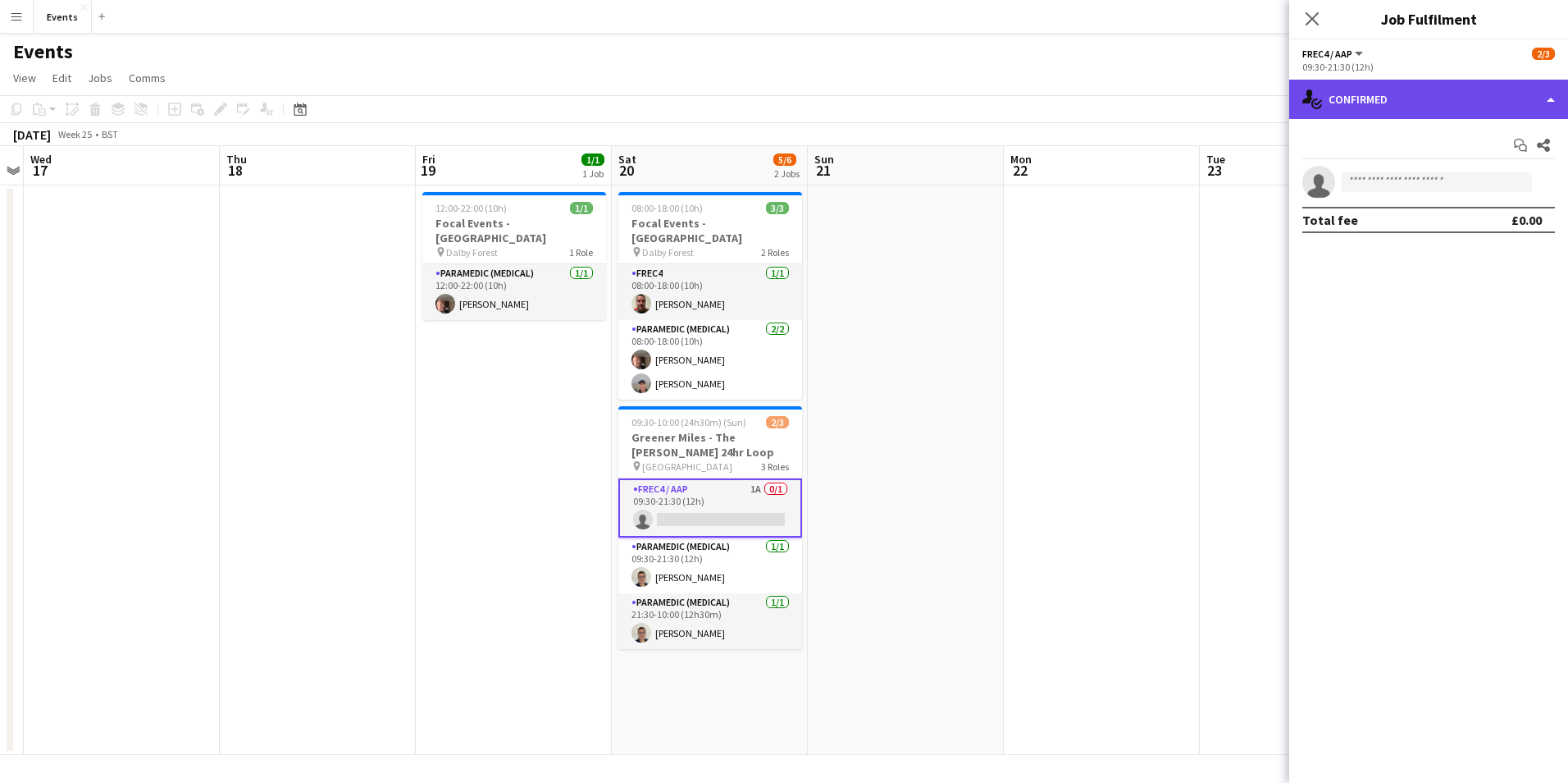
click at [1397, 85] on div "single-neutral-actions-check-2 Confirmed" at bounding box center [1428, 99] width 279 height 40
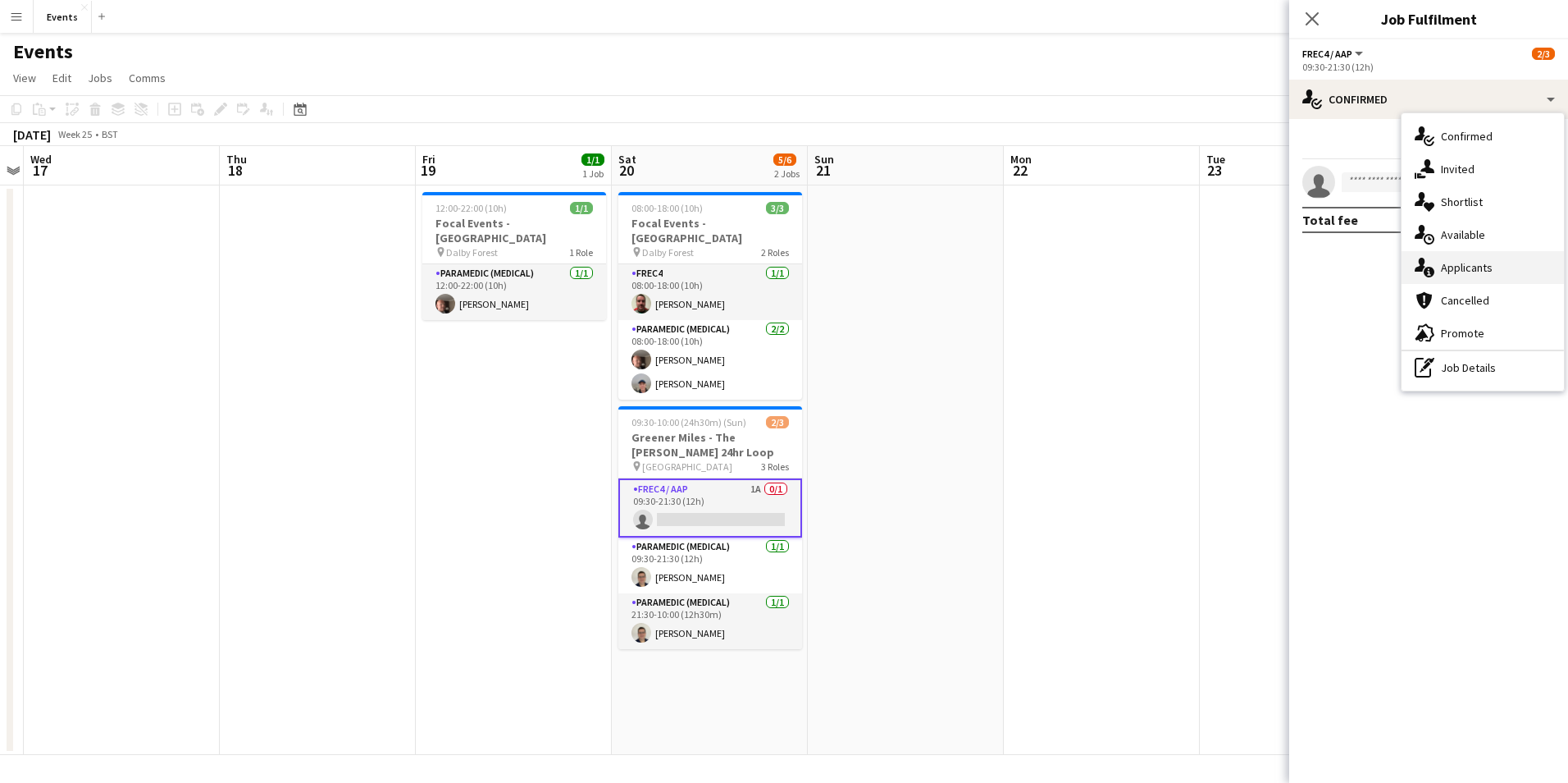
click at [1471, 269] on span "Applicants" at bounding box center [1467, 268] width 52 height 15
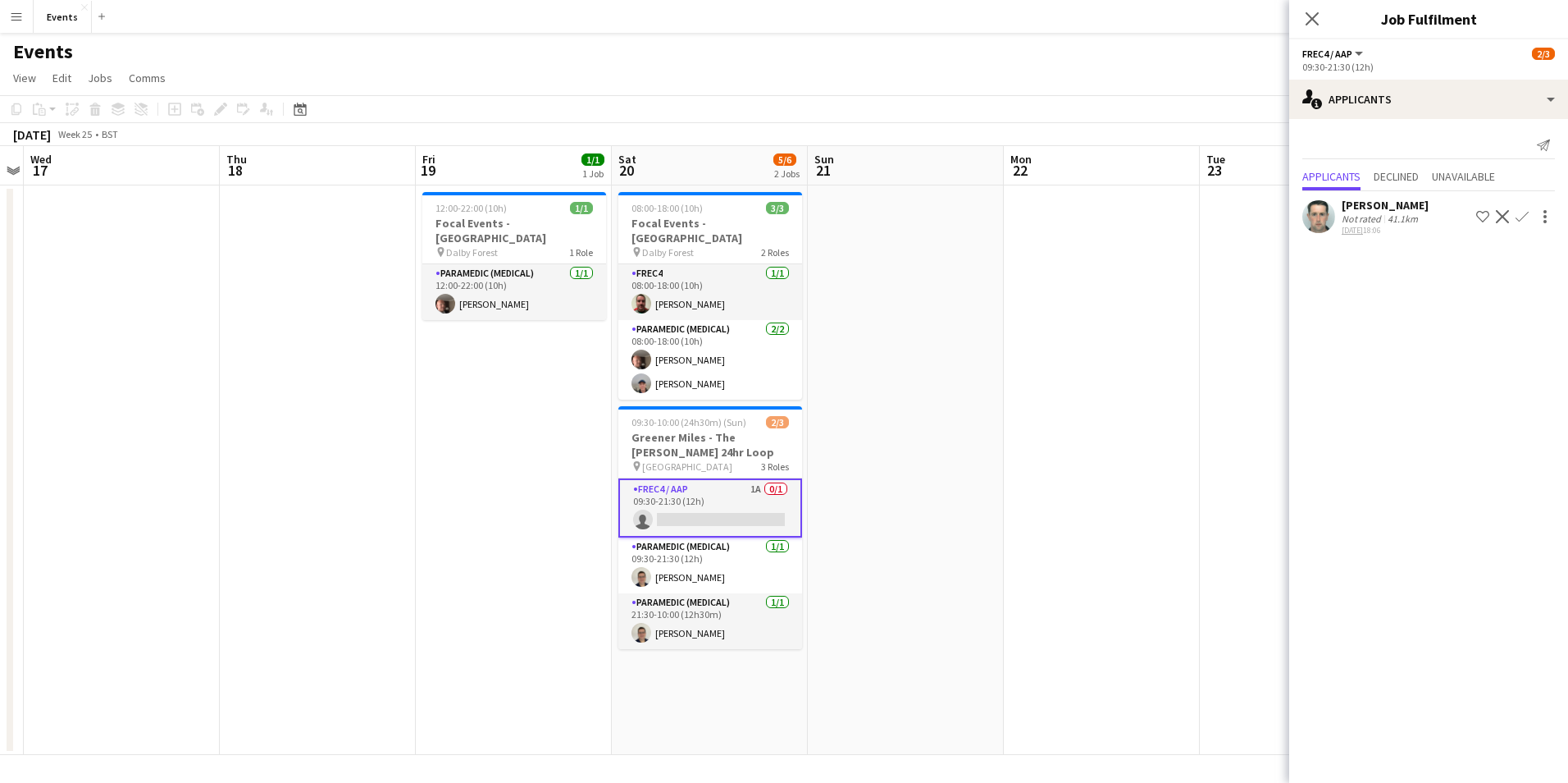
click at [1528, 213] on app-icon "Confirm" at bounding box center [1522, 216] width 13 height 13
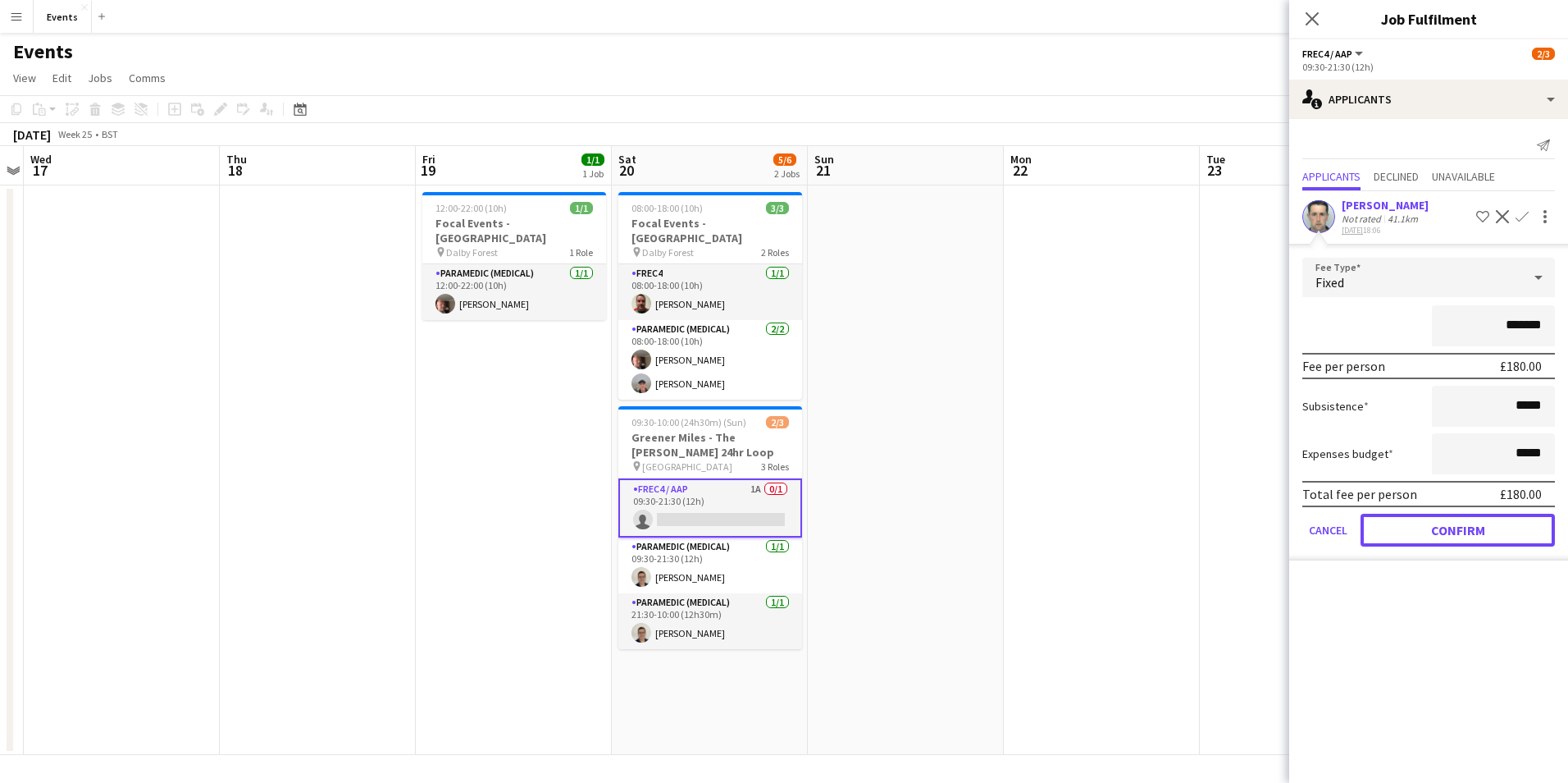
click at [1500, 525] on button "Confirm" at bounding box center [1458, 530] width 194 height 33
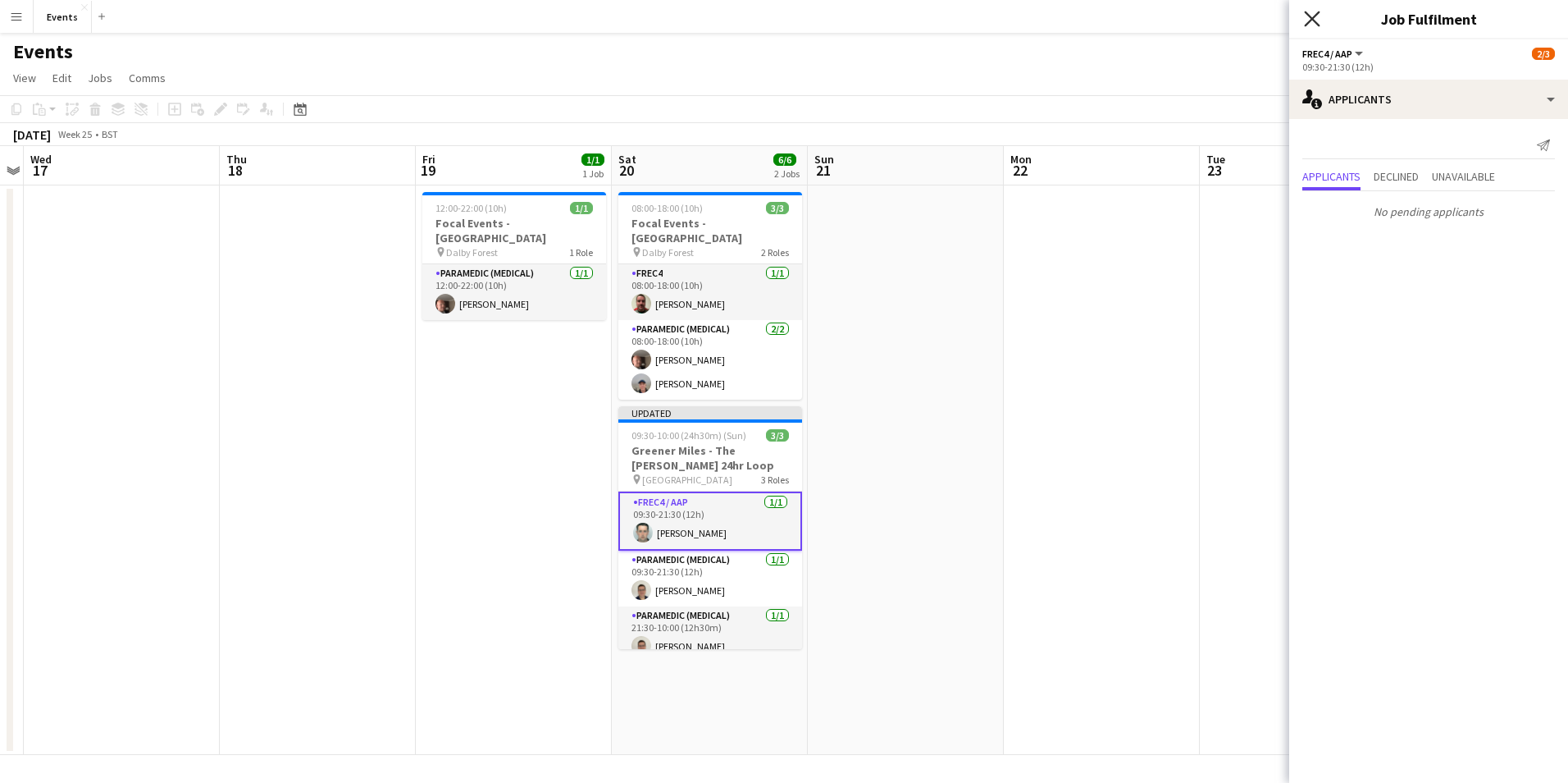
drag, startPoint x: 1306, startPoint y: 13, endPoint x: 1383, endPoint y: 148, distance: 155.4
click at [1307, 13] on icon at bounding box center [1312, 18] width 13 height 13
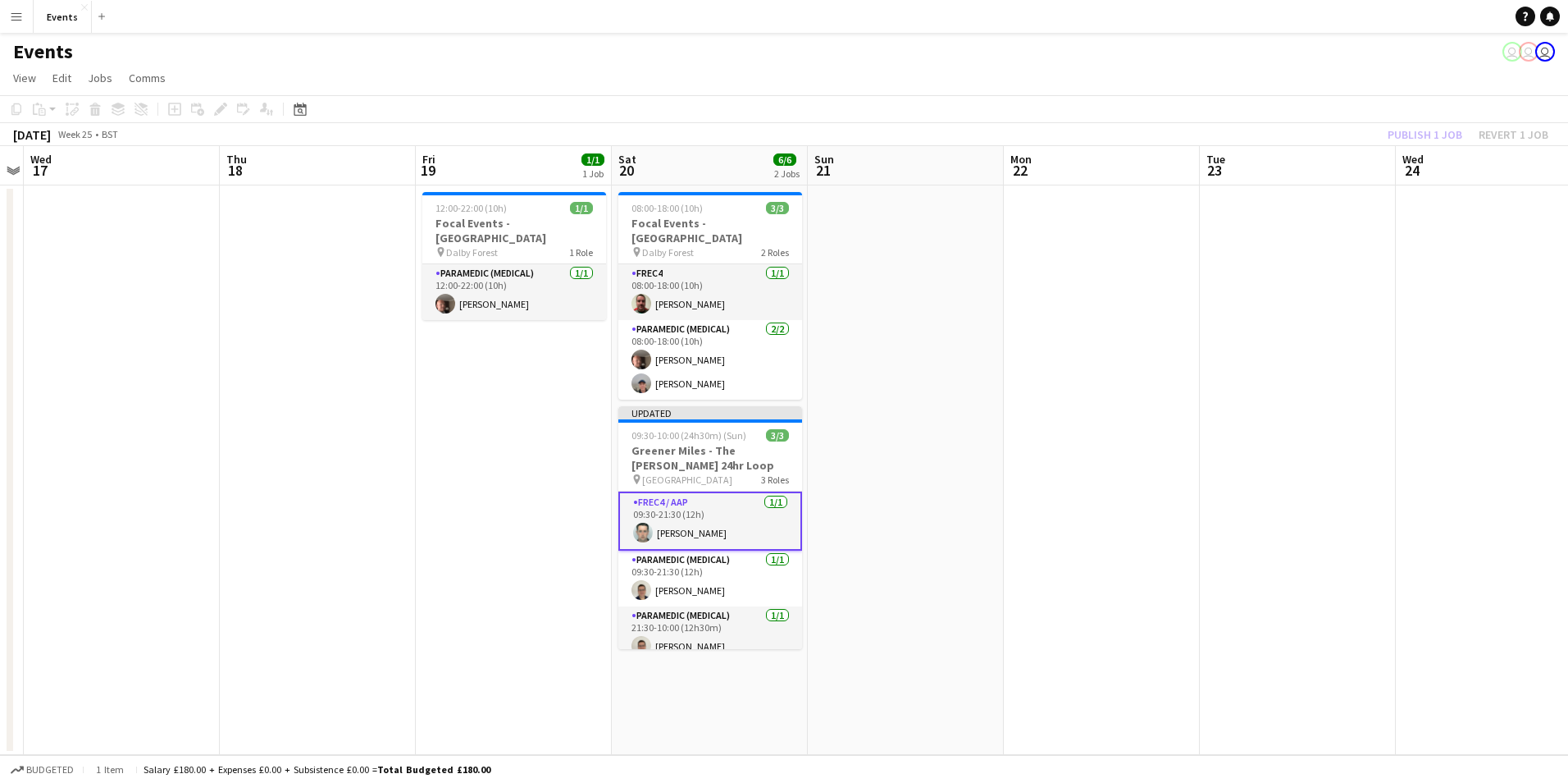
click at [1393, 131] on div "Publish 1 job Revert 1 job" at bounding box center [1469, 134] width 200 height 21
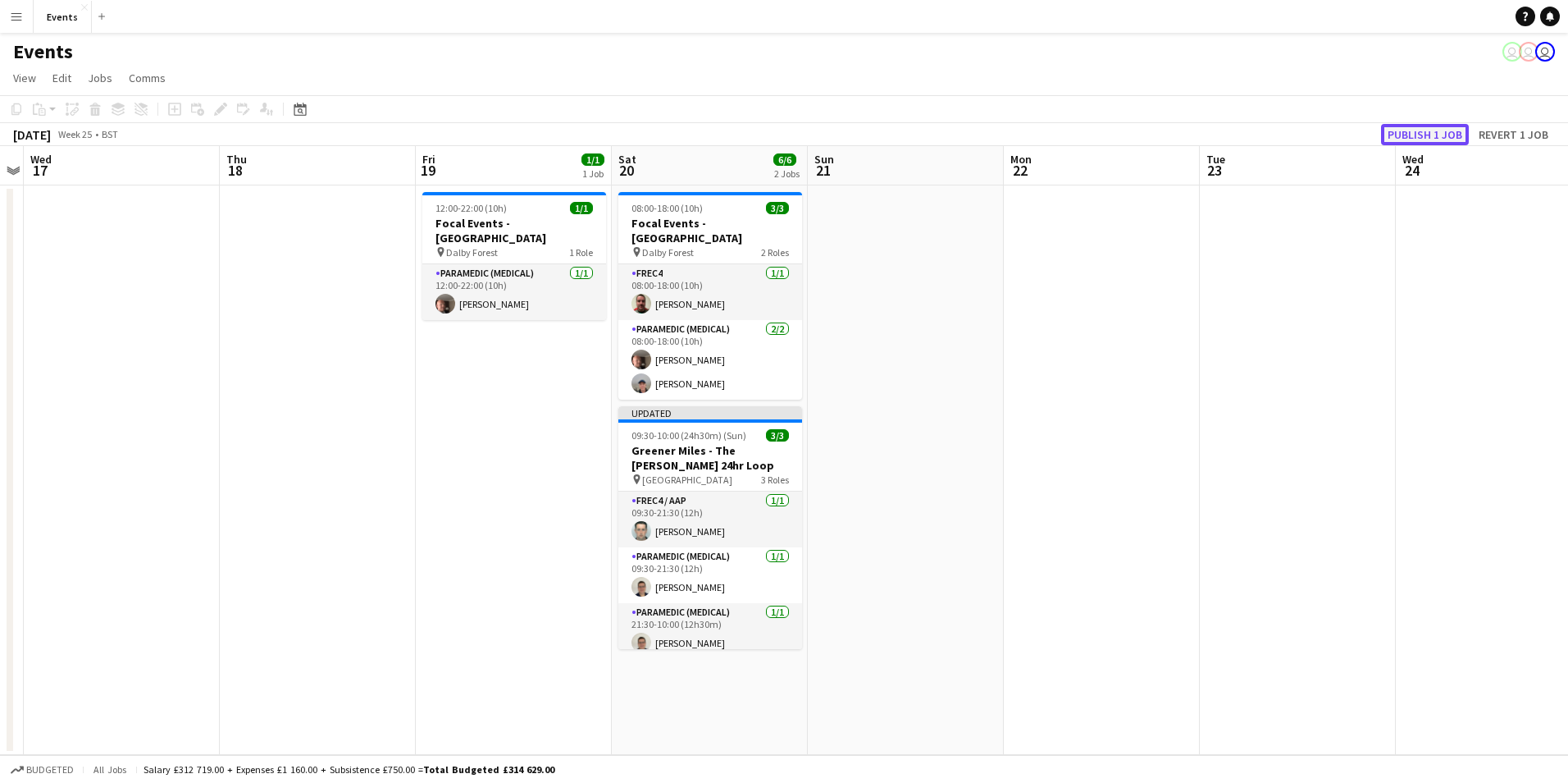
click at [1417, 136] on button "Publish 1 job" at bounding box center [1425, 134] width 87 height 21
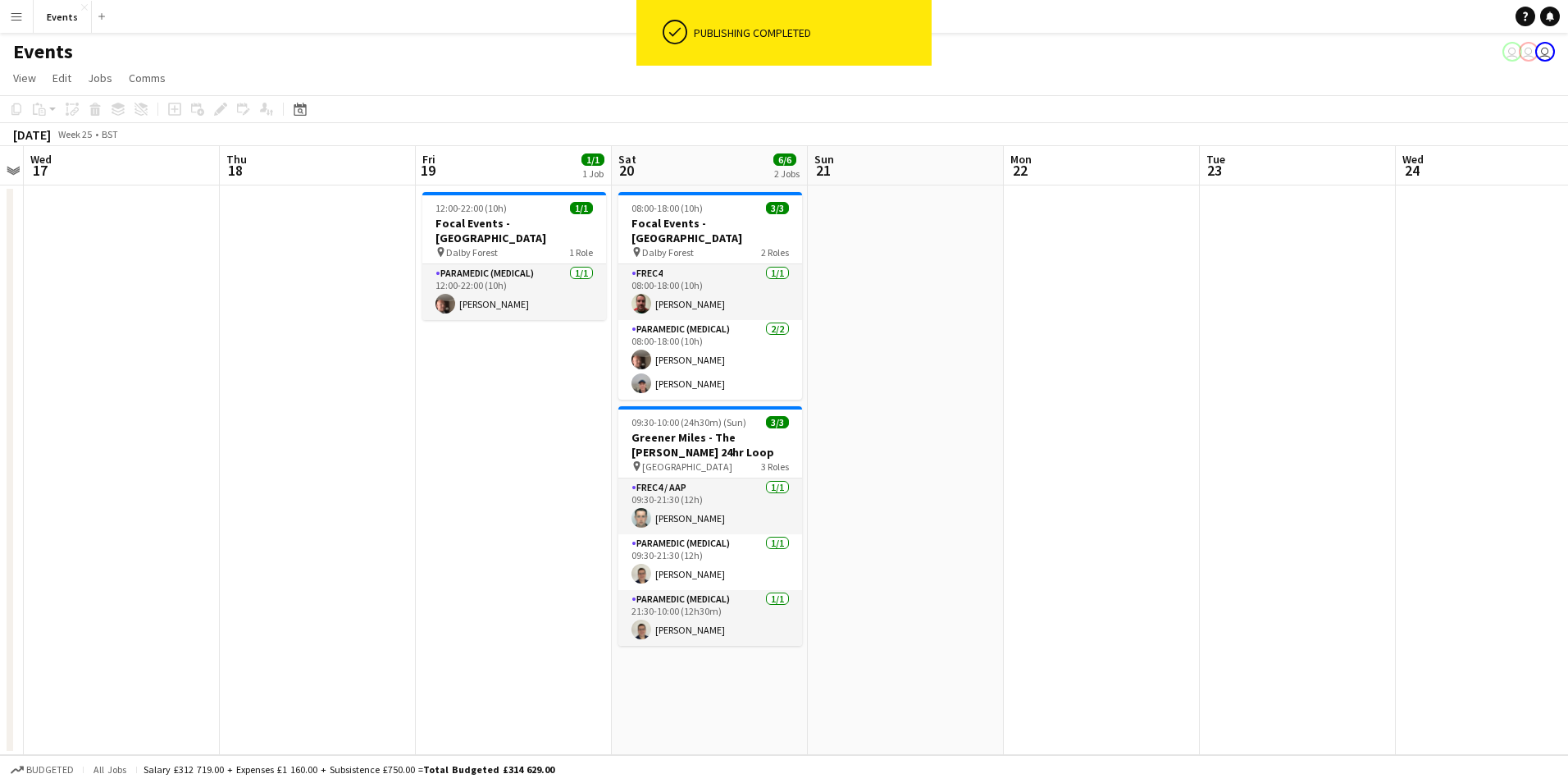
click at [1104, 457] on app-date-cell at bounding box center [1102, 470] width 196 height 570
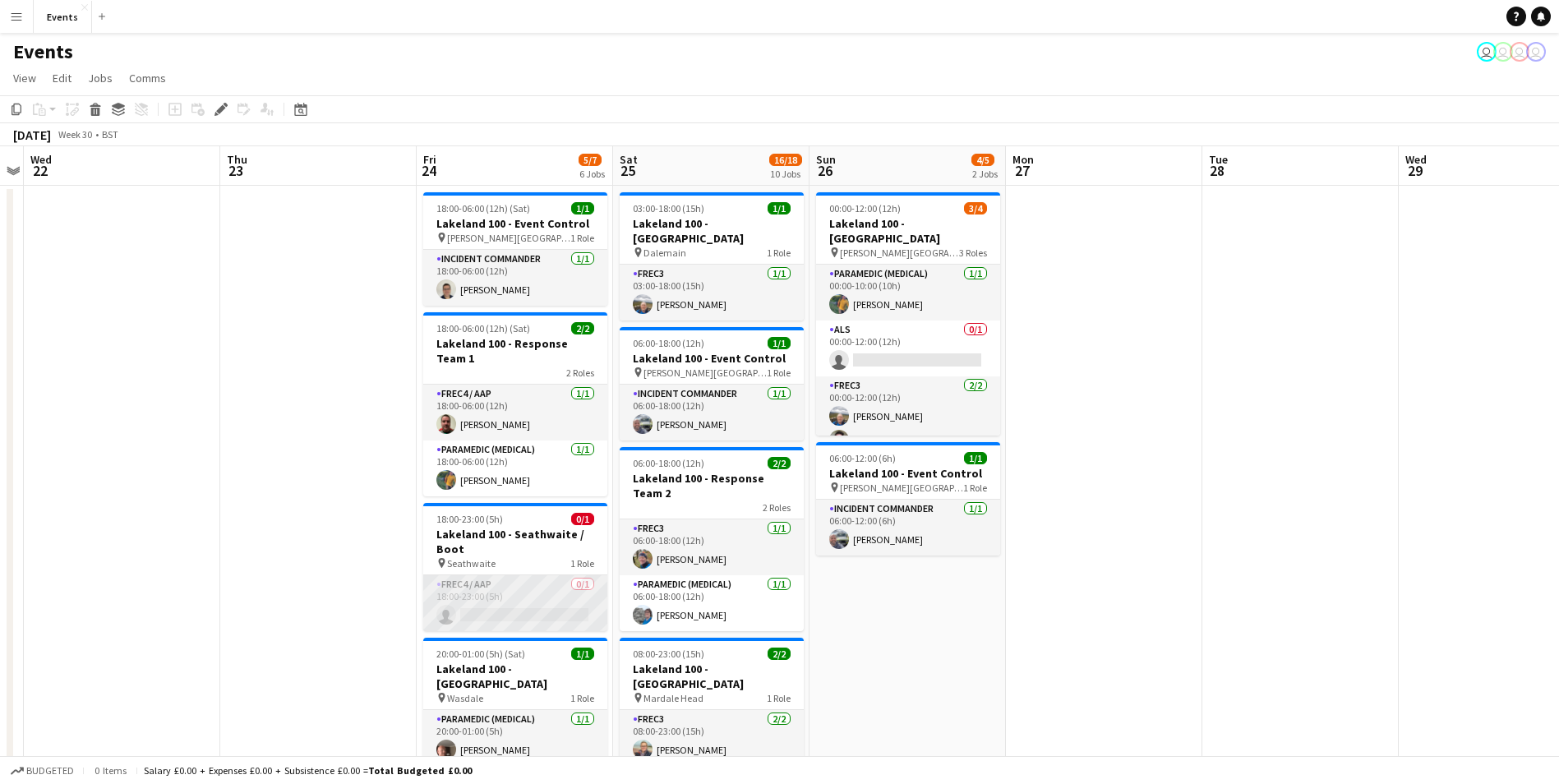
click at [504, 614] on app-card-role "FREC4 / AAP 0/1 18:00-23:00 (5h) single-neutral-actions" at bounding box center [515, 603] width 184 height 56
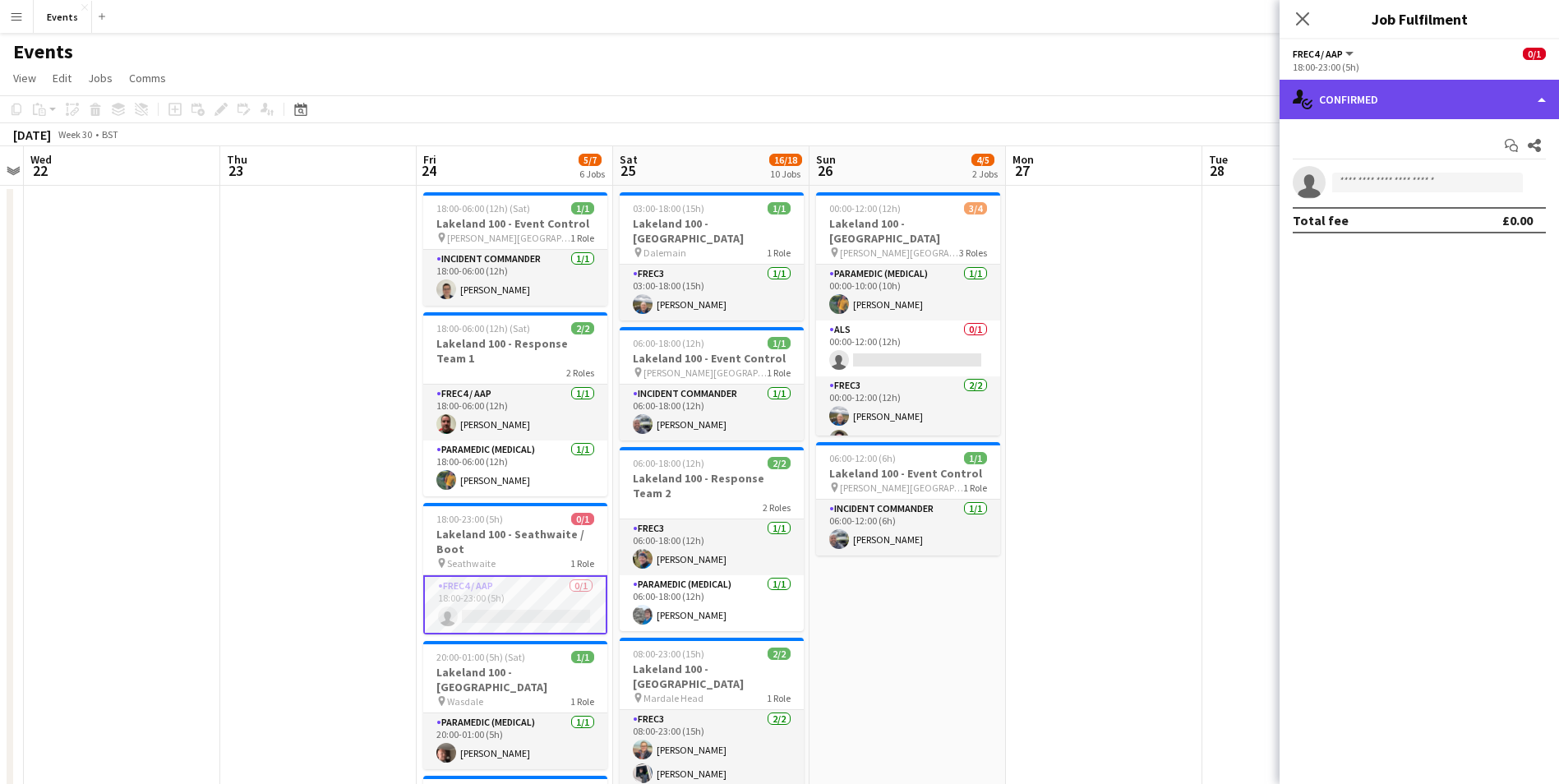
click at [1349, 98] on div "single-neutral-actions-check-2 Confirmed" at bounding box center [1419, 99] width 279 height 40
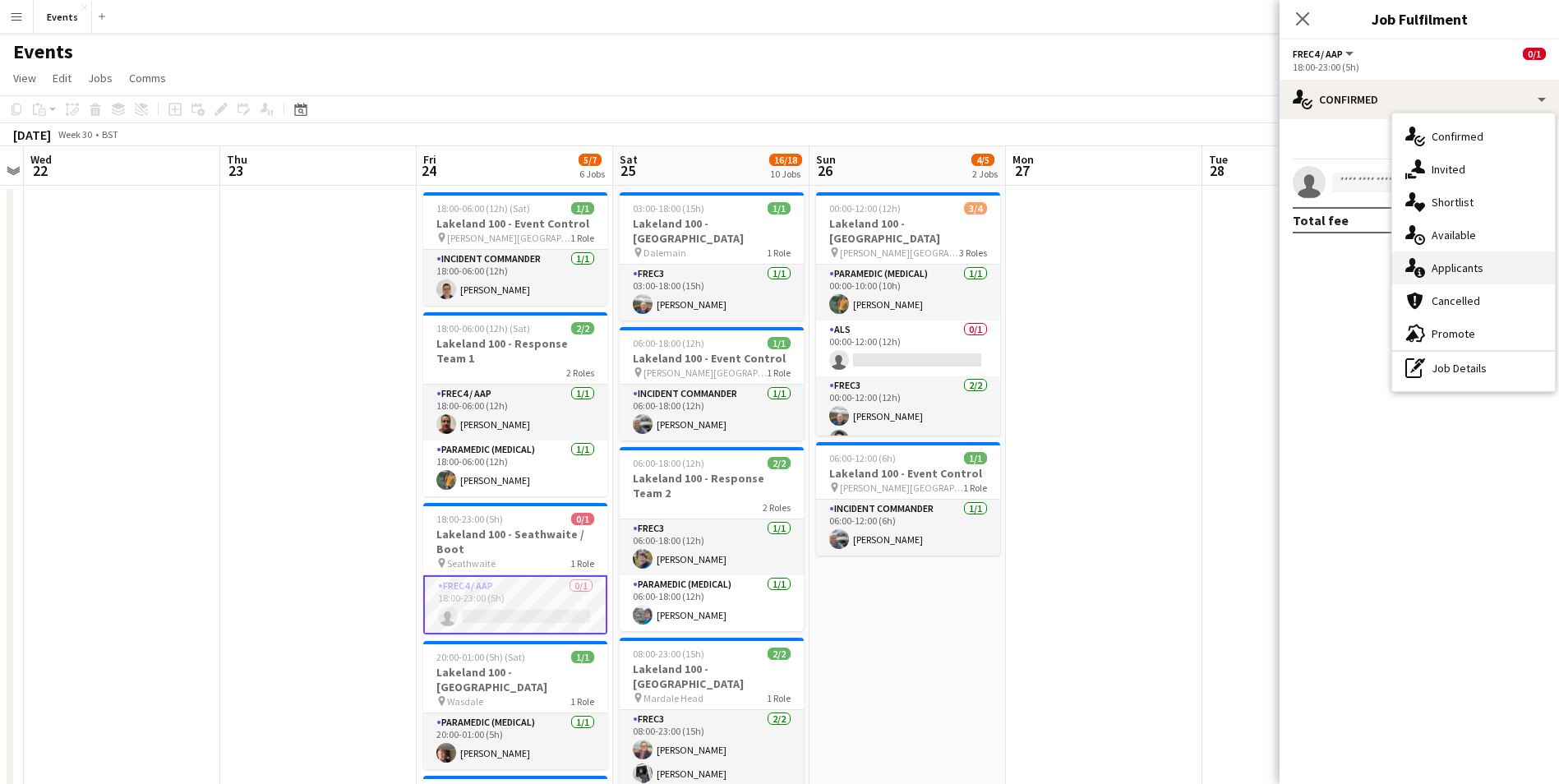
click at [1465, 267] on span "Applicants" at bounding box center [1458, 268] width 52 height 15
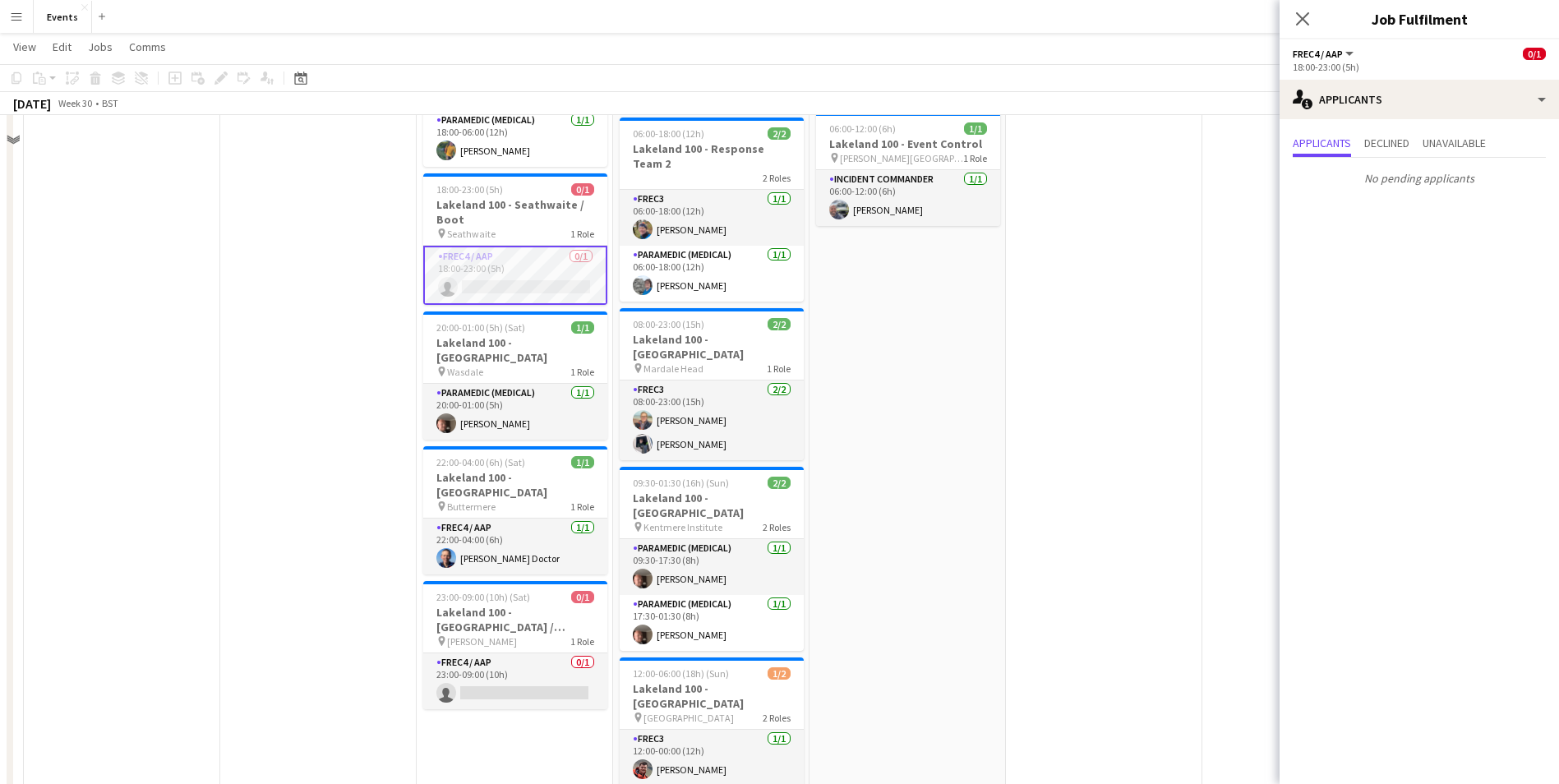
scroll to position [411, 0]
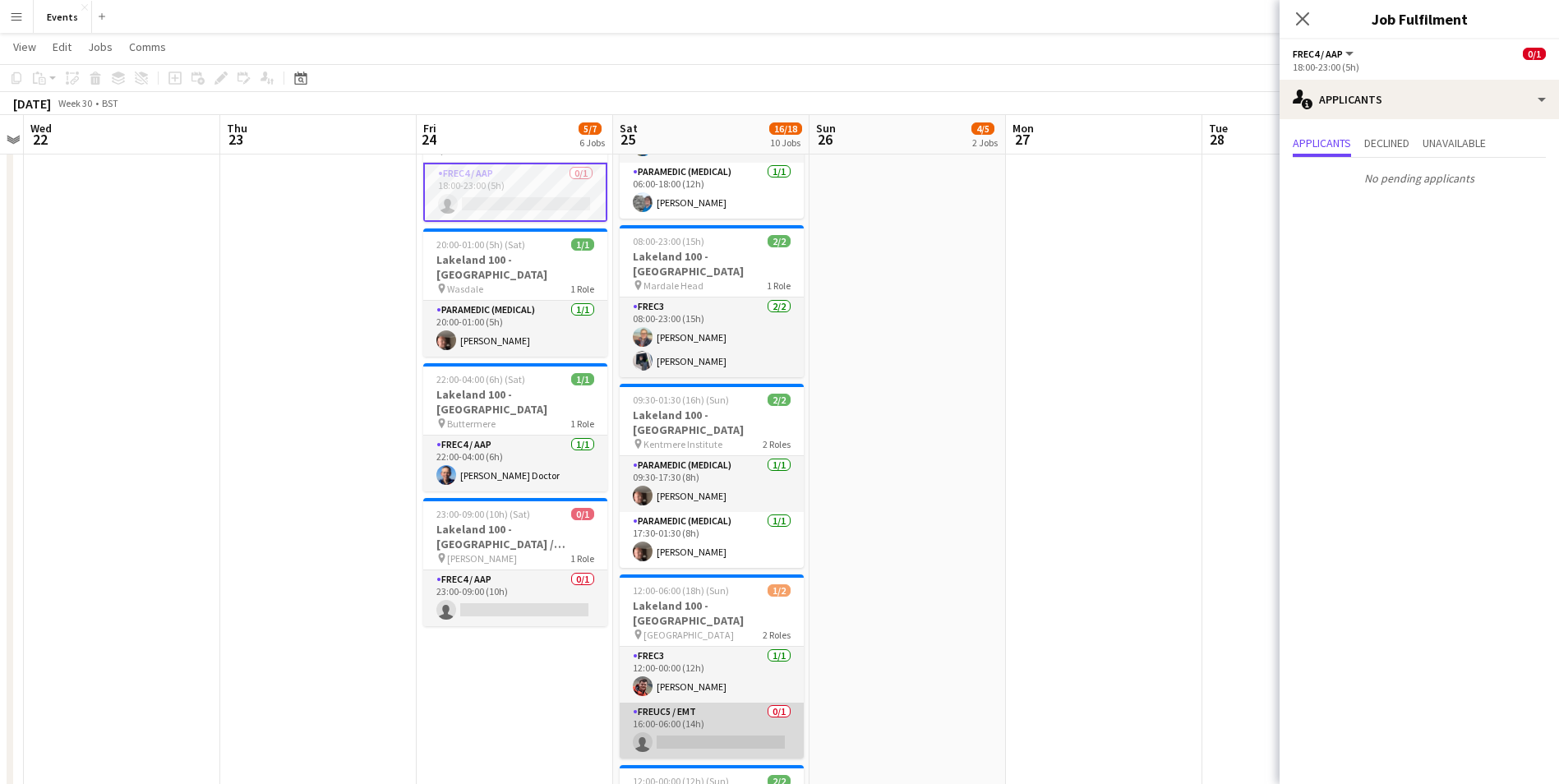
click at [714, 703] on app-card-role "FREUC5 / EMT 0/1 16:00-06:00 (14h) single-neutral-actions" at bounding box center [712, 731] width 184 height 56
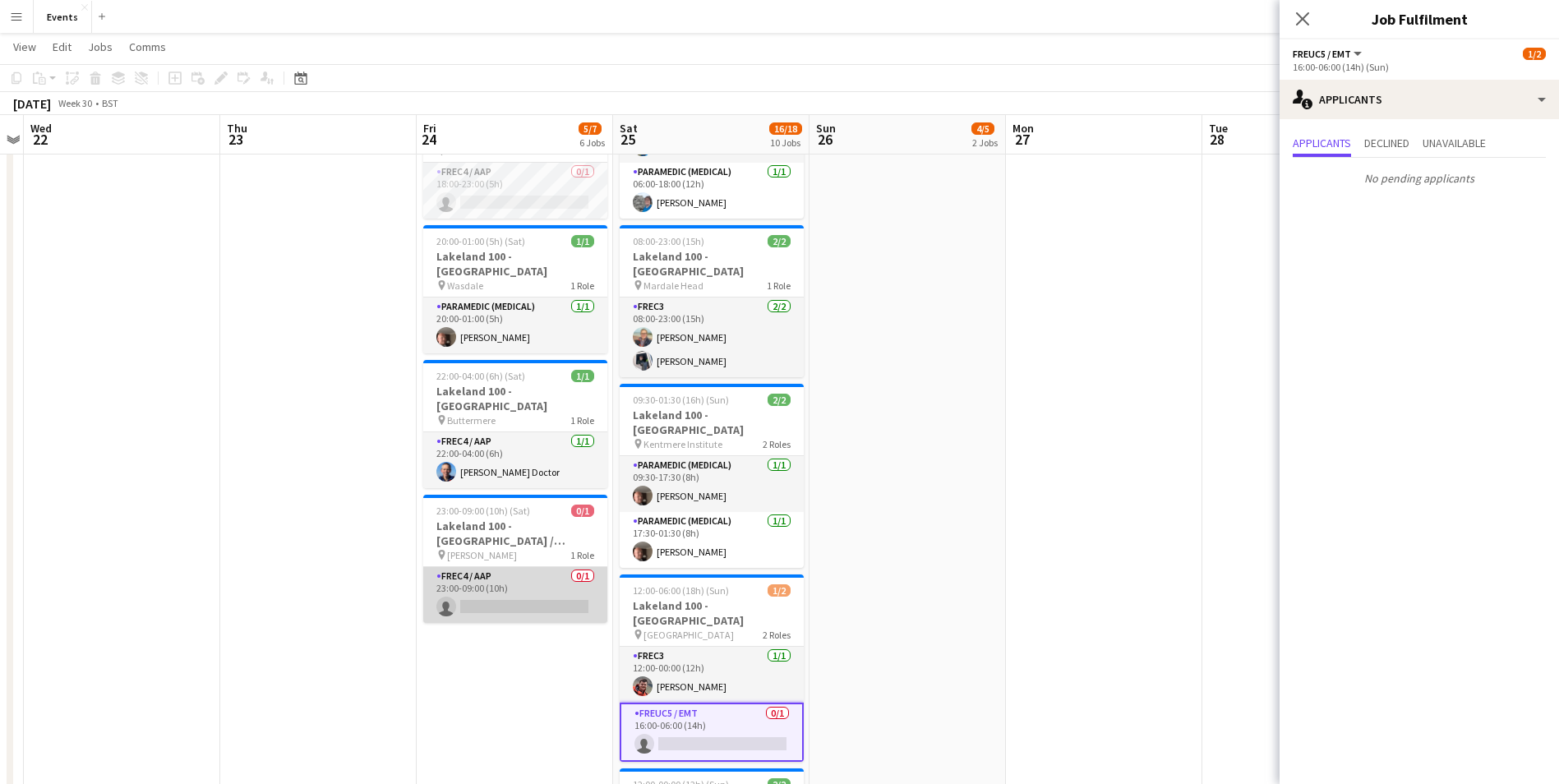
click at [503, 576] on app-card-role "FREC4 / AAP 0/1 23:00-09:00 (10h) single-neutral-actions" at bounding box center [515, 594] width 184 height 56
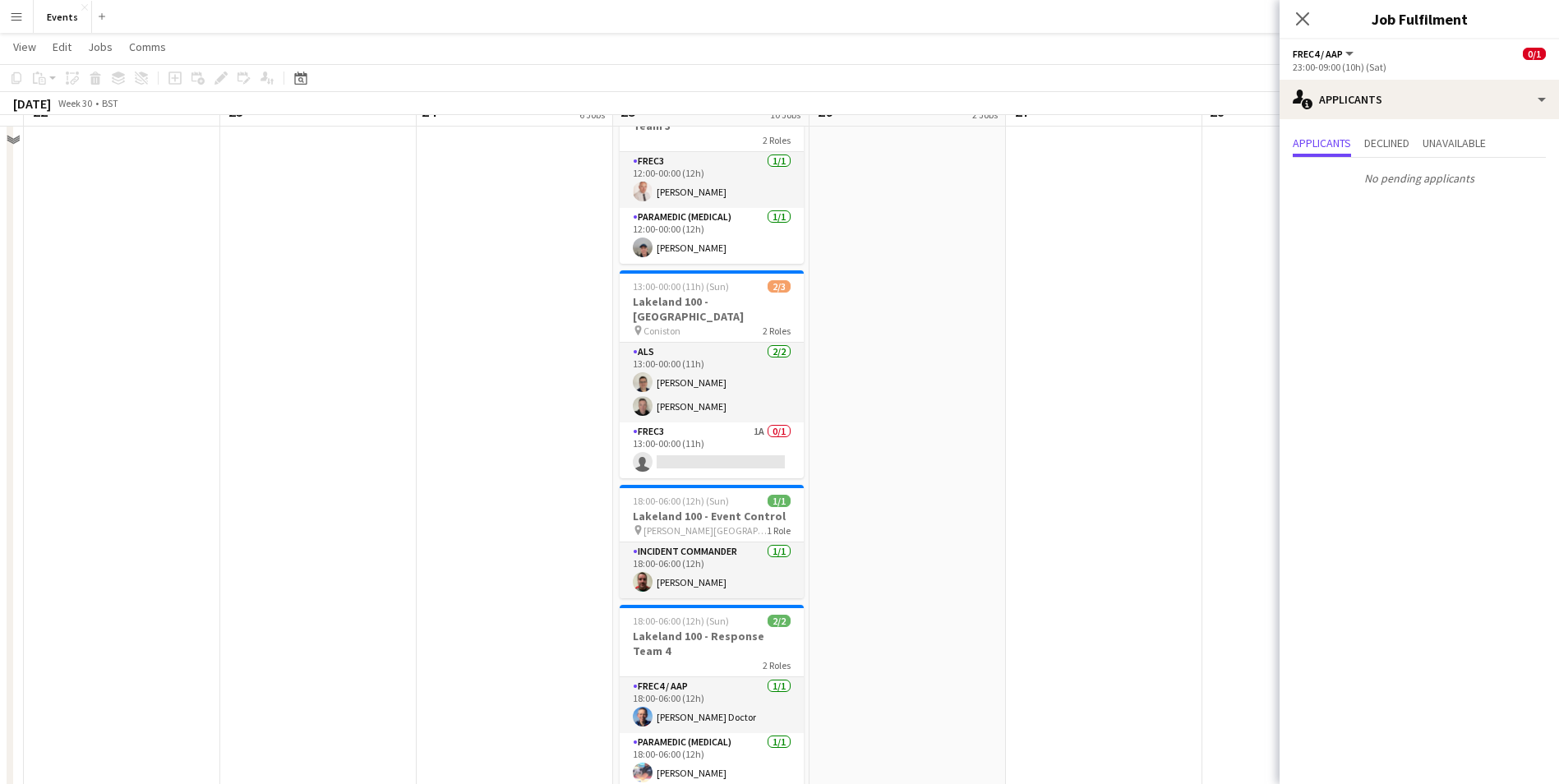
scroll to position [1069, 0]
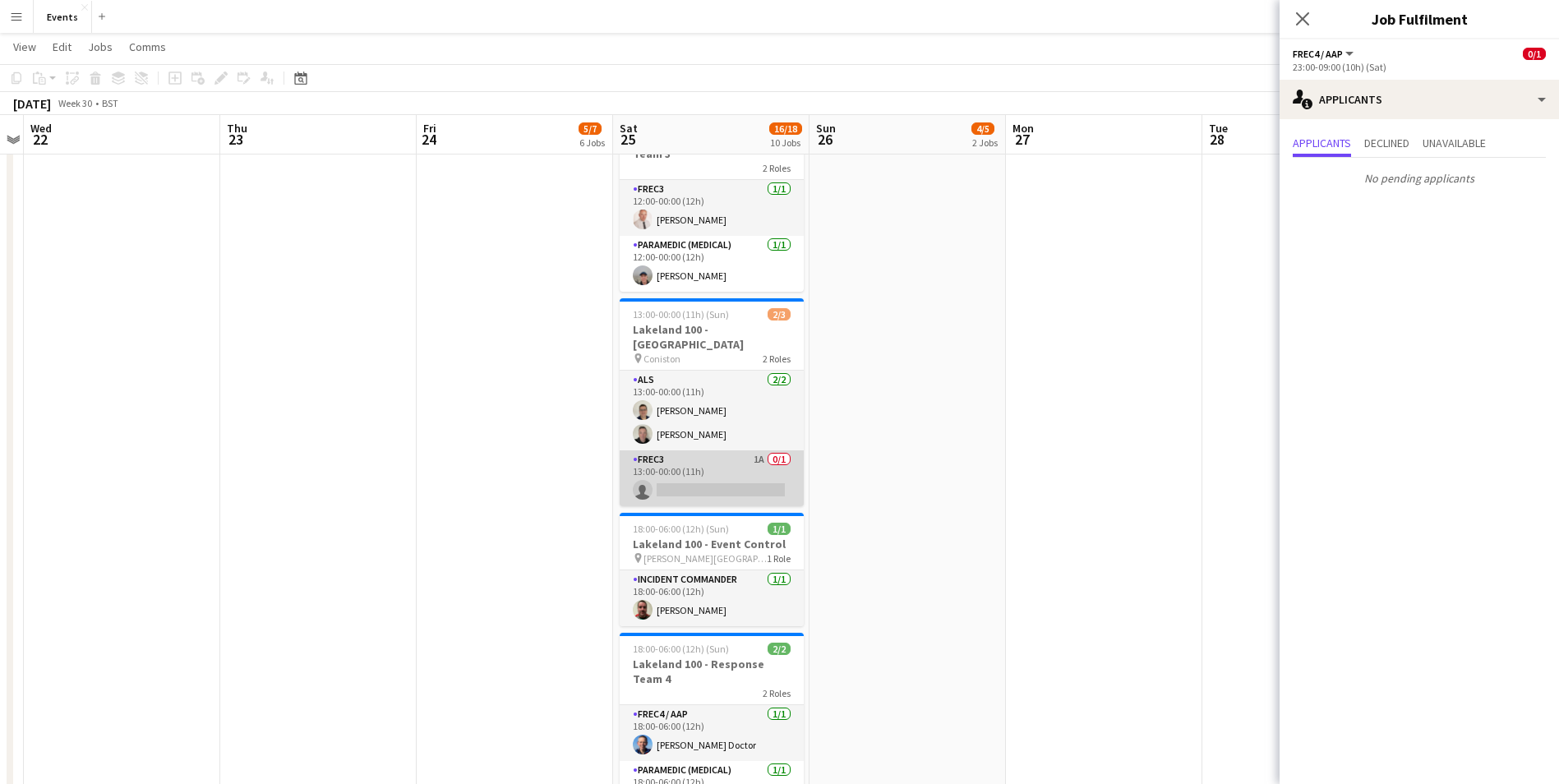
click at [719, 451] on app-card-role "FREC3 1A 0/1 13:00-00:00 (11h) single-neutral-actions" at bounding box center [712, 478] width 184 height 56
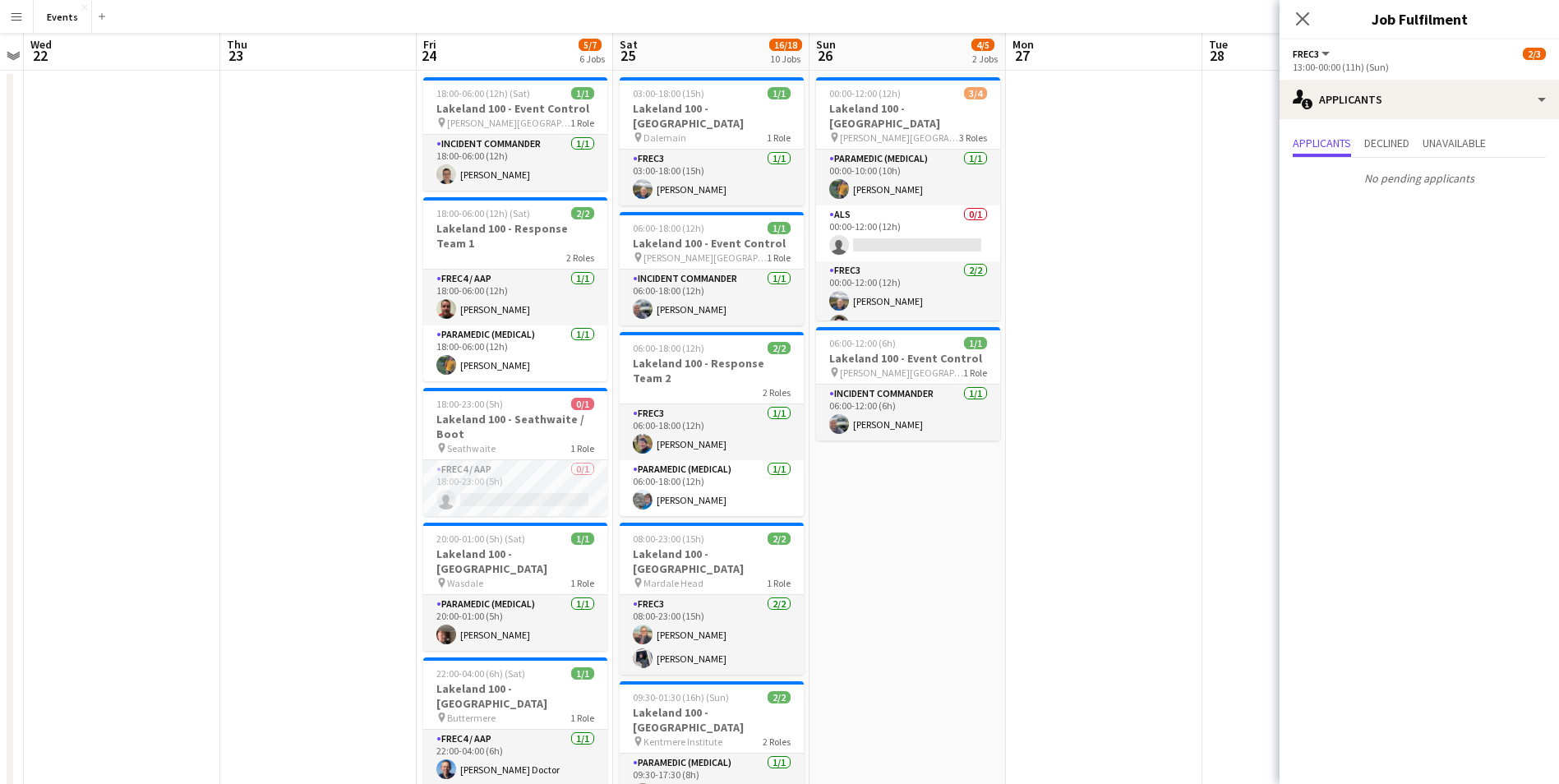
scroll to position [0, 0]
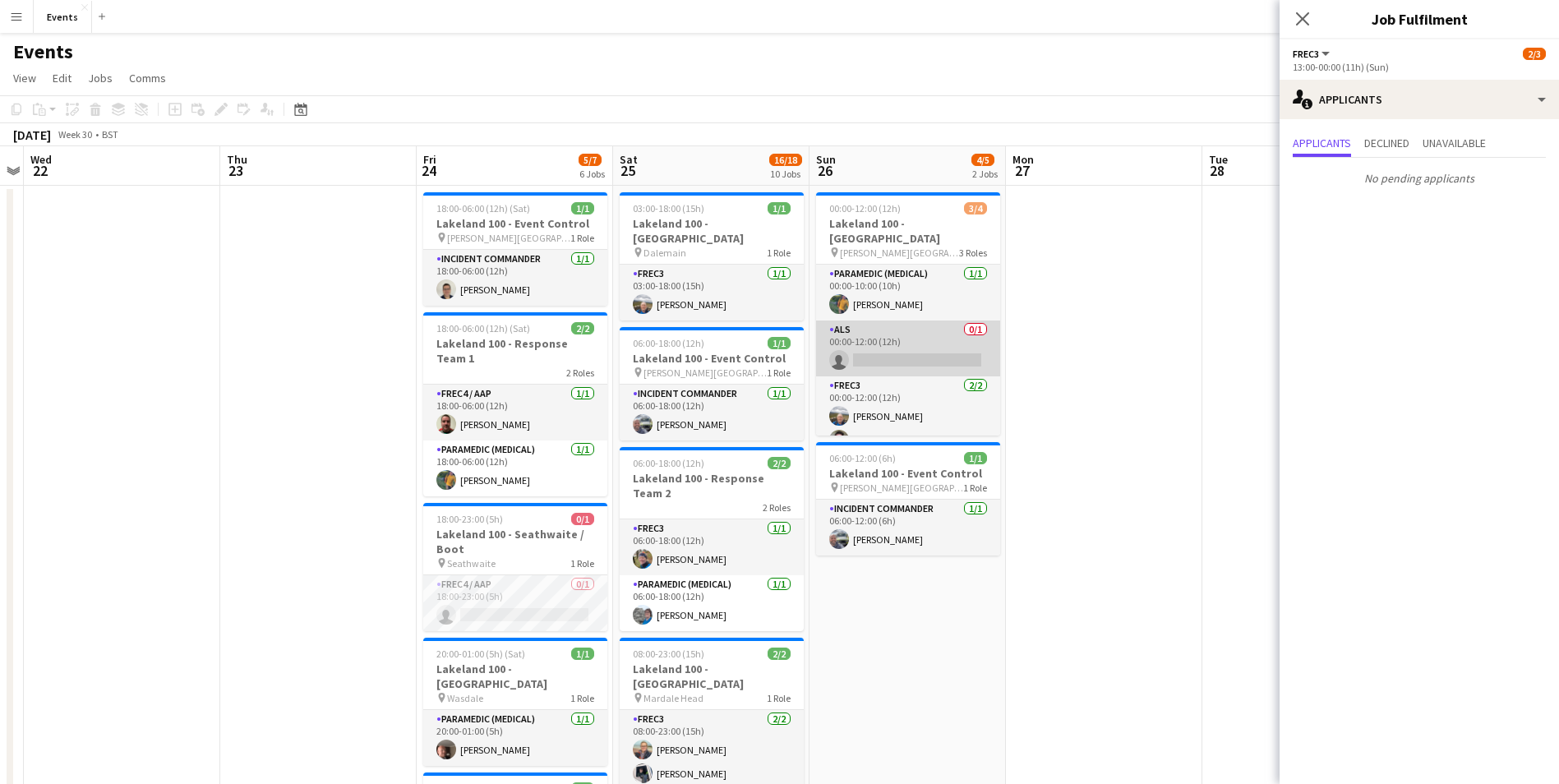
click at [925, 346] on app-card-role "ALS 0/1 00:00-12:00 (12h) single-neutral-actions" at bounding box center [908, 348] width 184 height 56
click at [1309, 25] on icon at bounding box center [1302, 18] width 16 height 16
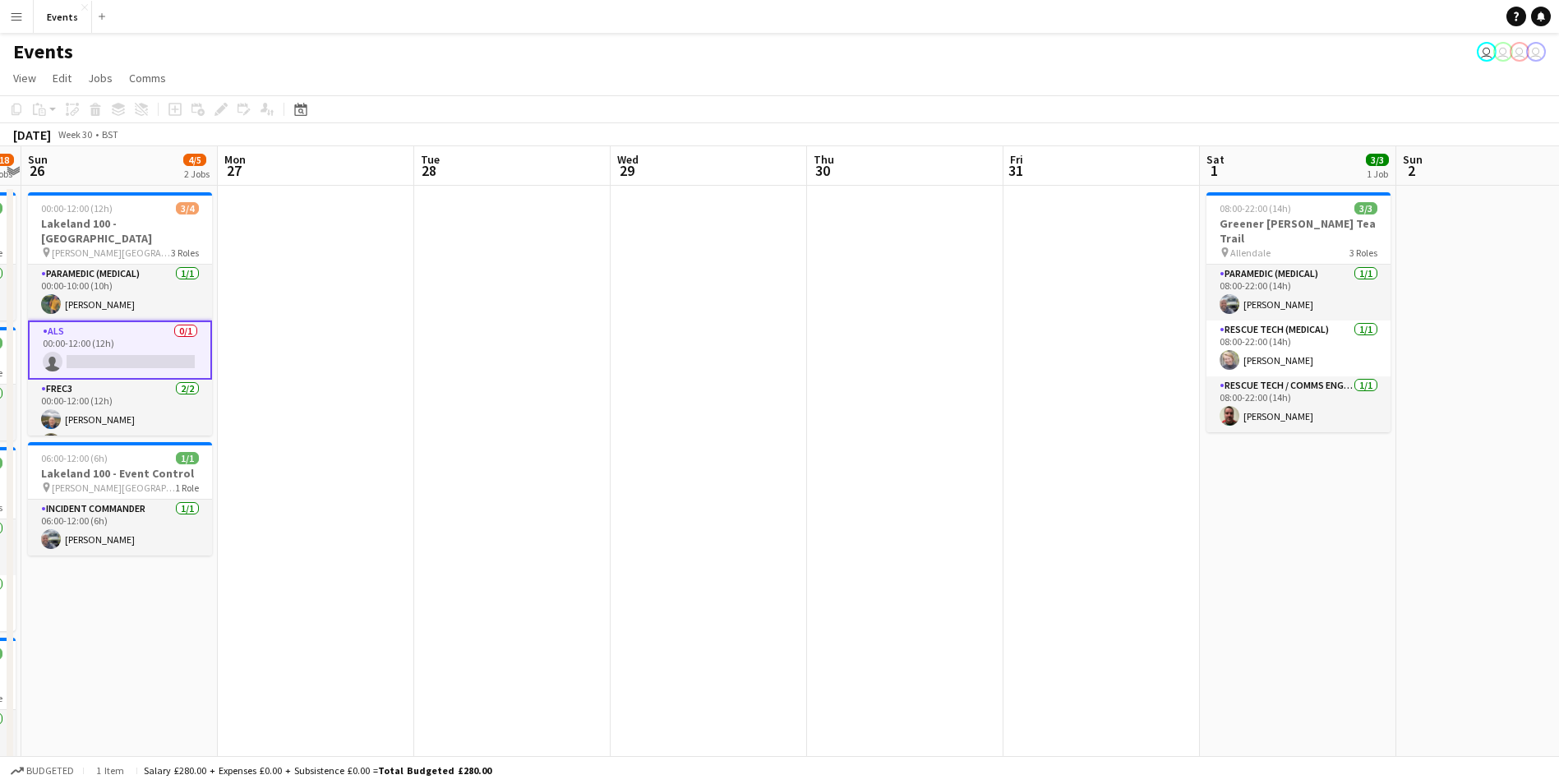
drag, startPoint x: 705, startPoint y: 470, endPoint x: 384, endPoint y: 411, distance: 326.4
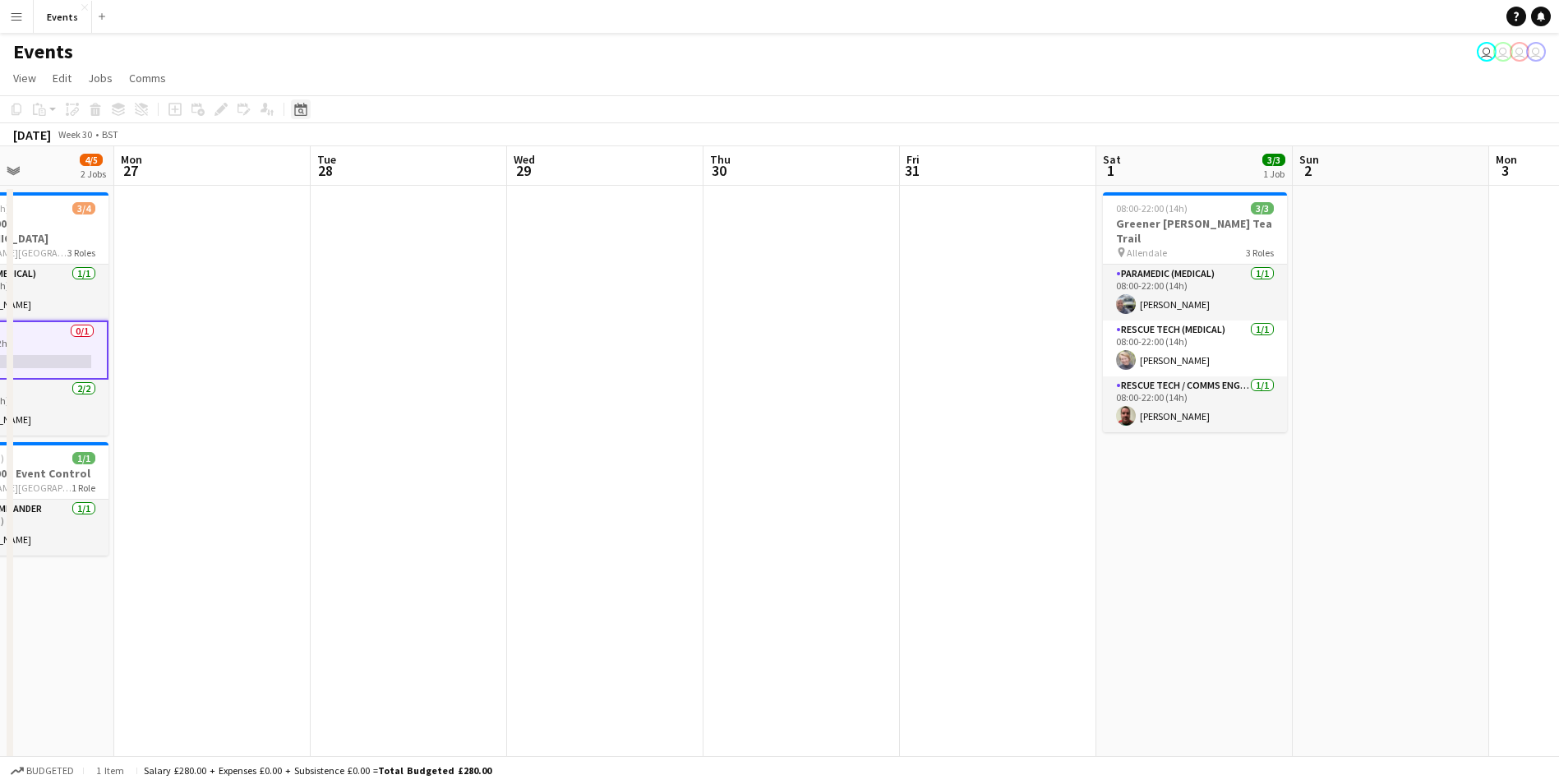
click at [296, 103] on icon "Date picker" at bounding box center [300, 109] width 13 height 13
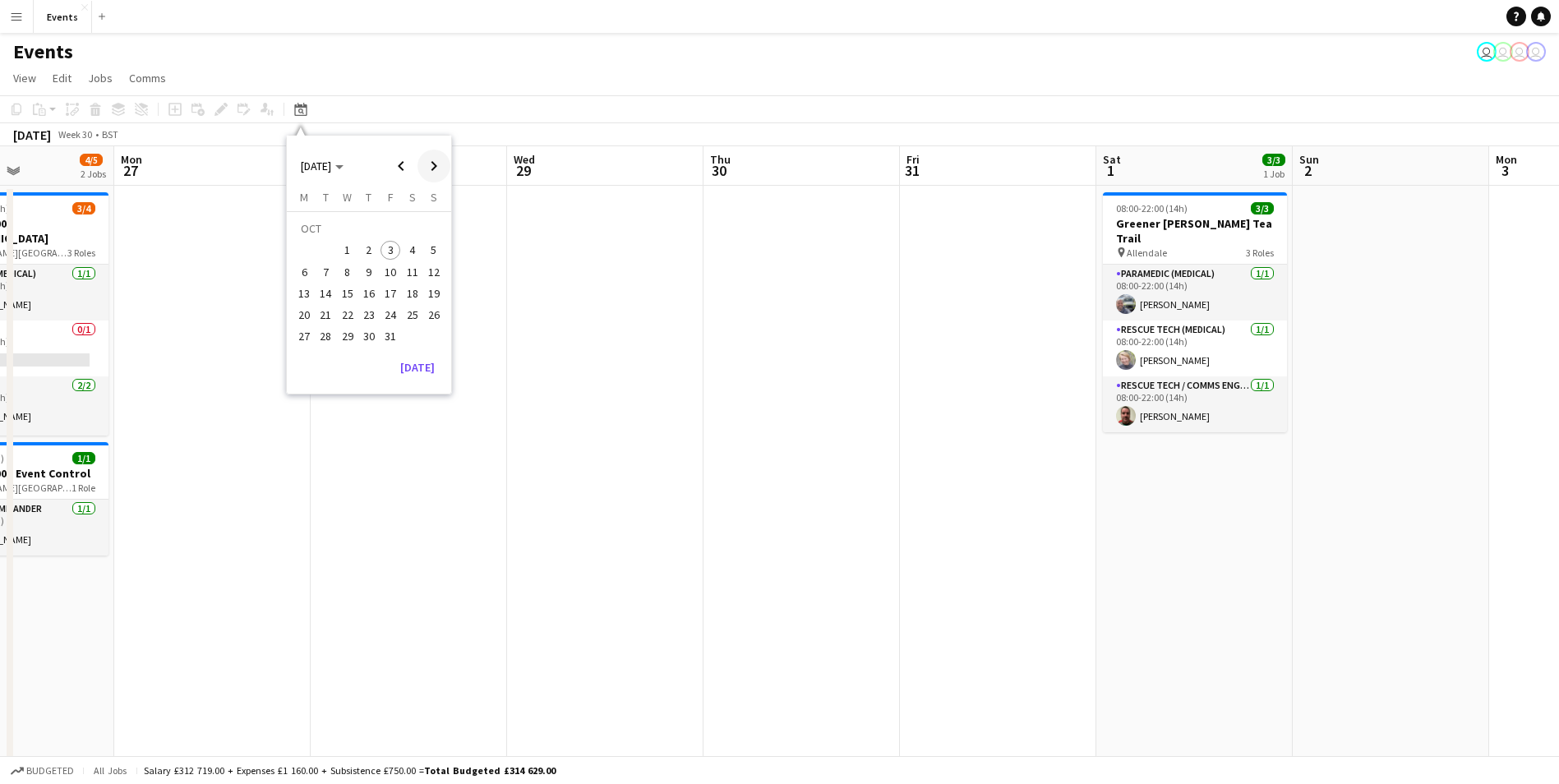
click at [433, 162] on span "Next month" at bounding box center [434, 166] width 33 height 33
click at [427, 165] on span "Next month" at bounding box center [434, 166] width 33 height 33
click at [331, 171] on span "JAN 2026" at bounding box center [315, 166] width 30 height 15
click at [391, 251] on span "2026" at bounding box center [387, 250] width 34 height 19
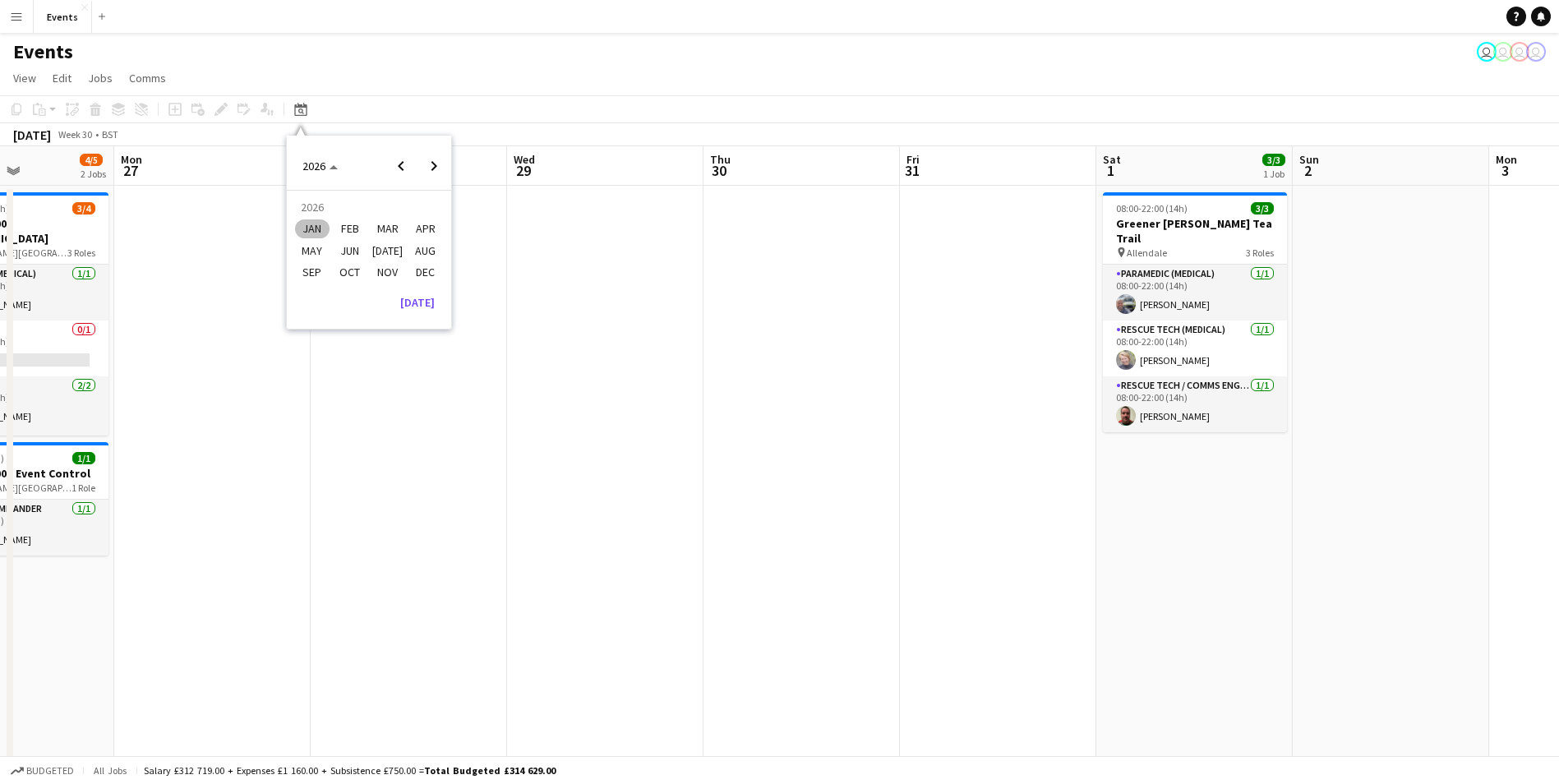
click at [381, 224] on span "MAR" at bounding box center [387, 228] width 34 height 19
click at [438, 275] on span "15" at bounding box center [433, 275] width 19 height 19
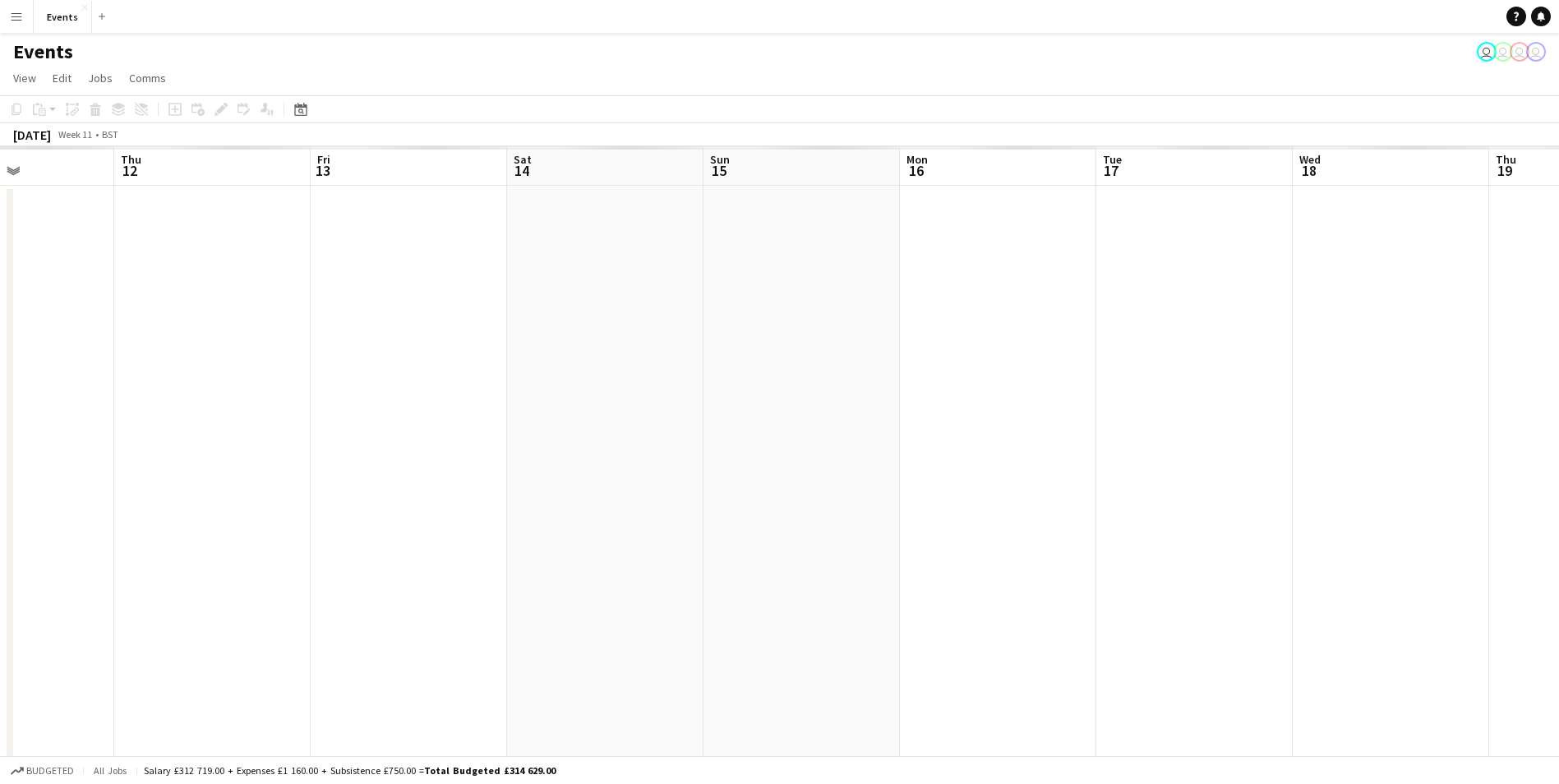
scroll to position [0, 566]
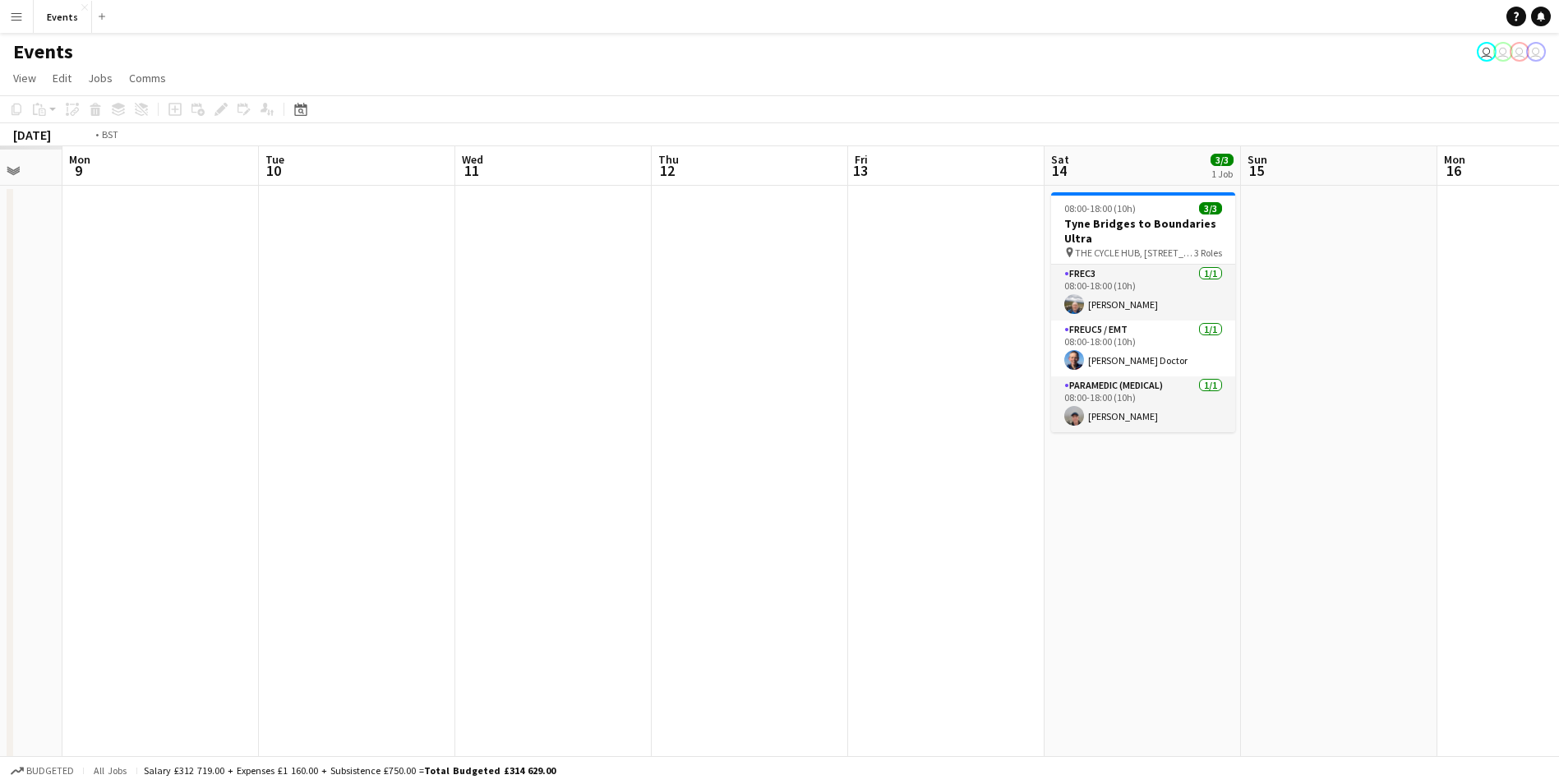
drag, startPoint x: 210, startPoint y: 365, endPoint x: 653, endPoint y: 346, distance: 443.4
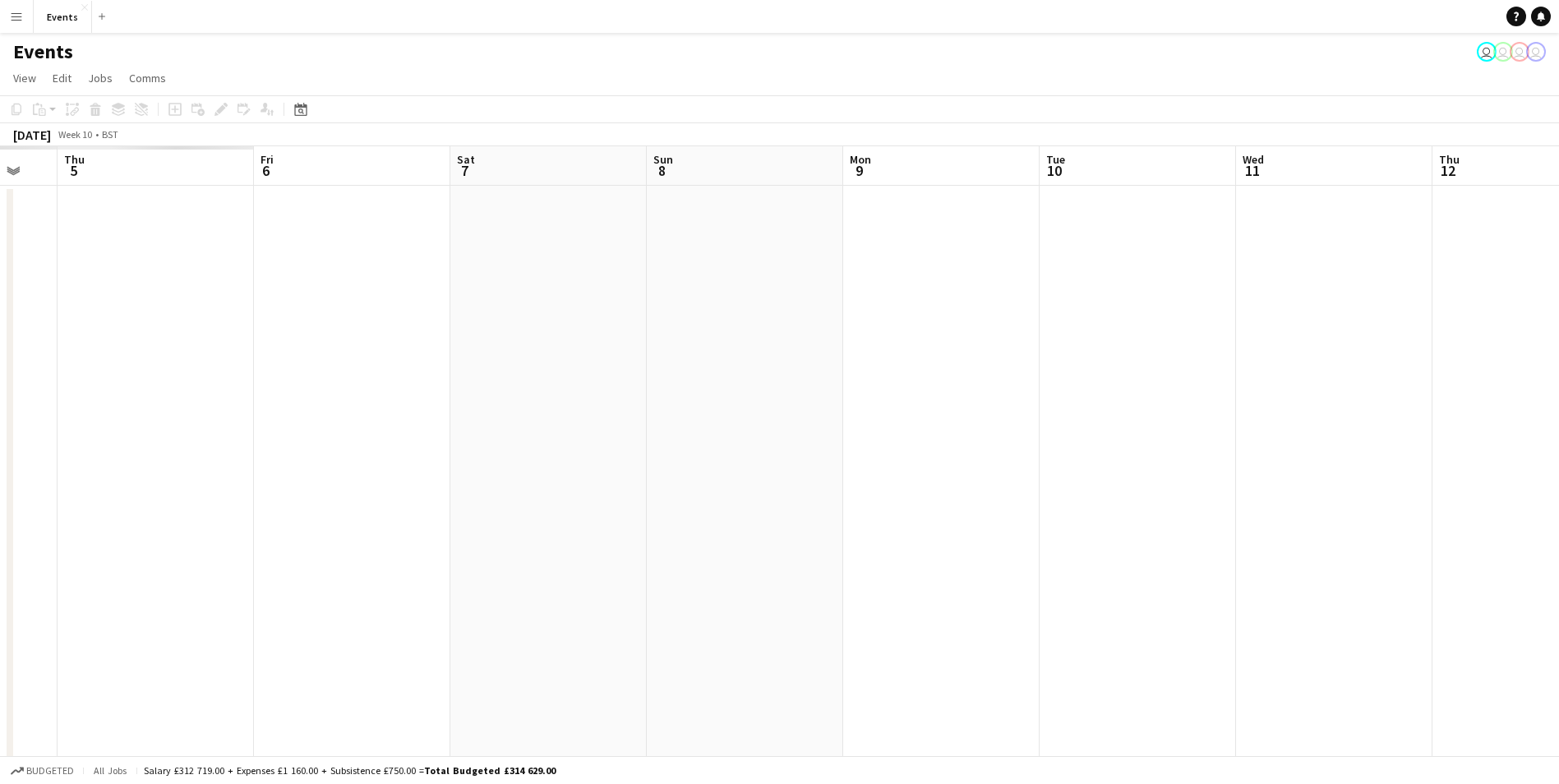
drag, startPoint x: 939, startPoint y: 408, endPoint x: 1305, endPoint y: 464, distance: 370.3
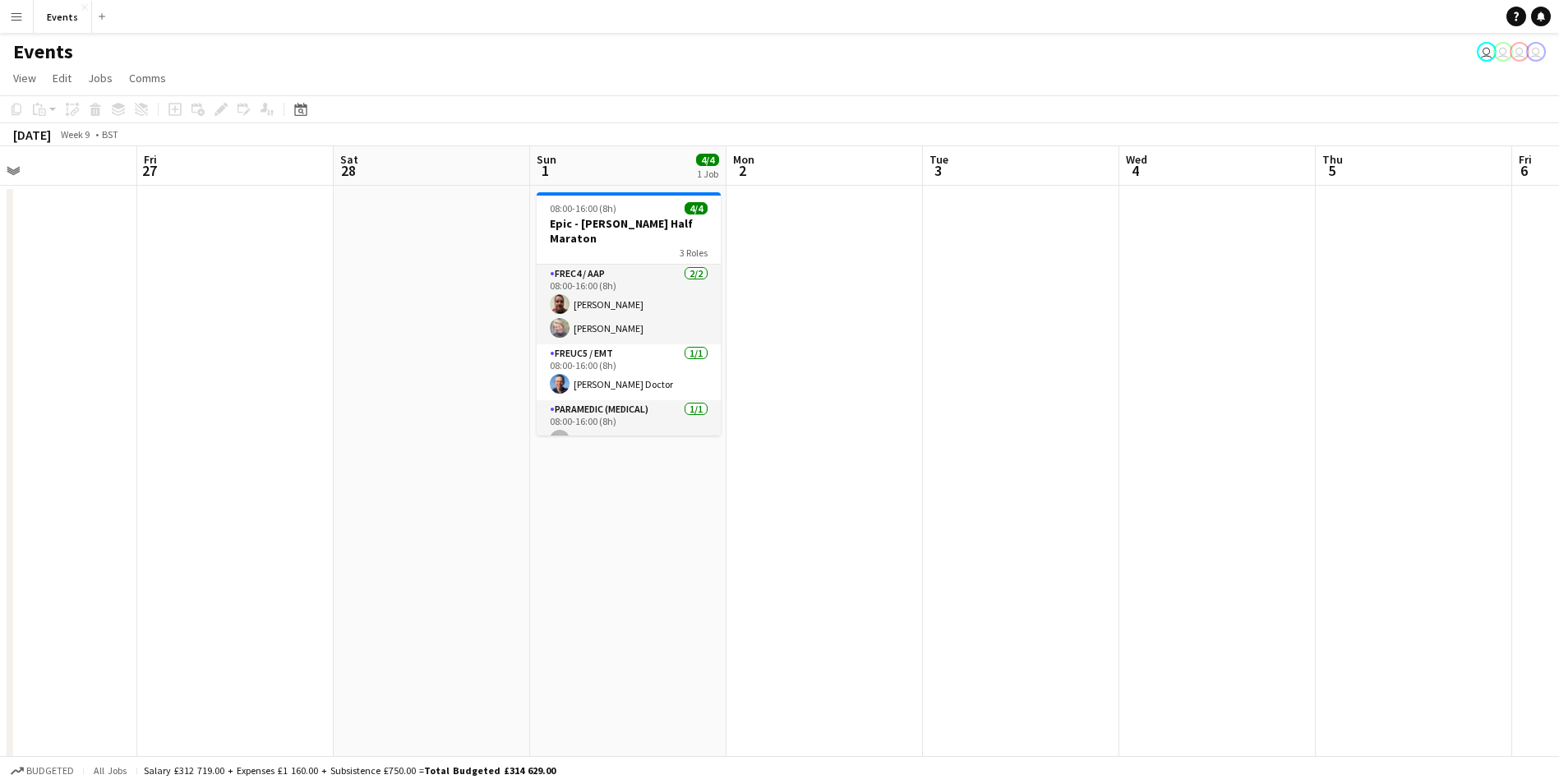
drag, startPoint x: 777, startPoint y: 541, endPoint x: 1381, endPoint y: 557, distance: 604.2
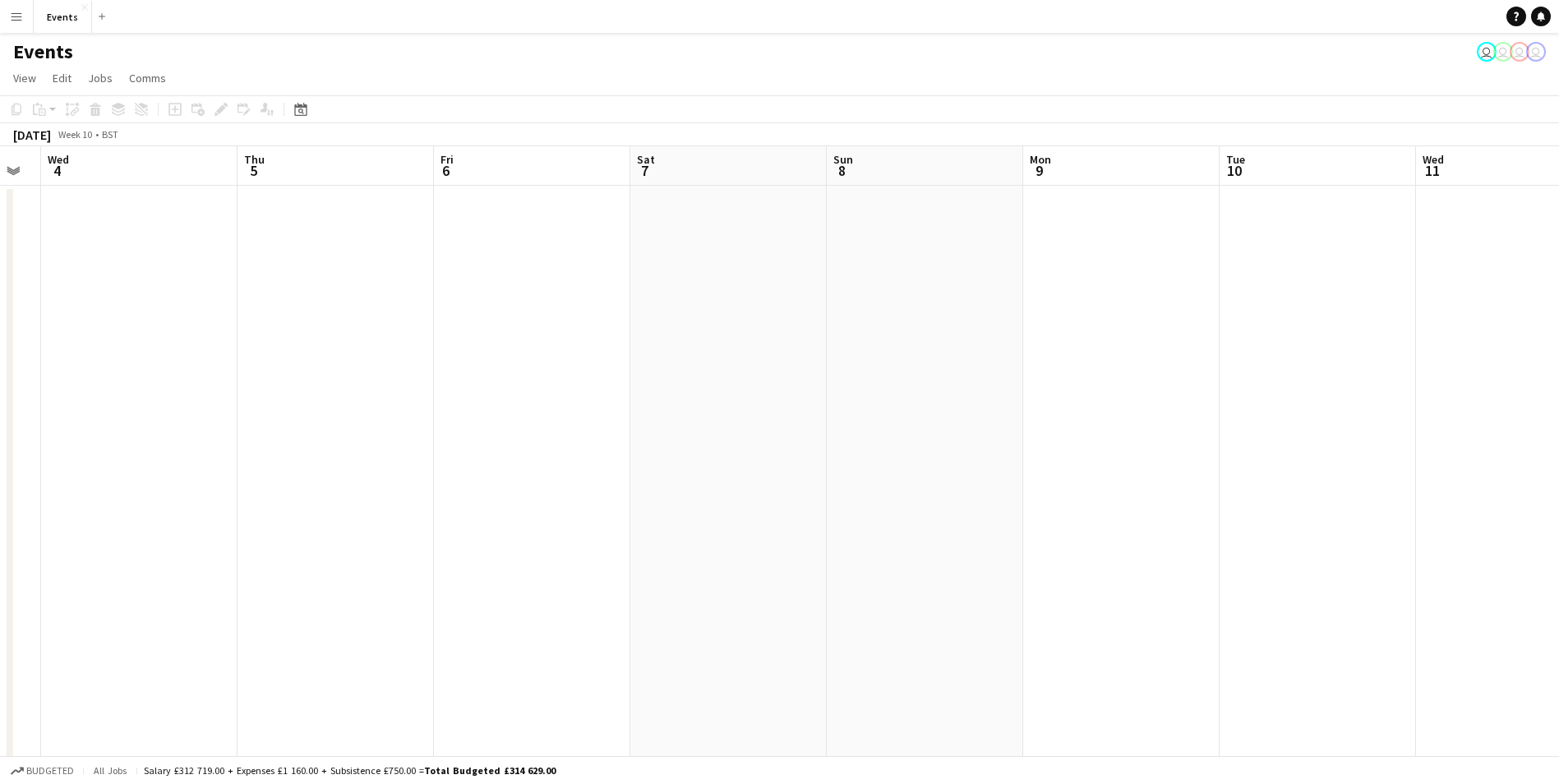
drag, startPoint x: 1381, startPoint y: 557, endPoint x: 1143, endPoint y: 603, distance: 242.4
drag, startPoint x: 1130, startPoint y: 606, endPoint x: 465, endPoint y: 557, distance: 666.8
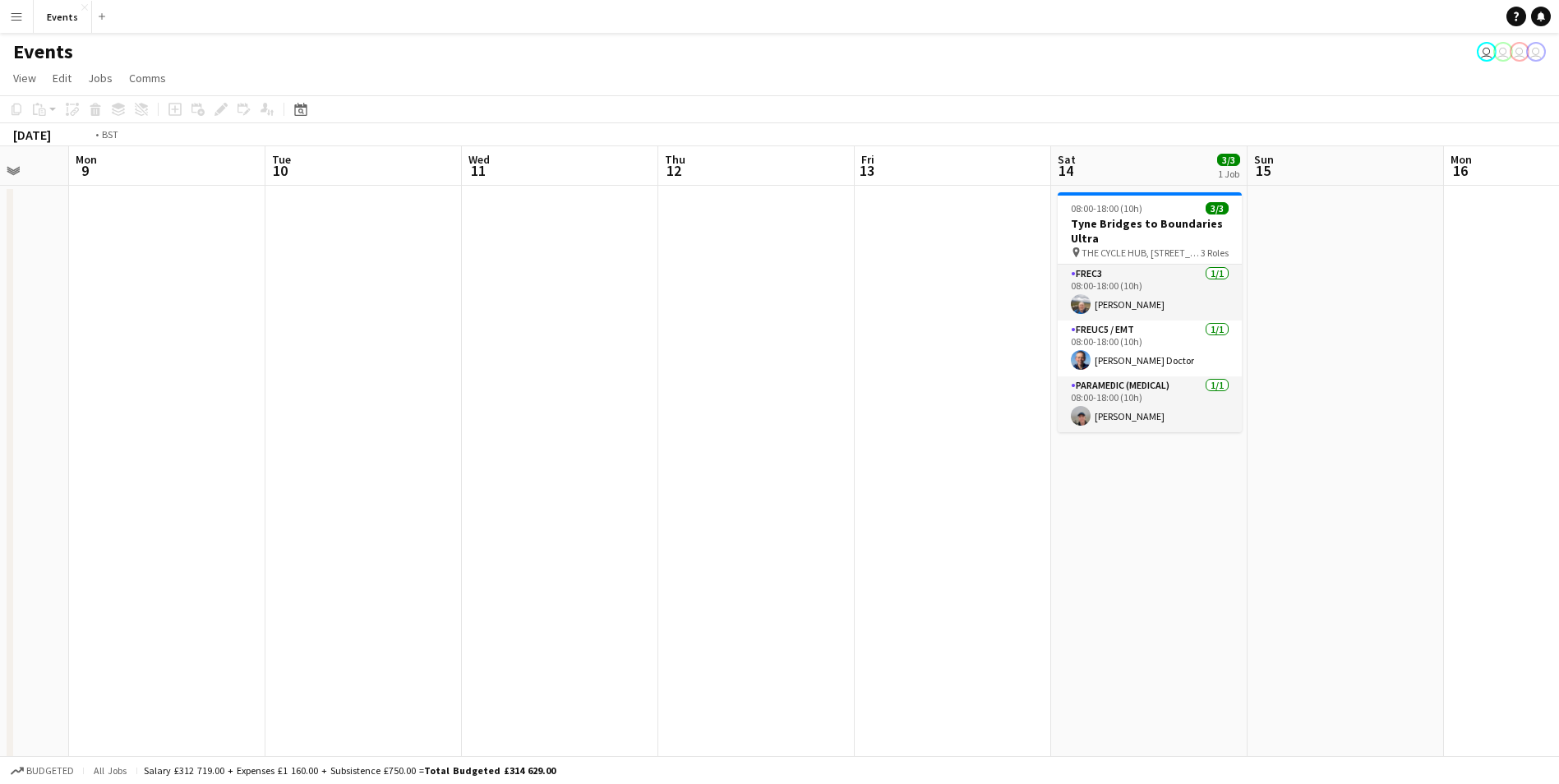
drag, startPoint x: 871, startPoint y: 562, endPoint x: 393, endPoint y: 498, distance: 482.3
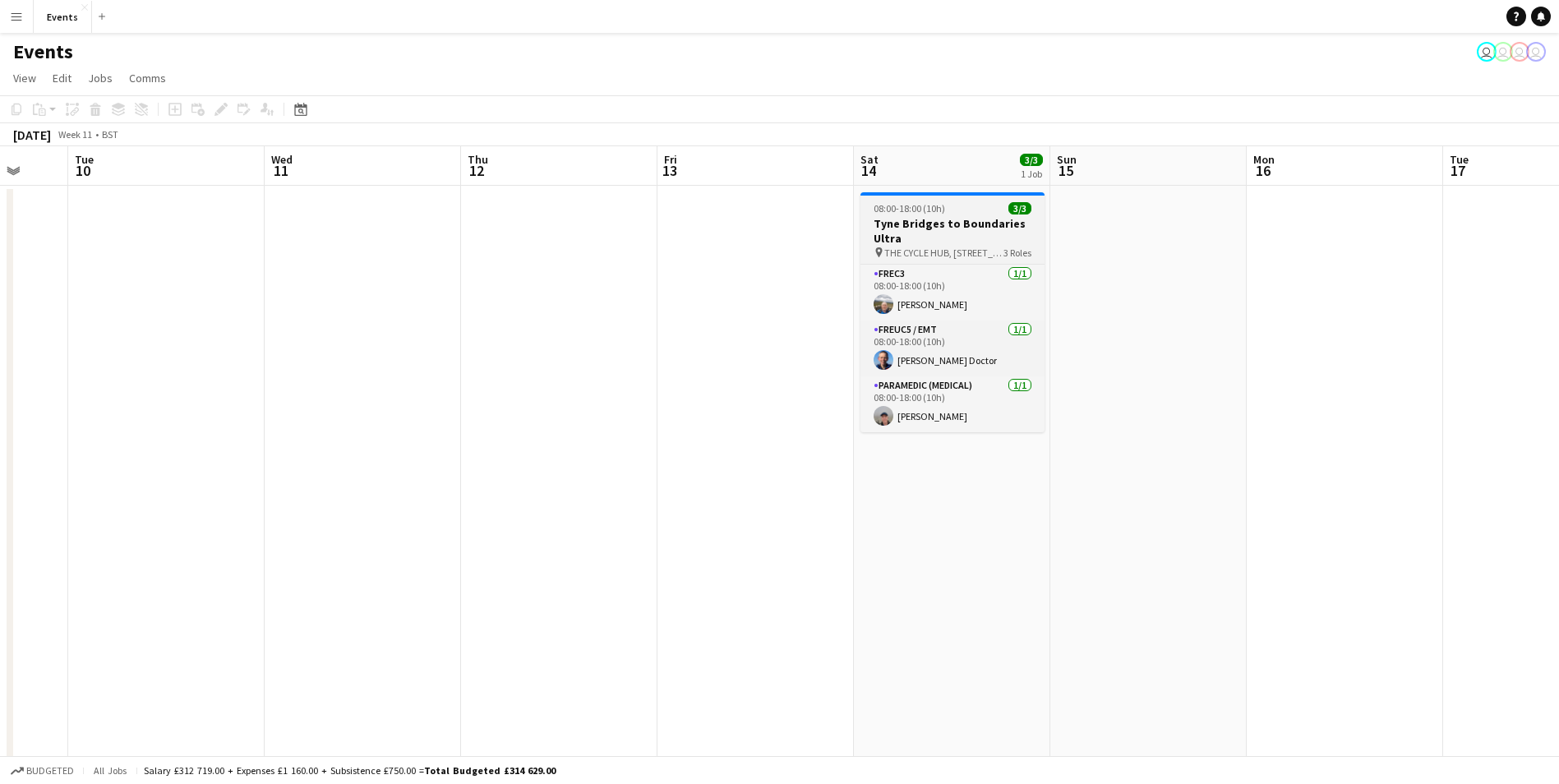
click at [917, 211] on span "08:00-18:00 (10h)" at bounding box center [909, 207] width 72 height 12
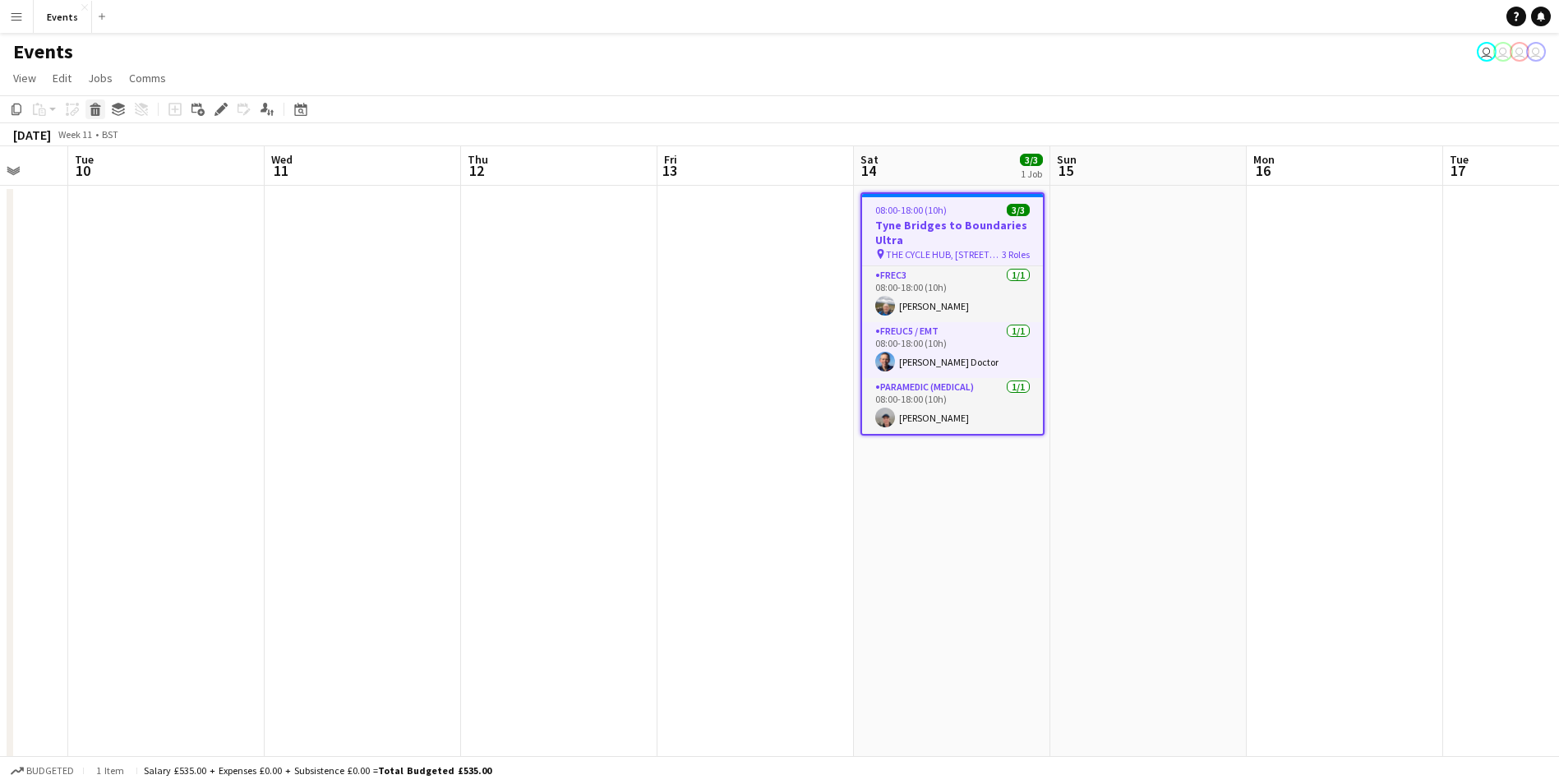
click at [95, 111] on icon at bounding box center [96, 111] width 9 height 8
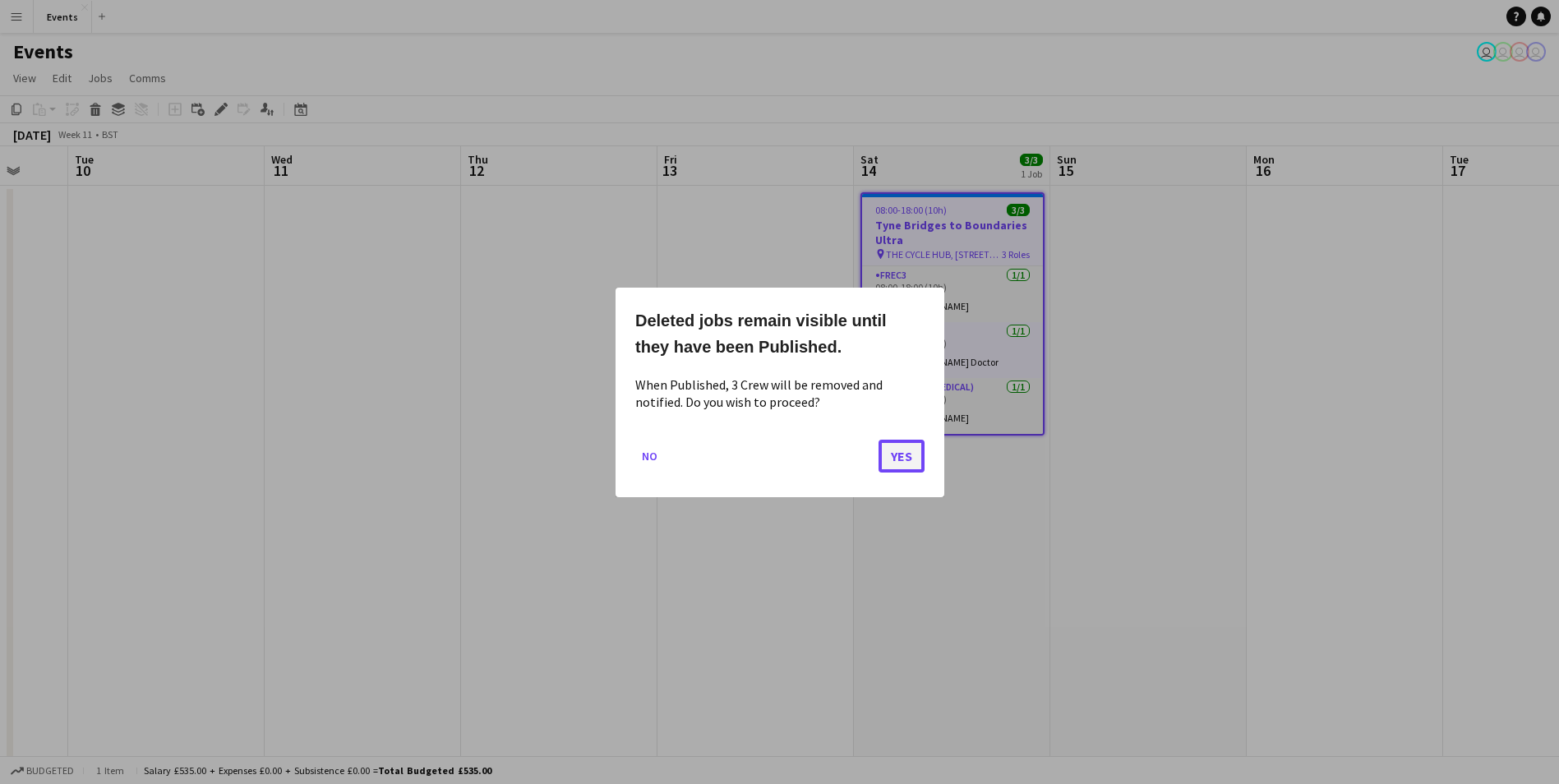
click at [902, 454] on button "Yes" at bounding box center [902, 455] width 46 height 33
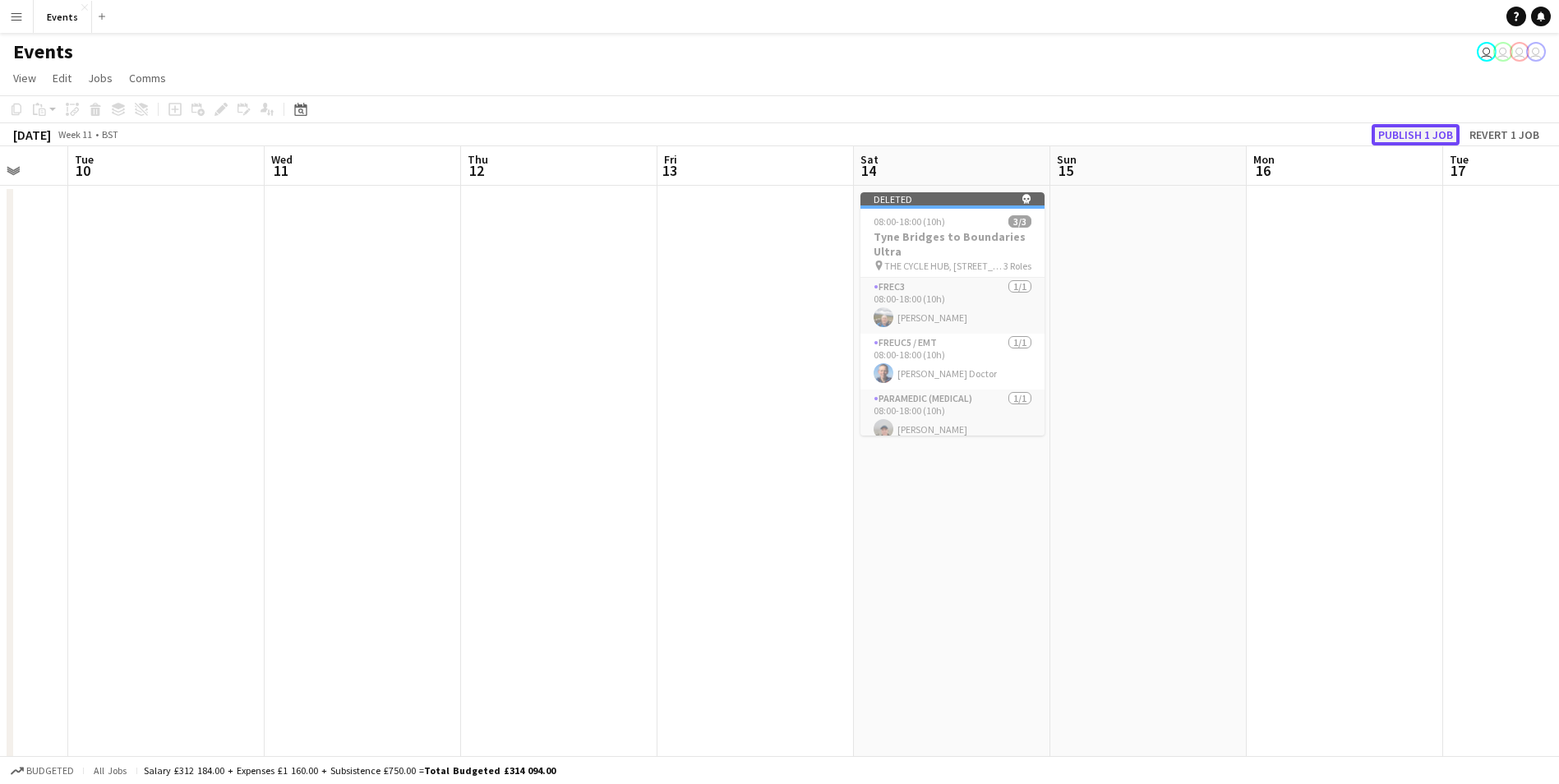
click at [1426, 128] on button "Publish 1 job" at bounding box center [1415, 135] width 88 height 21
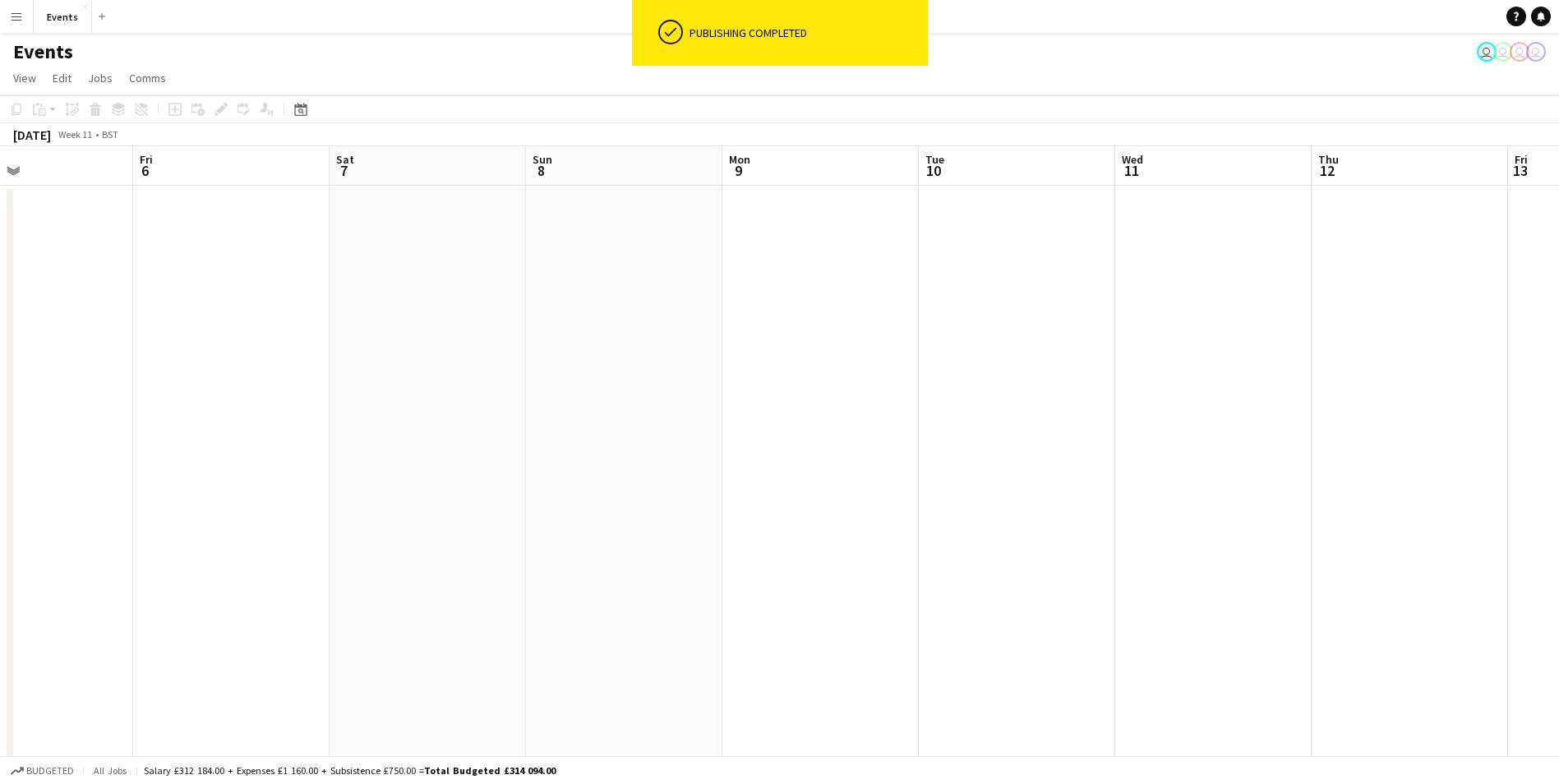
drag, startPoint x: 359, startPoint y: 394, endPoint x: 1210, endPoint y: 529, distance: 861.6
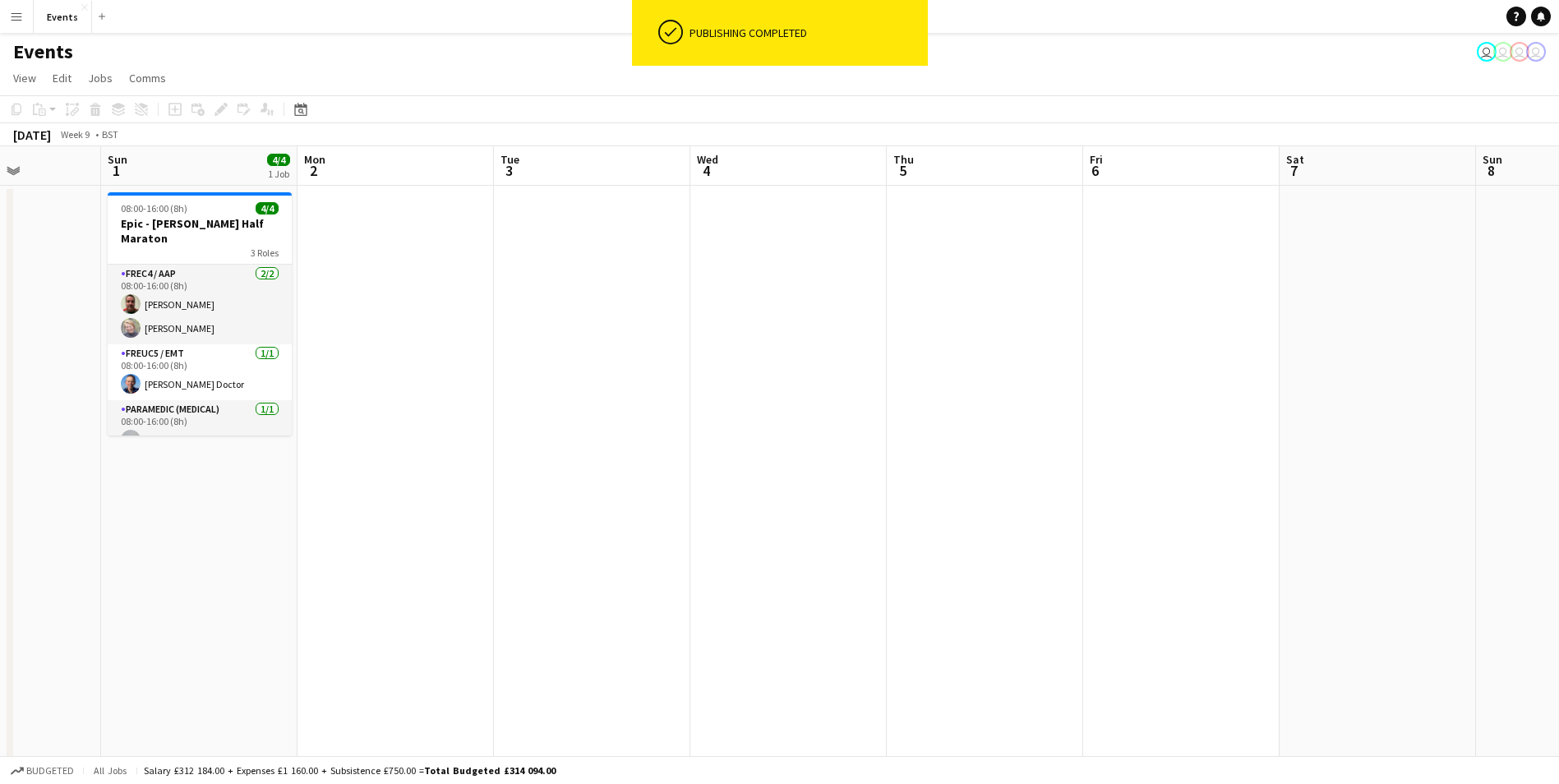
drag, startPoint x: 582, startPoint y: 409, endPoint x: 1532, endPoint y: 501, distance: 954.4
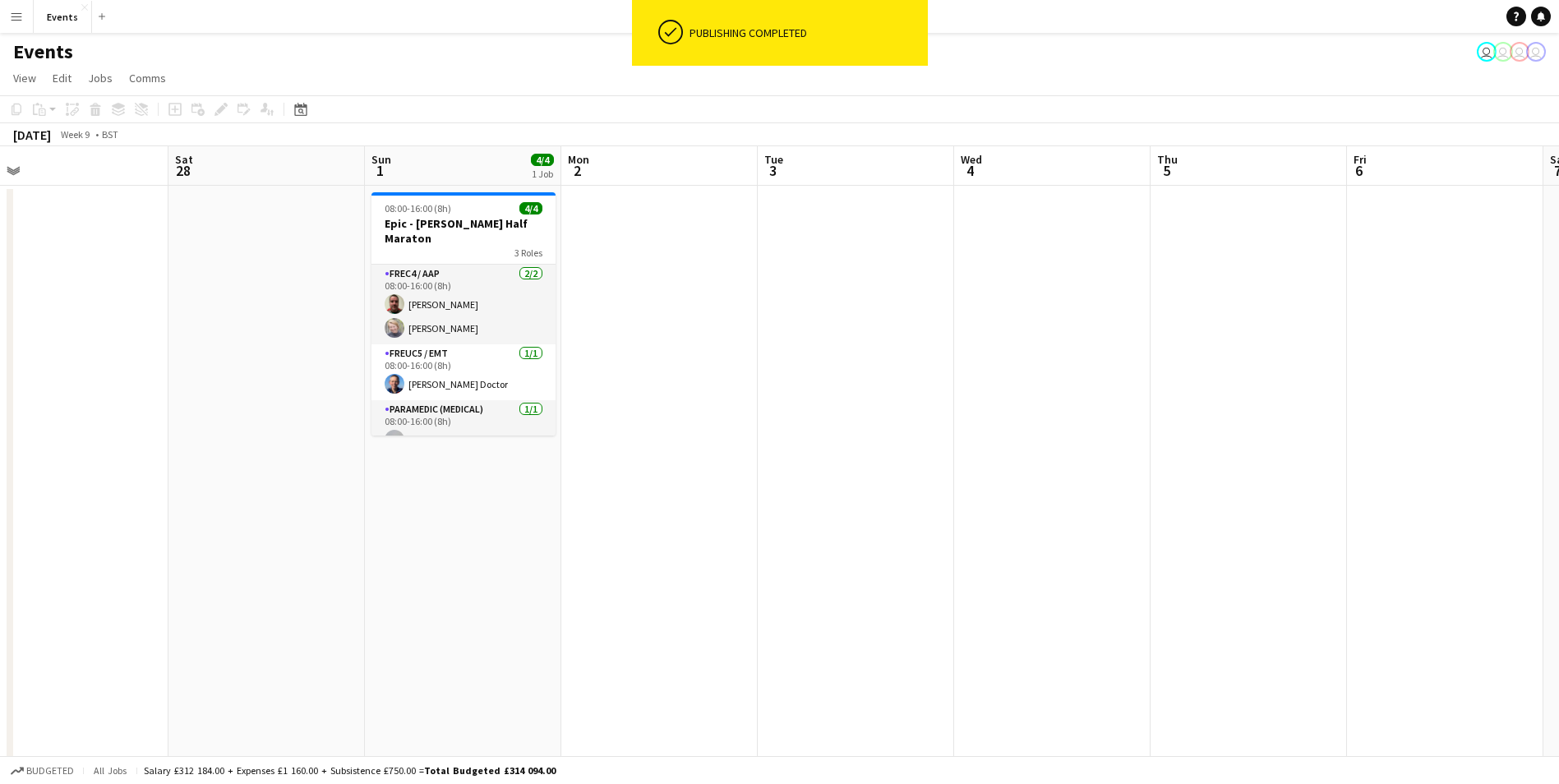
drag, startPoint x: 863, startPoint y: 509, endPoint x: 1128, endPoint y: 511, distance: 265.0
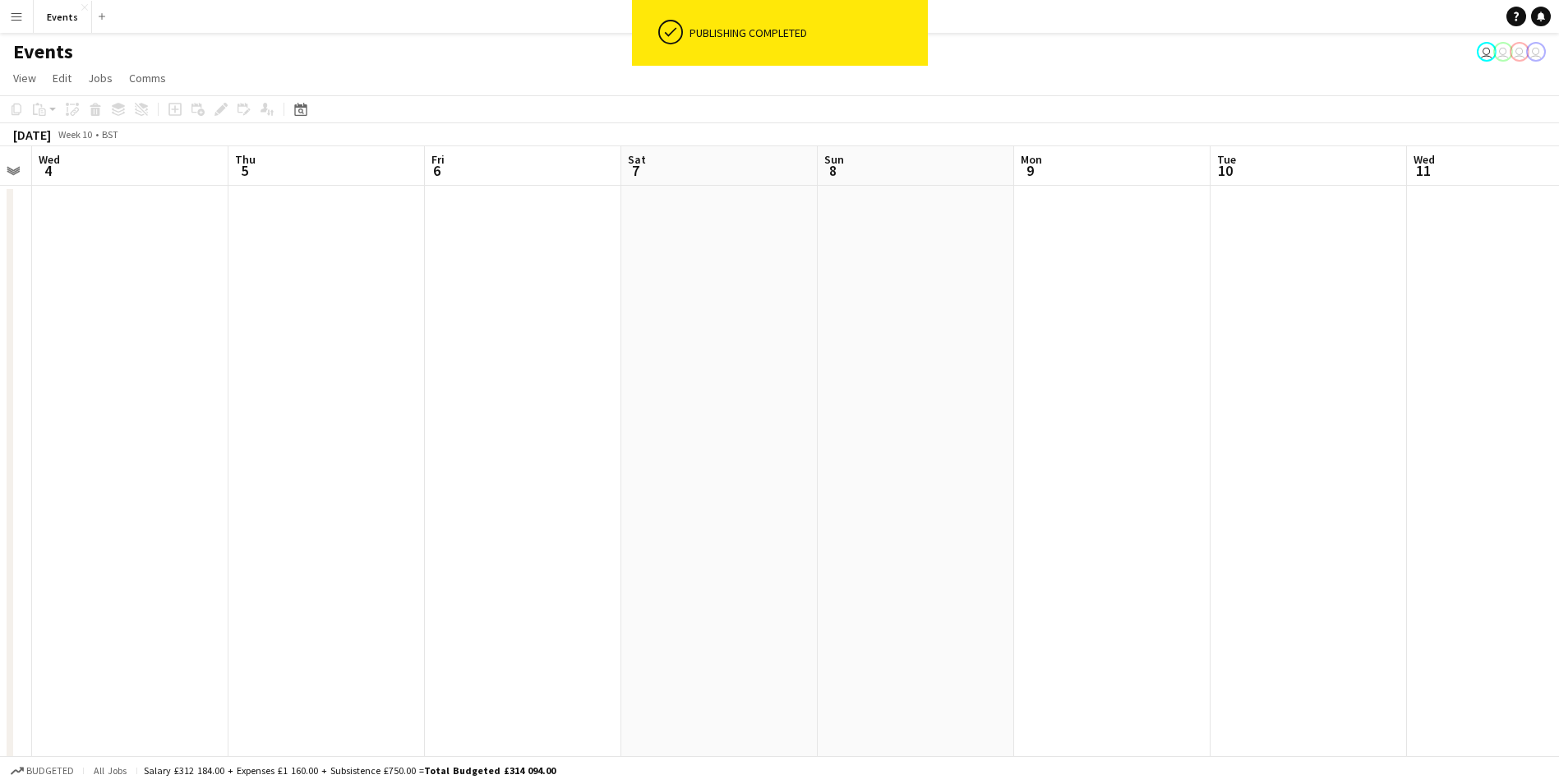
drag, startPoint x: 1076, startPoint y: 532, endPoint x: 498, endPoint y: 510, distance: 578.4
drag, startPoint x: 1329, startPoint y: 614, endPoint x: 298, endPoint y: 526, distance: 1034.7
drag, startPoint x: 1115, startPoint y: 586, endPoint x: 1354, endPoint y: 562, distance: 240.2
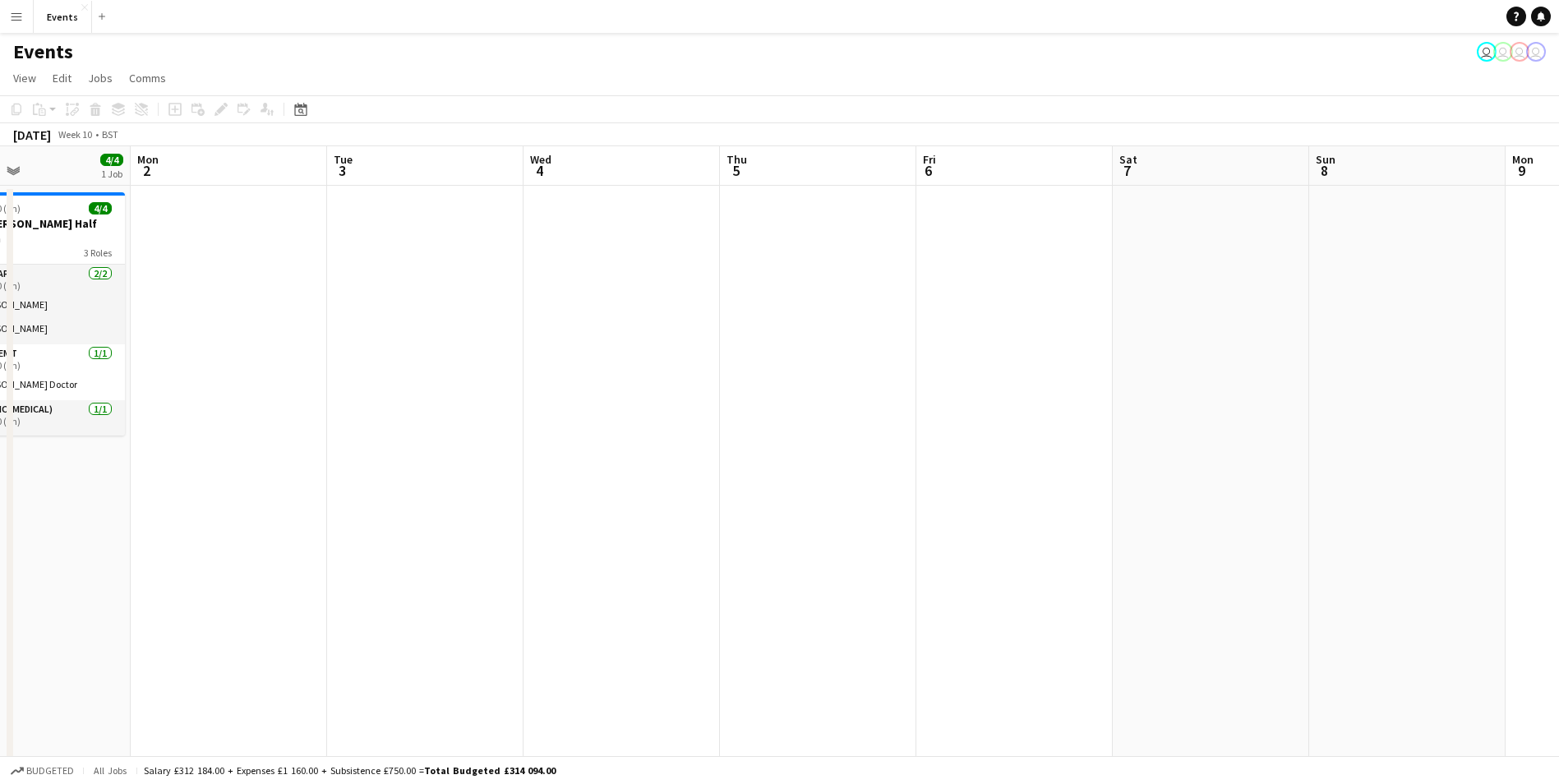
scroll to position [0, 345]
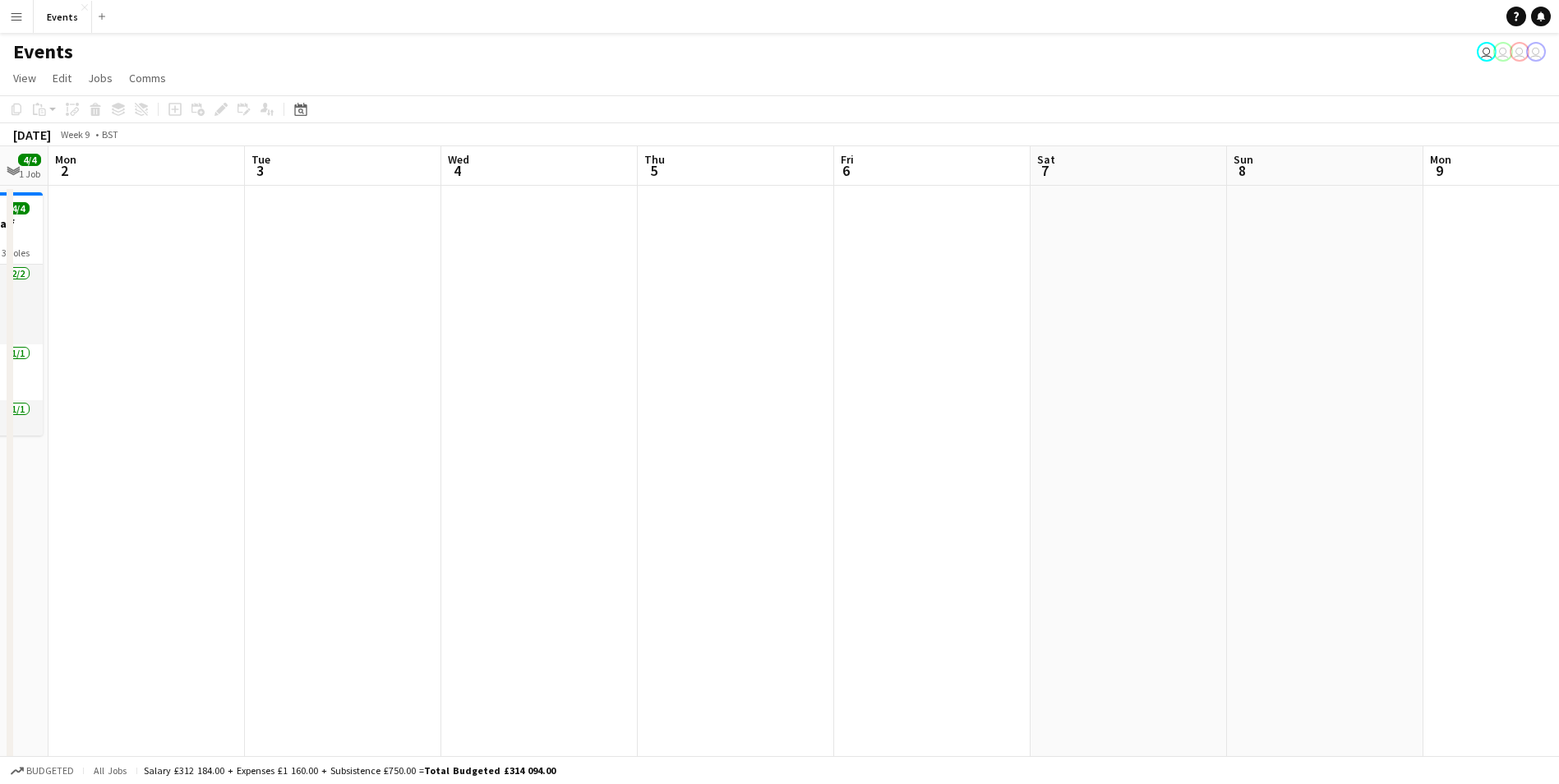
drag, startPoint x: 356, startPoint y: 531, endPoint x: 1573, endPoint y: 616, distance: 1220.0
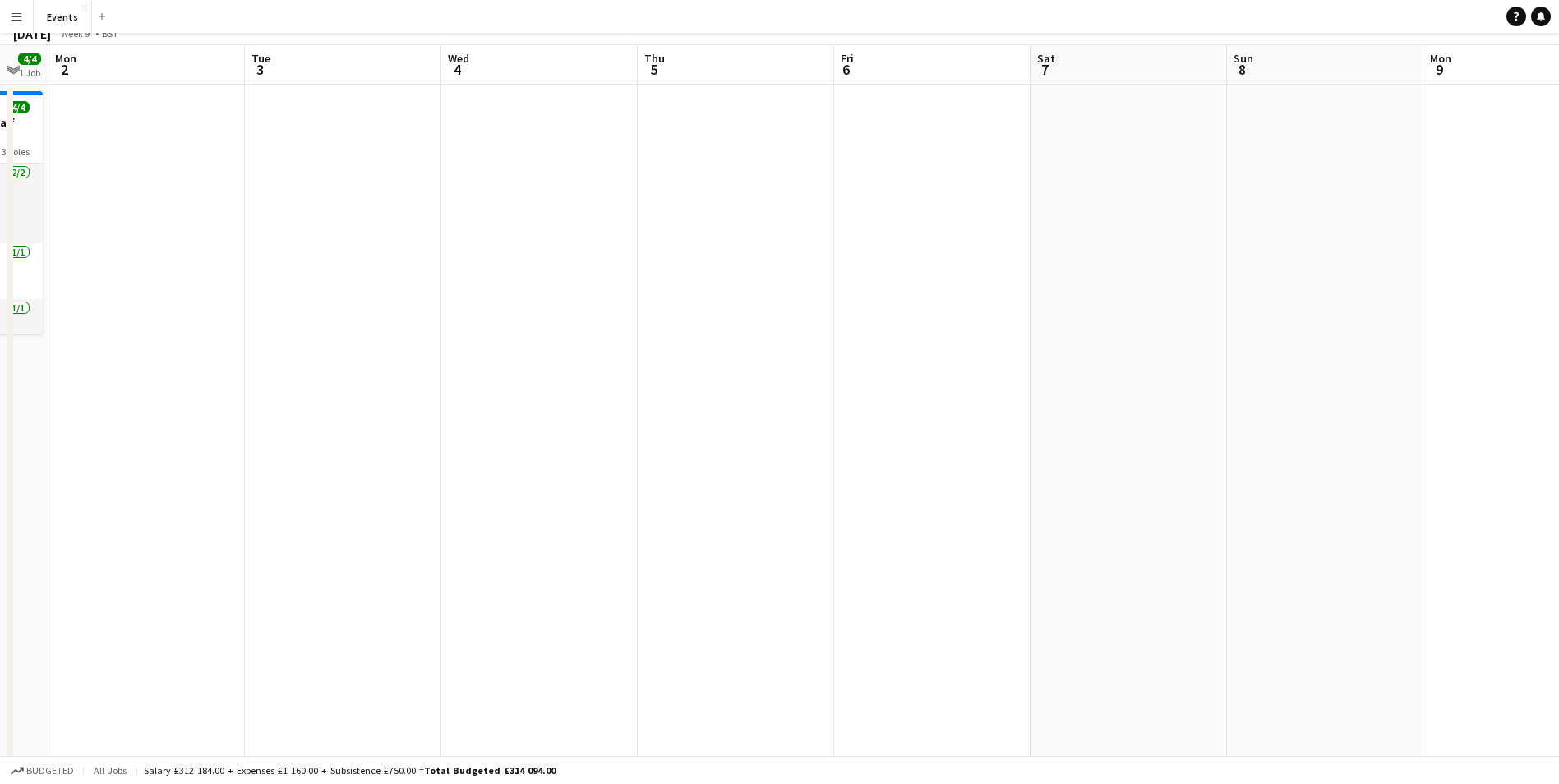
scroll to position [0, 0]
